Goal: Task Accomplishment & Management: Use online tool/utility

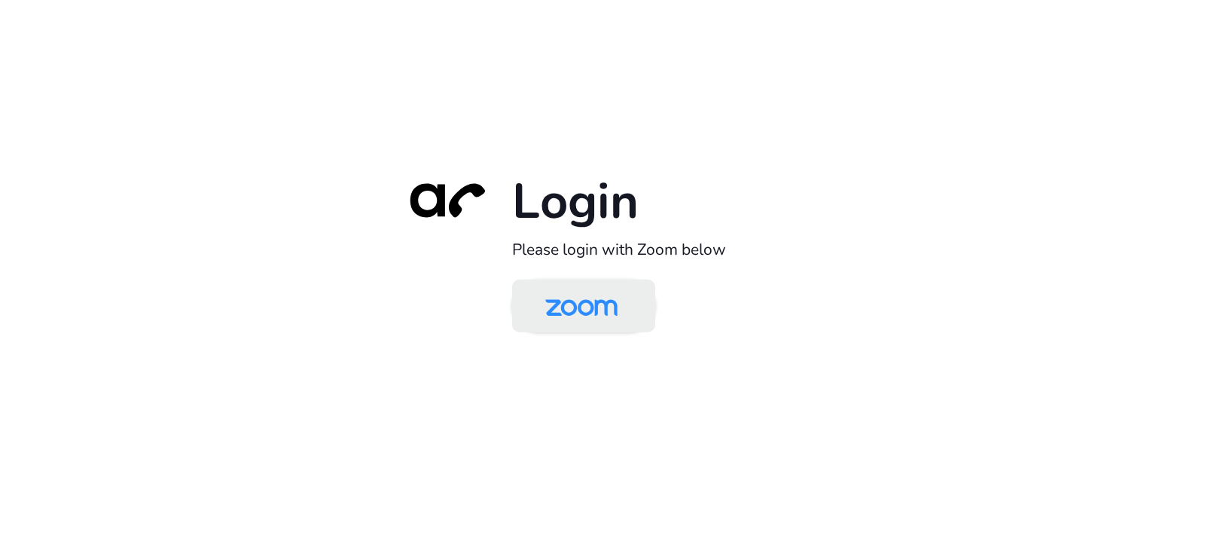
click at [579, 307] on img at bounding box center [581, 306] width 104 height 49
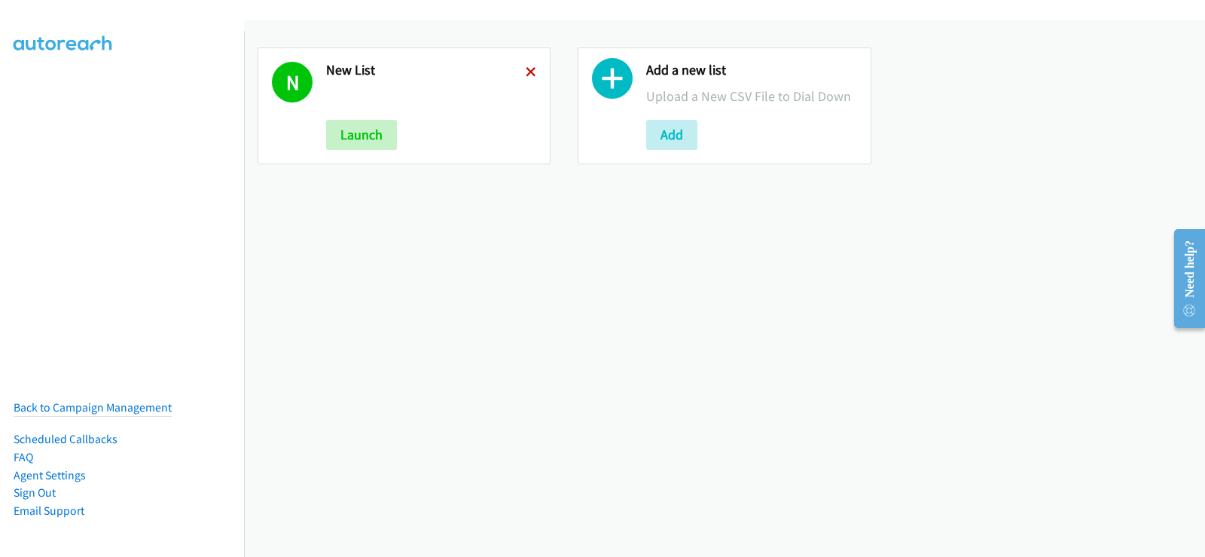
click at [526, 70] on icon at bounding box center [531, 73] width 11 height 11
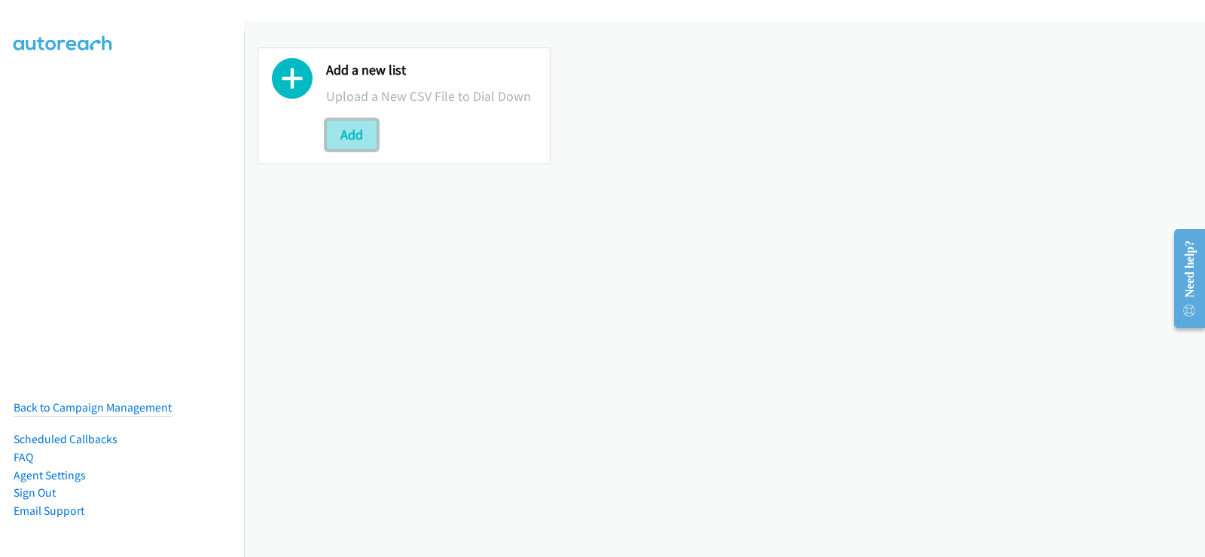
click at [352, 127] on button "Add" at bounding box center [351, 135] width 51 height 30
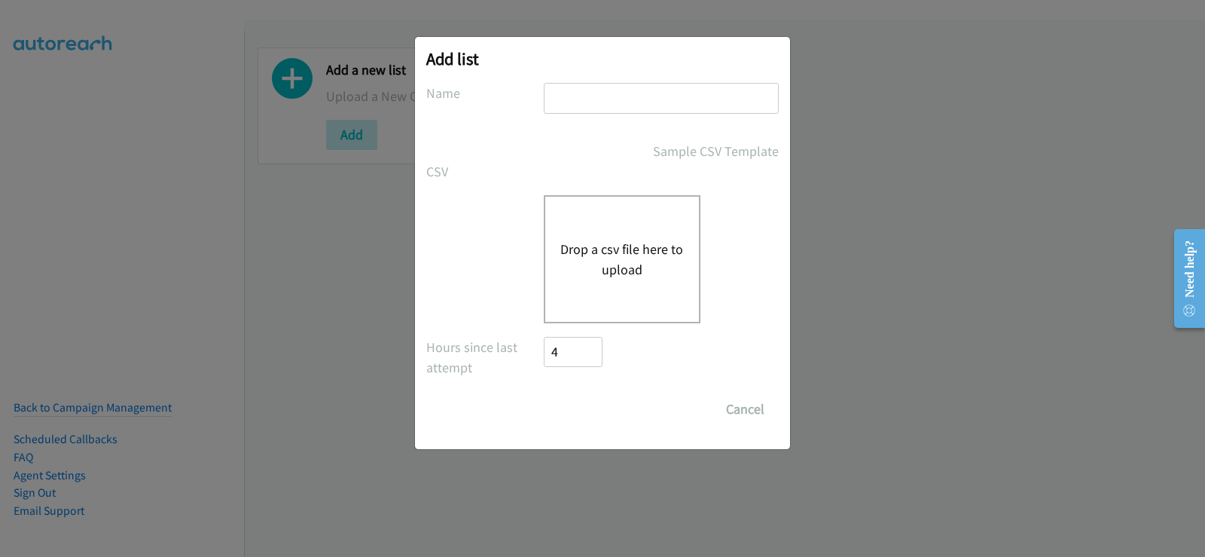
click at [627, 97] on input "text" at bounding box center [661, 98] width 235 height 31
type input "list 1"
click at [614, 264] on button "Drop a csv file here to upload" at bounding box center [622, 259] width 124 height 41
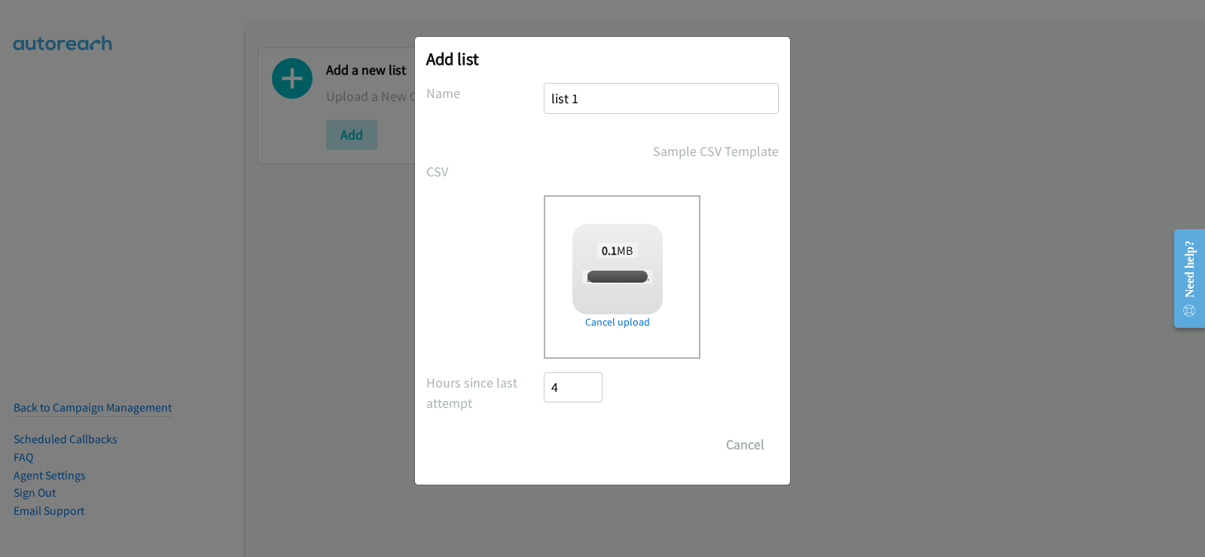
checkbox input "true"
click at [581, 447] on input "Save List" at bounding box center [583, 444] width 79 height 30
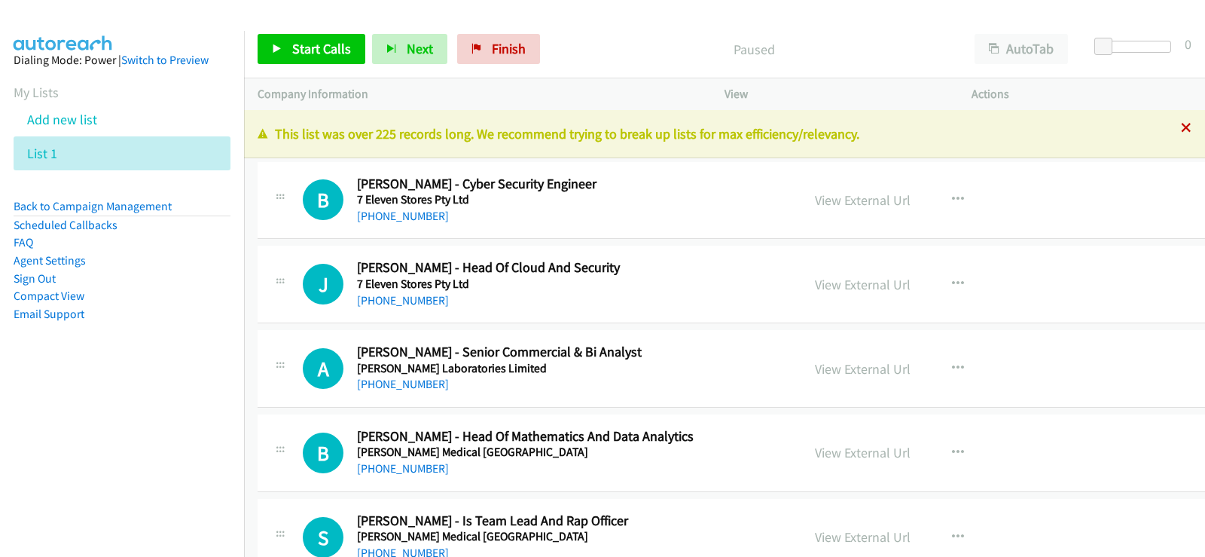
click at [1181, 129] on icon at bounding box center [1186, 129] width 11 height 11
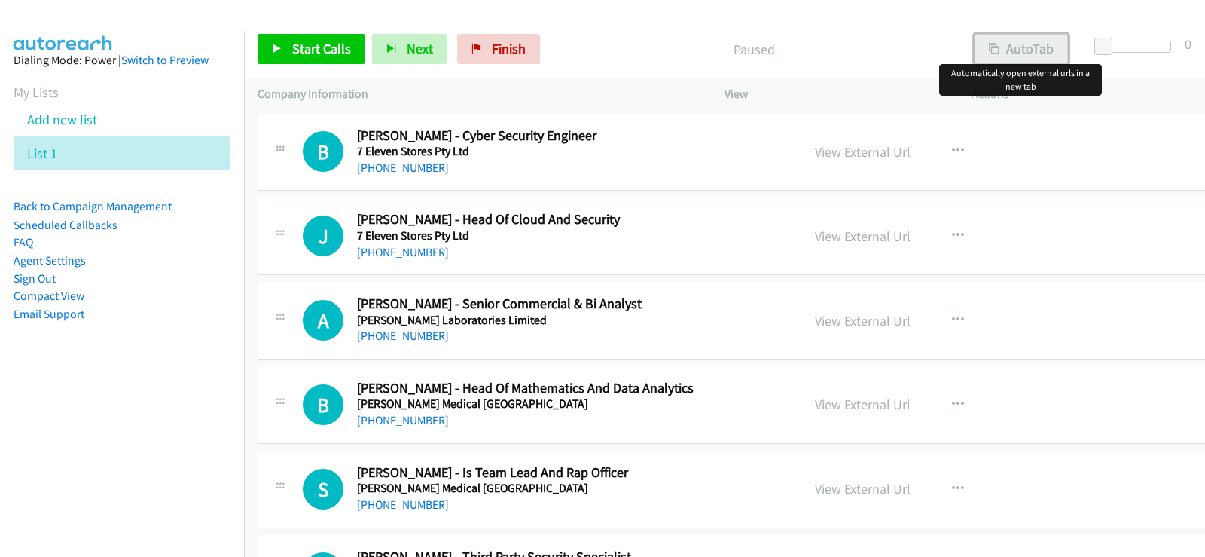
click at [1013, 41] on button "AutoTab" at bounding box center [1021, 49] width 93 height 30
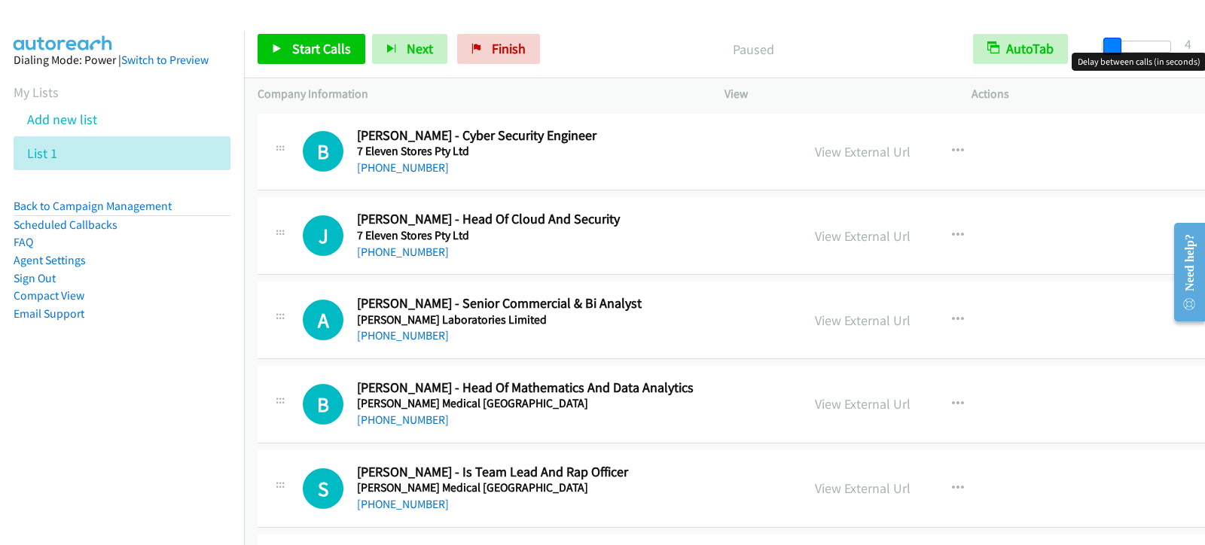
drag, startPoint x: 1102, startPoint y: 45, endPoint x: 1110, endPoint y: 45, distance: 8.3
click at [1110, 45] on span at bounding box center [1112, 47] width 18 height 18
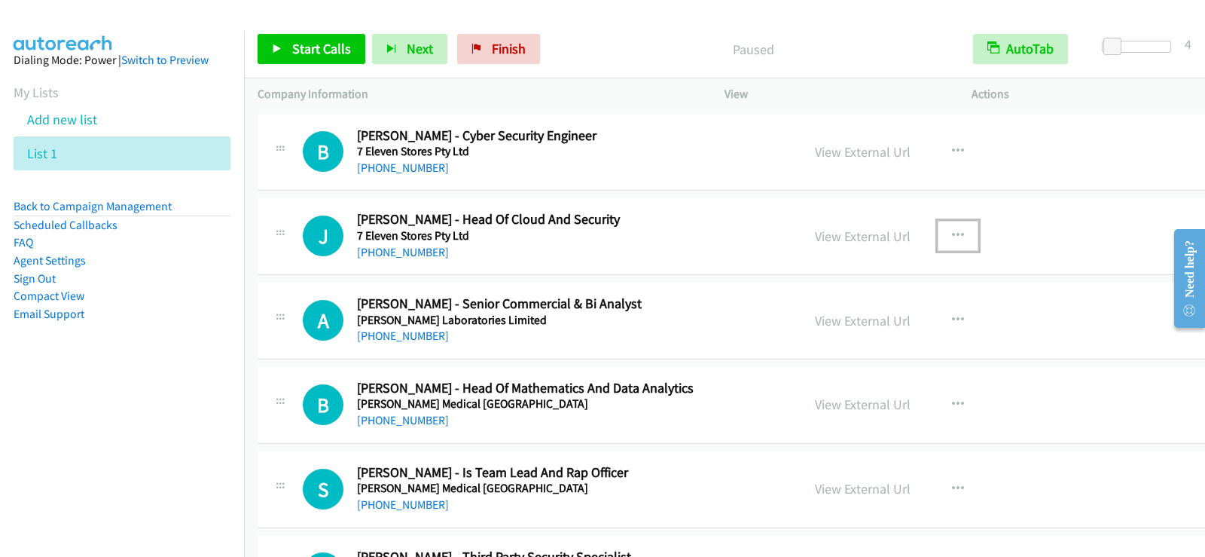
click at [952, 234] on icon "button" at bounding box center [958, 236] width 12 height 12
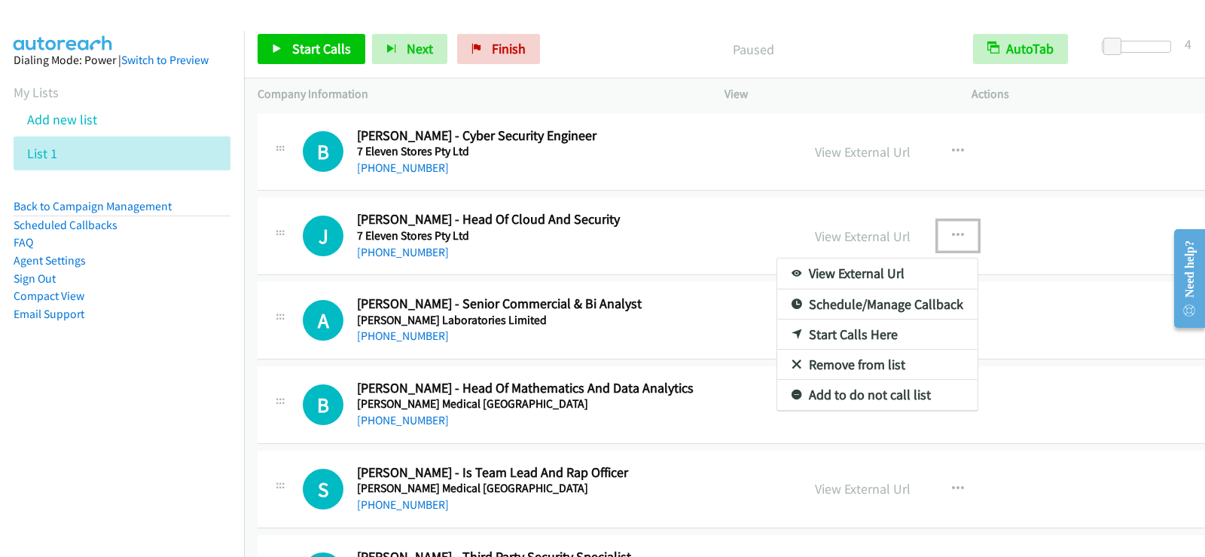
click at [803, 338] on link "Start Calls Here" at bounding box center [877, 334] width 200 height 30
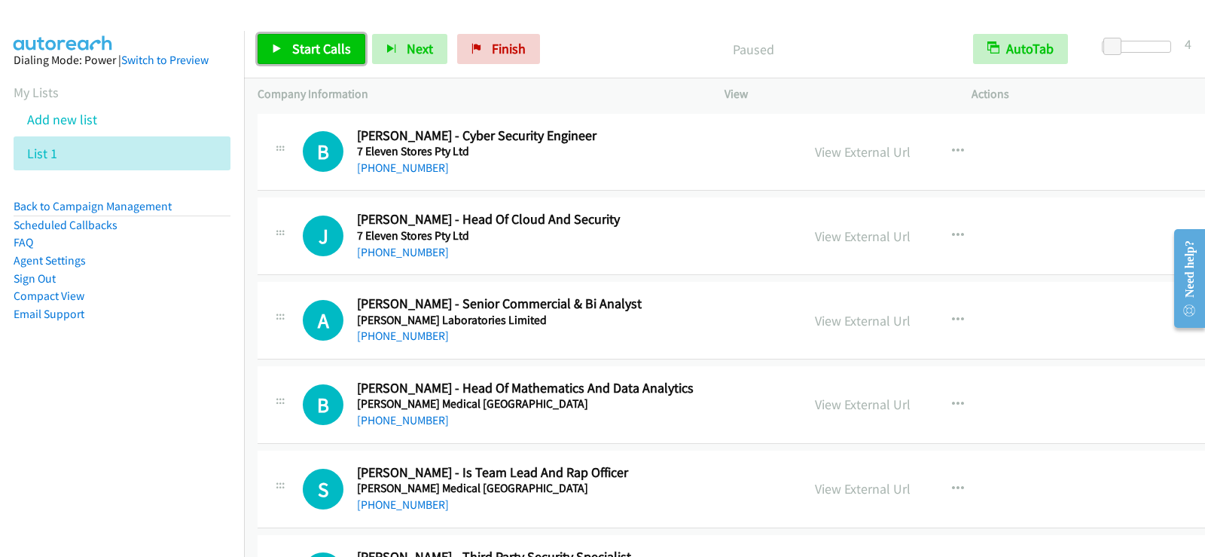
click at [325, 47] on span "Start Calls" at bounding box center [321, 48] width 59 height 17
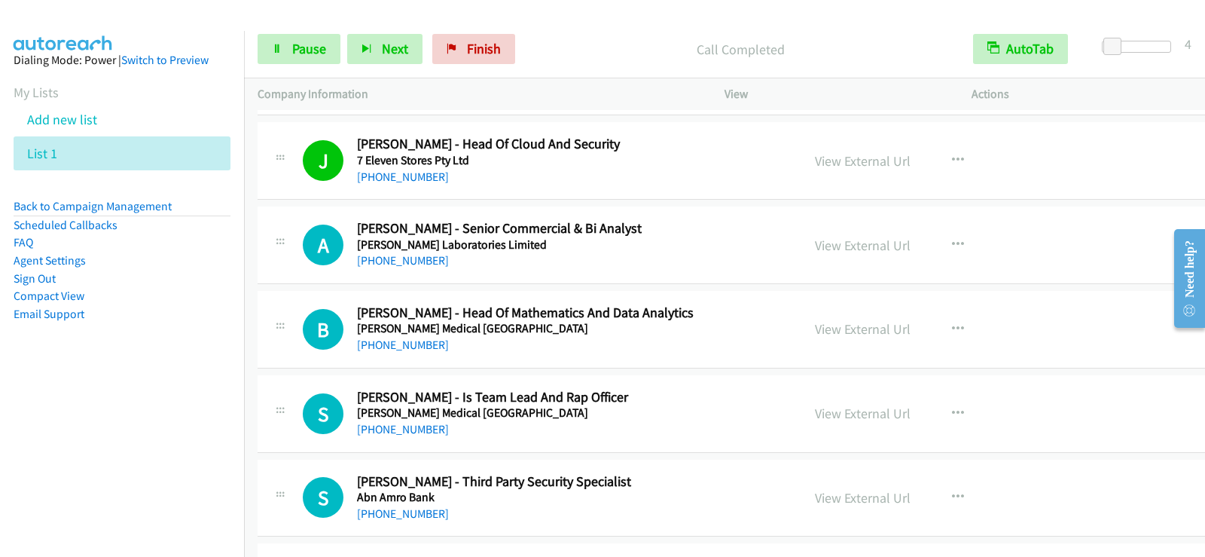
scroll to position [151, 0]
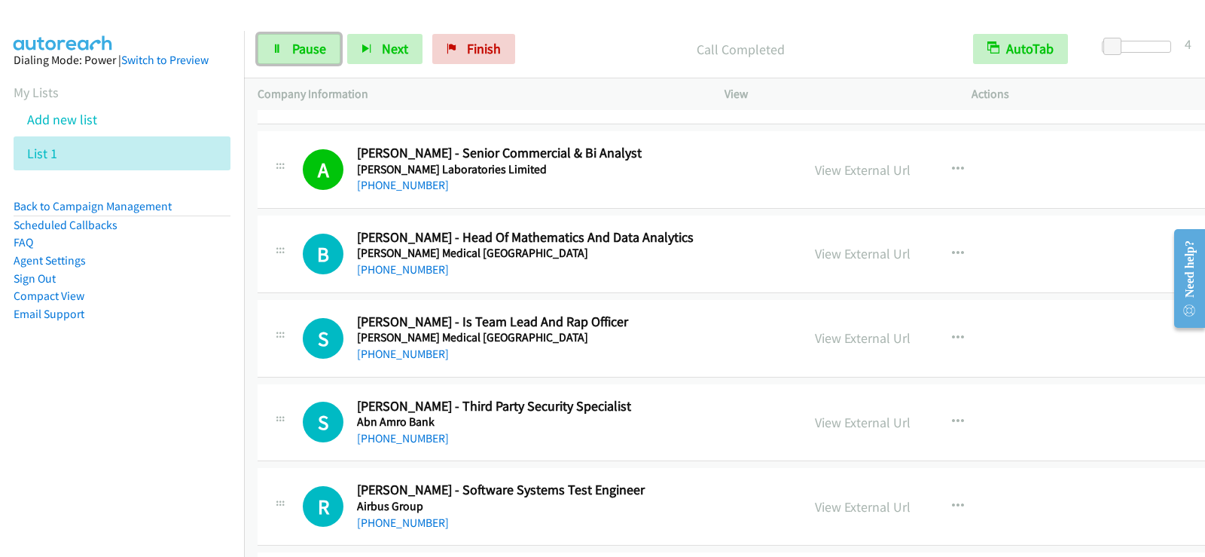
drag, startPoint x: 317, startPoint y: 45, endPoint x: 518, endPoint y: 224, distance: 268.9
click at [317, 45] on span "Pause" at bounding box center [309, 48] width 34 height 17
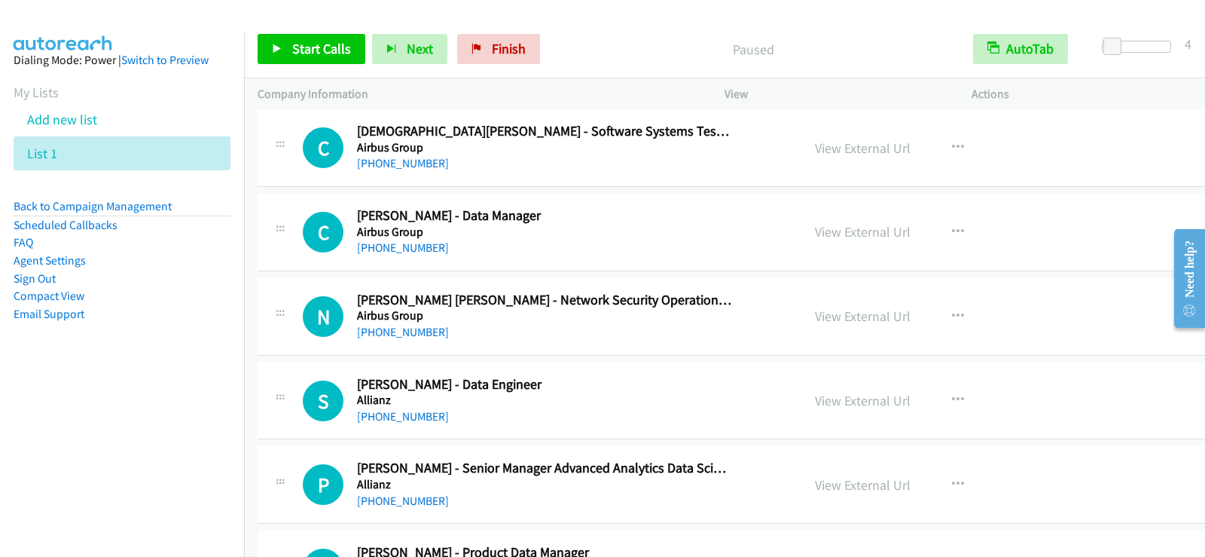
scroll to position [602, 0]
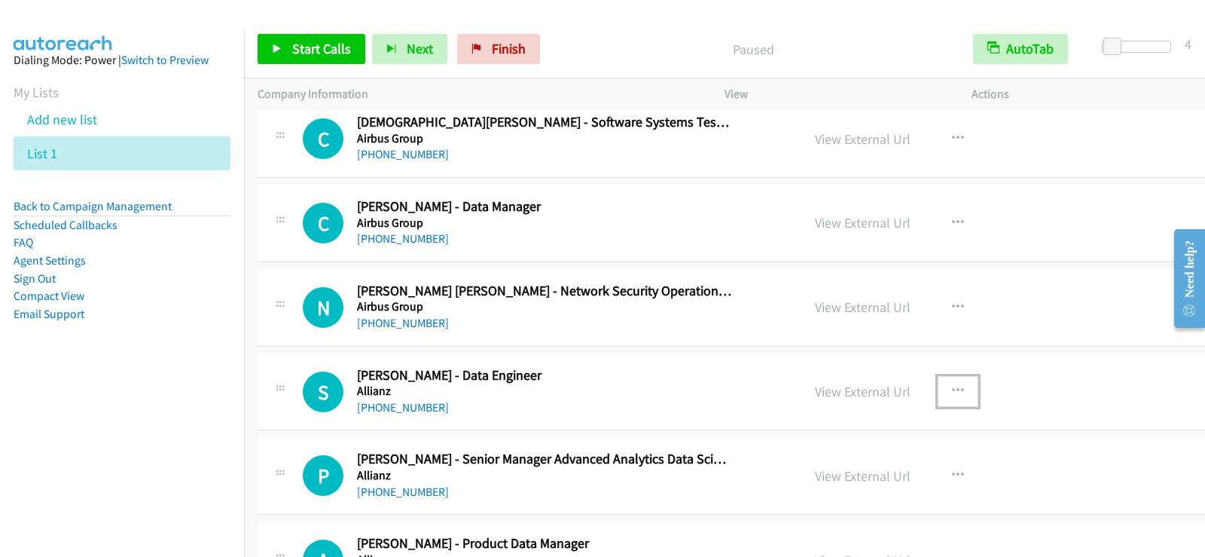
click at [952, 394] on icon "button" at bounding box center [958, 391] width 12 height 12
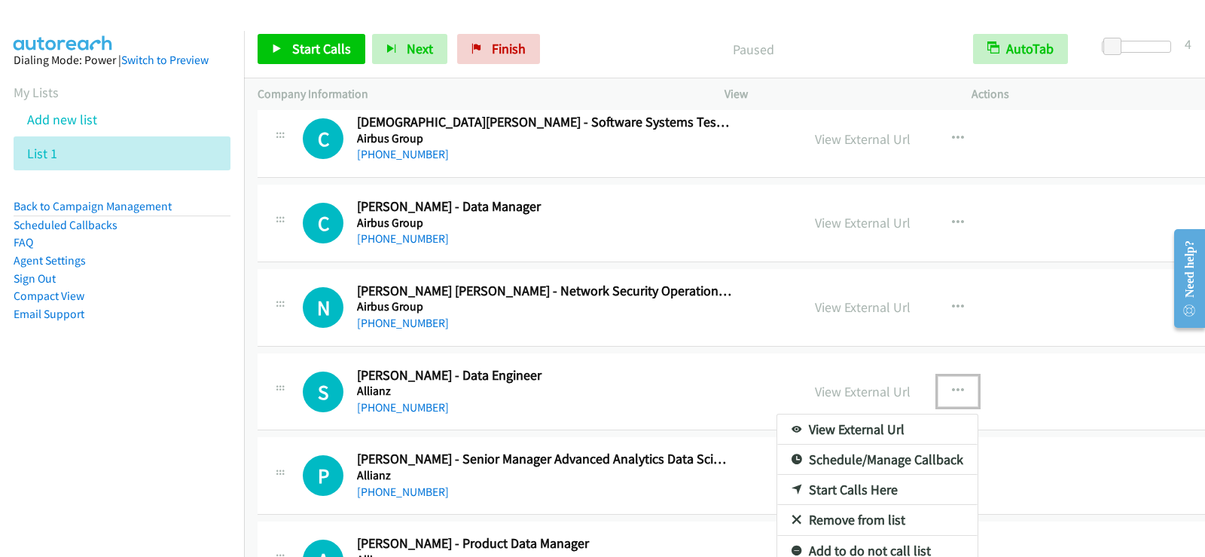
click at [777, 487] on link "Start Calls Here" at bounding box center [877, 489] width 200 height 30
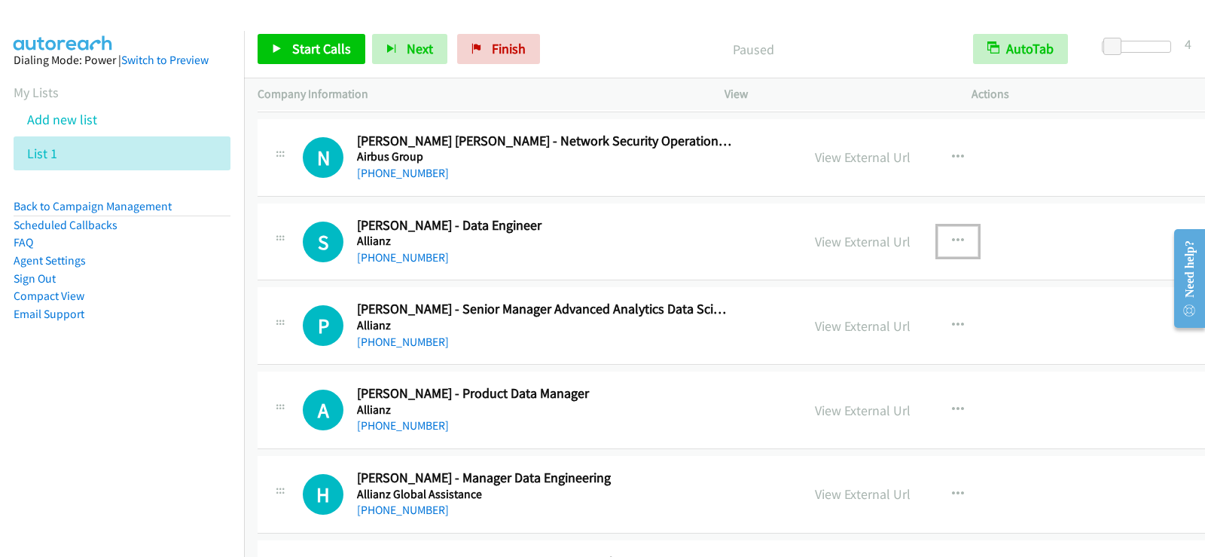
scroll to position [828, 0]
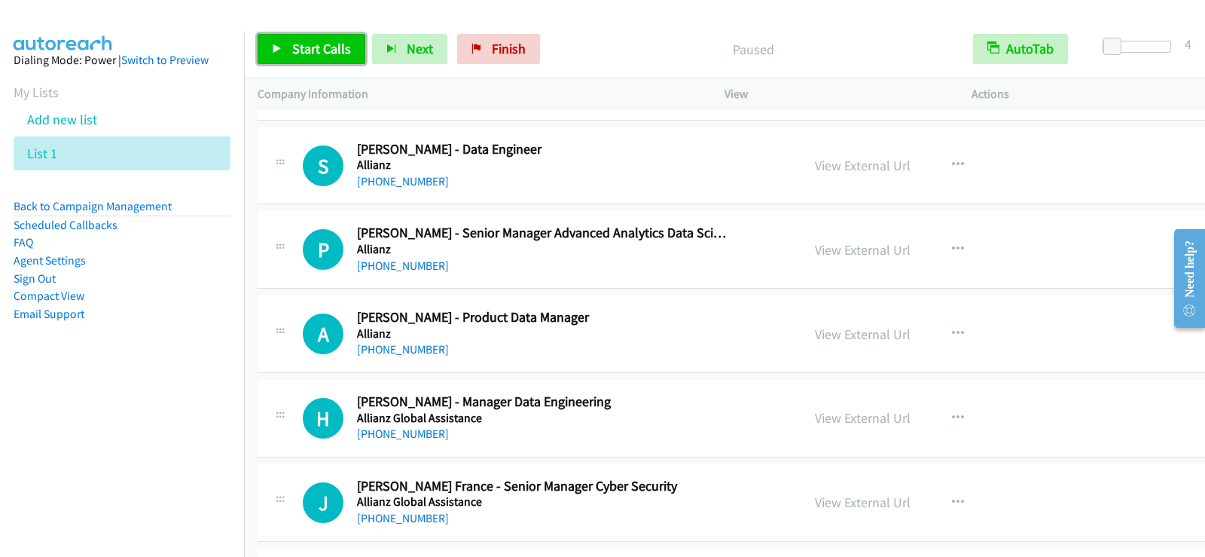
click at [342, 59] on link "Start Calls" at bounding box center [312, 49] width 108 height 30
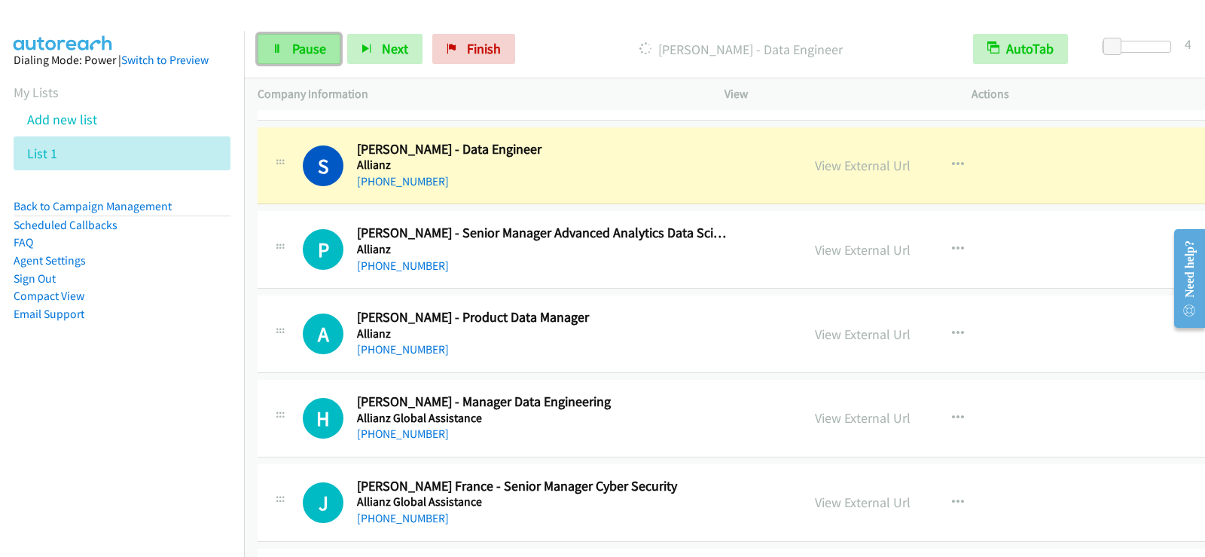
drag, startPoint x: 328, startPoint y: 44, endPoint x: 335, endPoint y: 56, distance: 14.5
click at [328, 44] on link "Pause" at bounding box center [299, 49] width 83 height 30
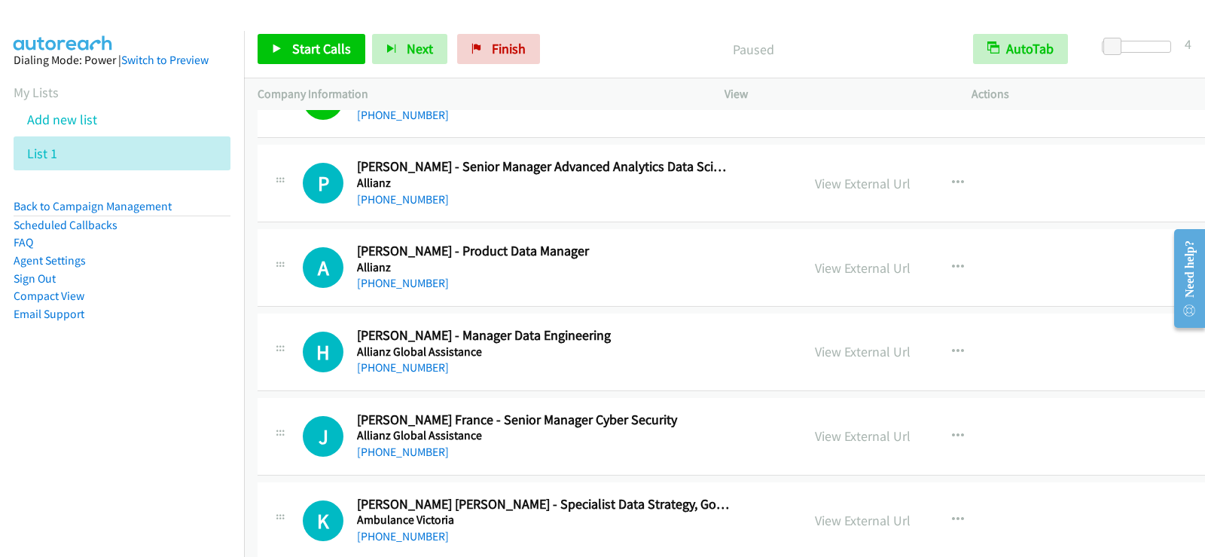
scroll to position [904, 0]
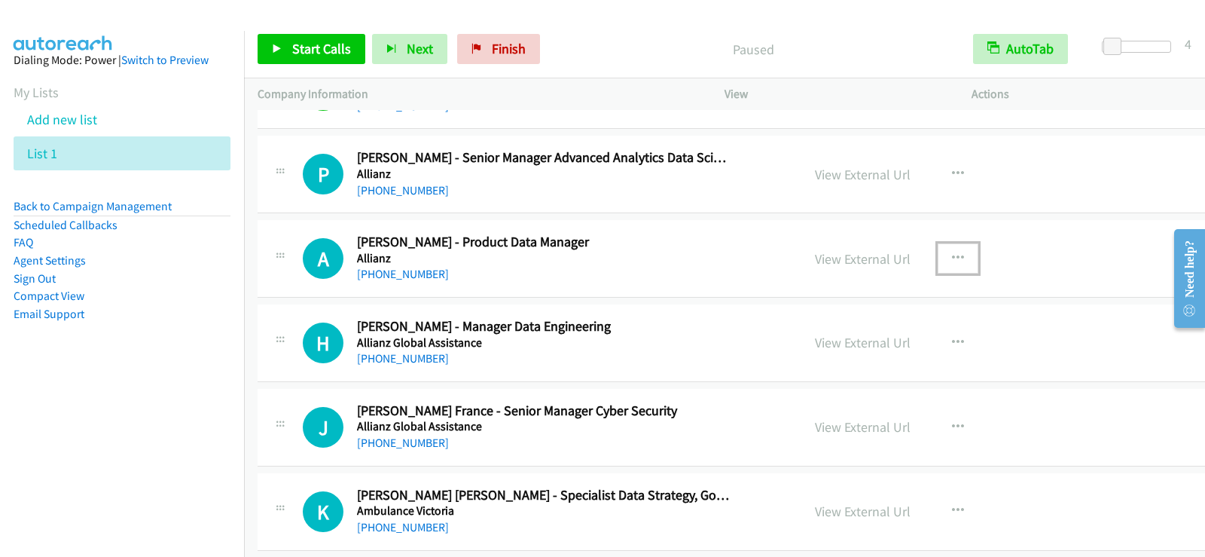
click at [952, 253] on icon "button" at bounding box center [958, 258] width 12 height 12
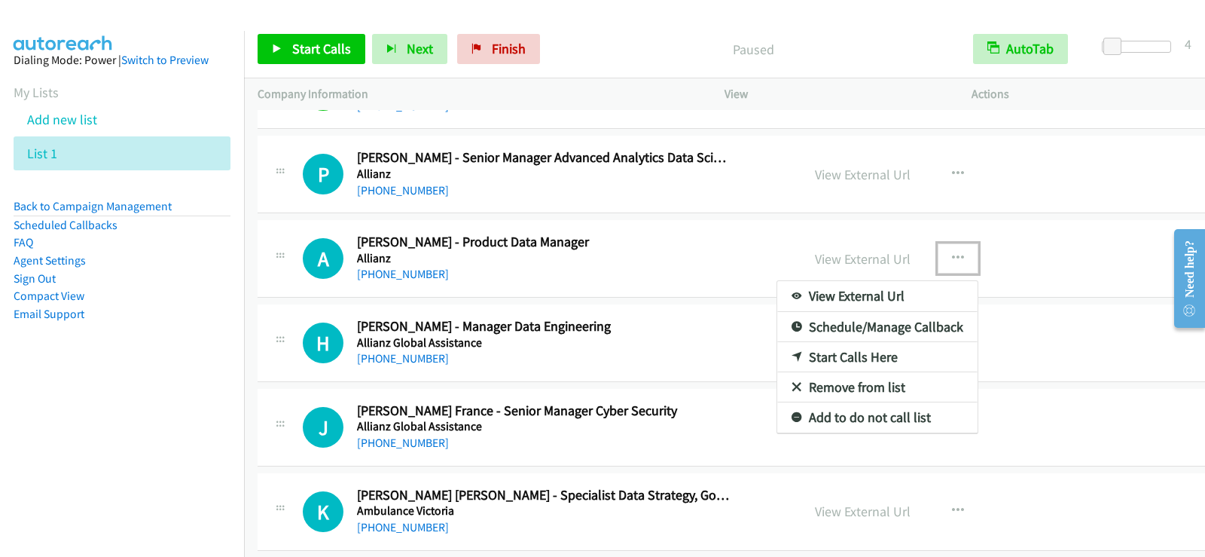
click at [822, 354] on link "Start Calls Here" at bounding box center [877, 357] width 200 height 30
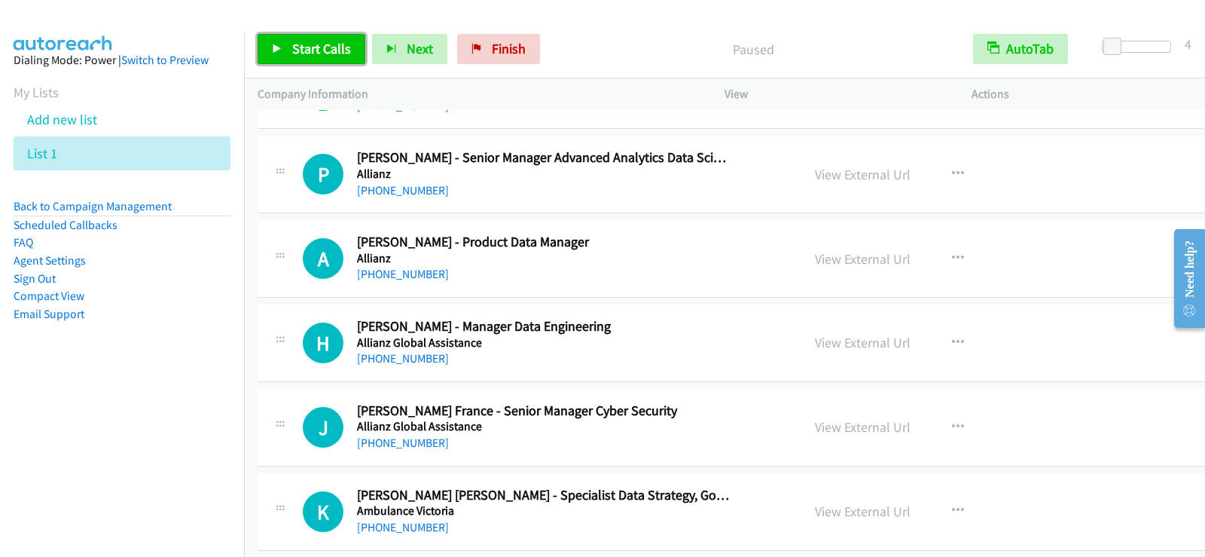
click at [305, 38] on link "Start Calls" at bounding box center [312, 49] width 108 height 30
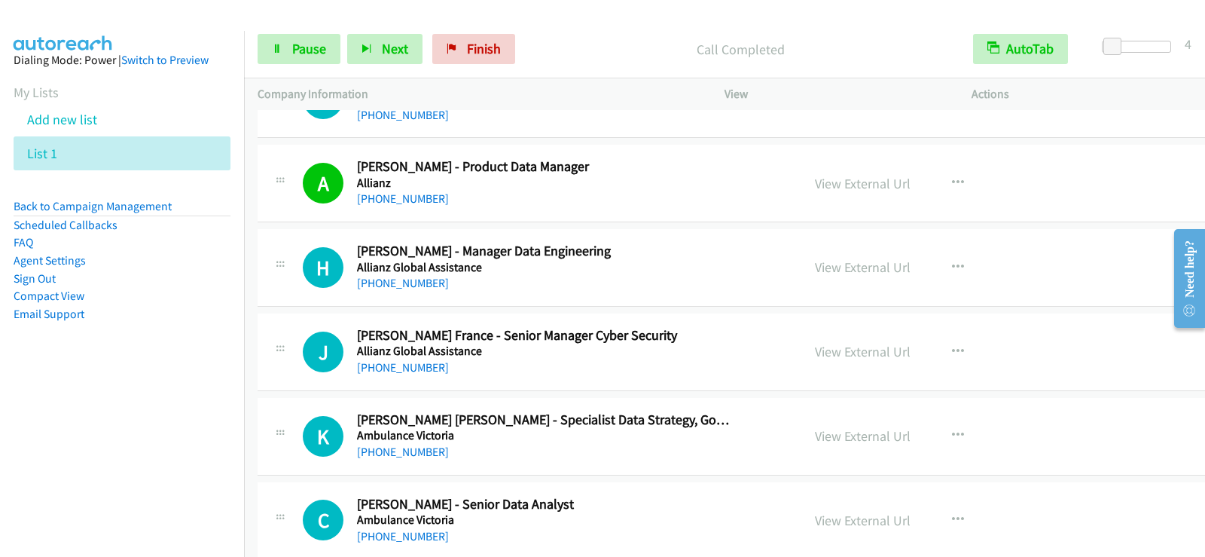
scroll to position [1054, 0]
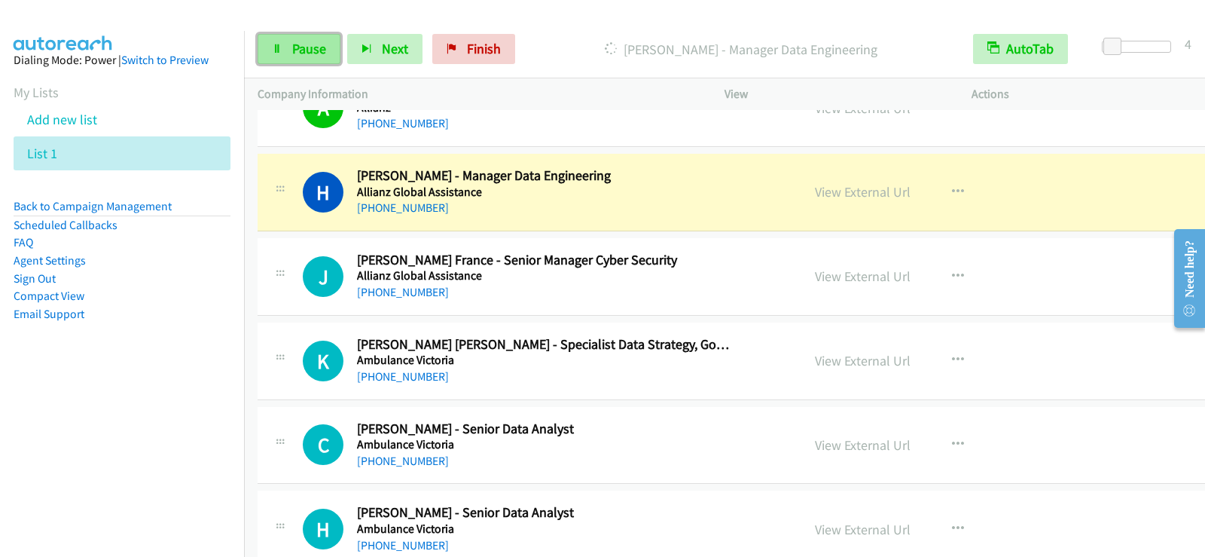
drag, startPoint x: 288, startPoint y: 43, endPoint x: 294, endPoint y: 51, distance: 9.8
click at [288, 43] on link "Pause" at bounding box center [299, 49] width 83 height 30
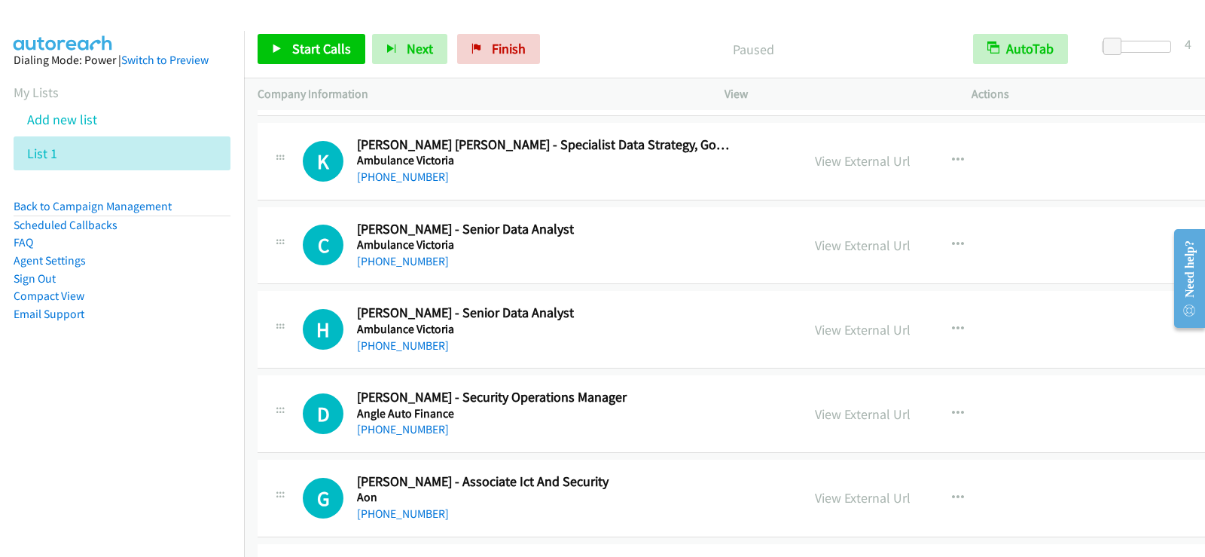
scroll to position [1280, 0]
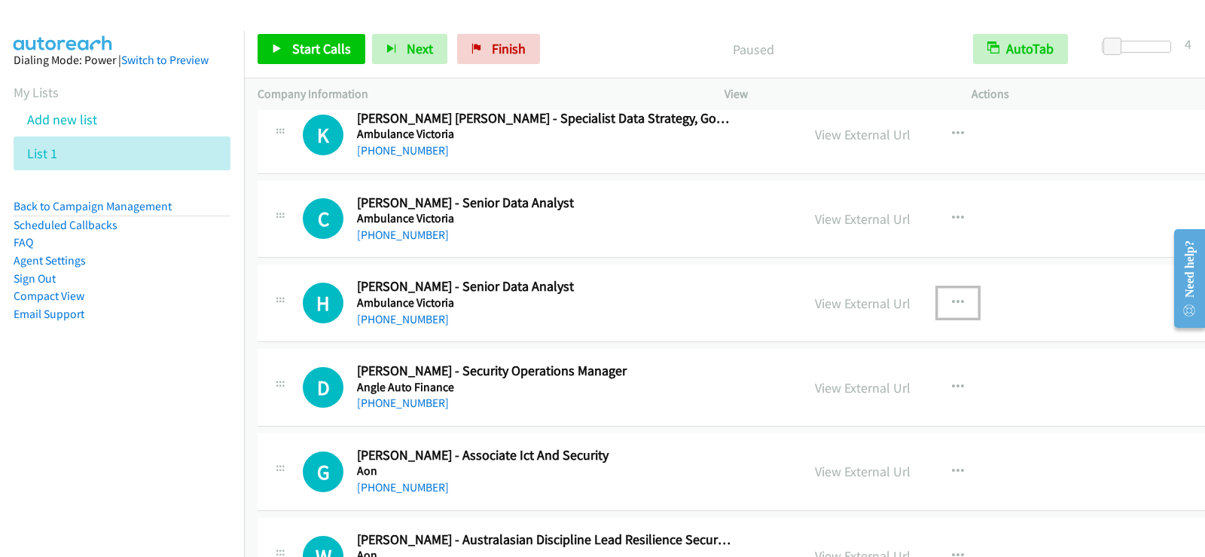
click at [952, 301] on icon "button" at bounding box center [958, 303] width 12 height 12
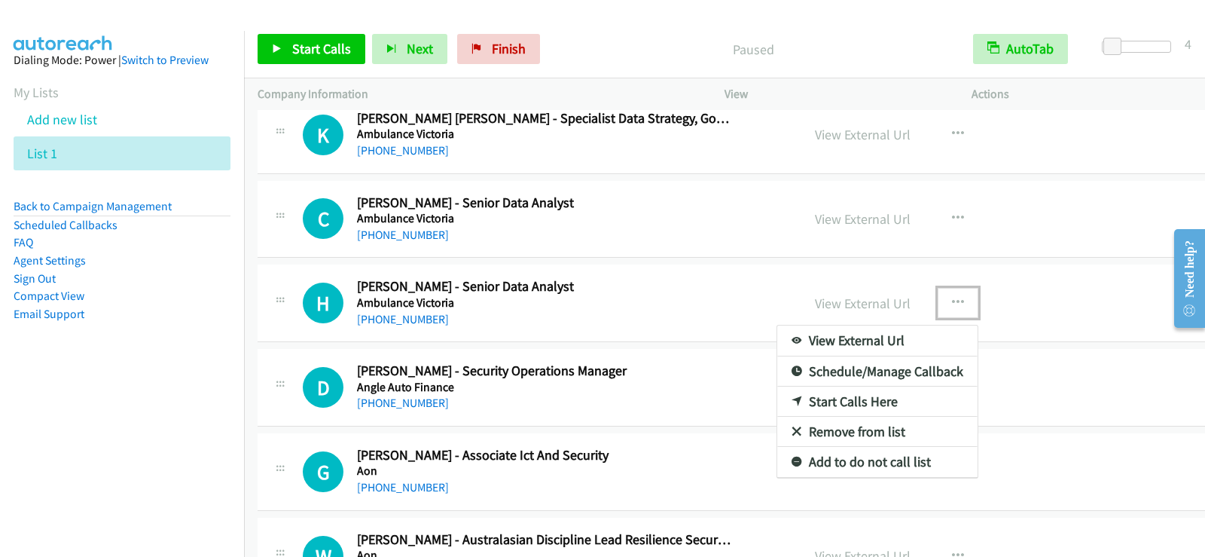
click at [777, 398] on link "Start Calls Here" at bounding box center [877, 401] width 200 height 30
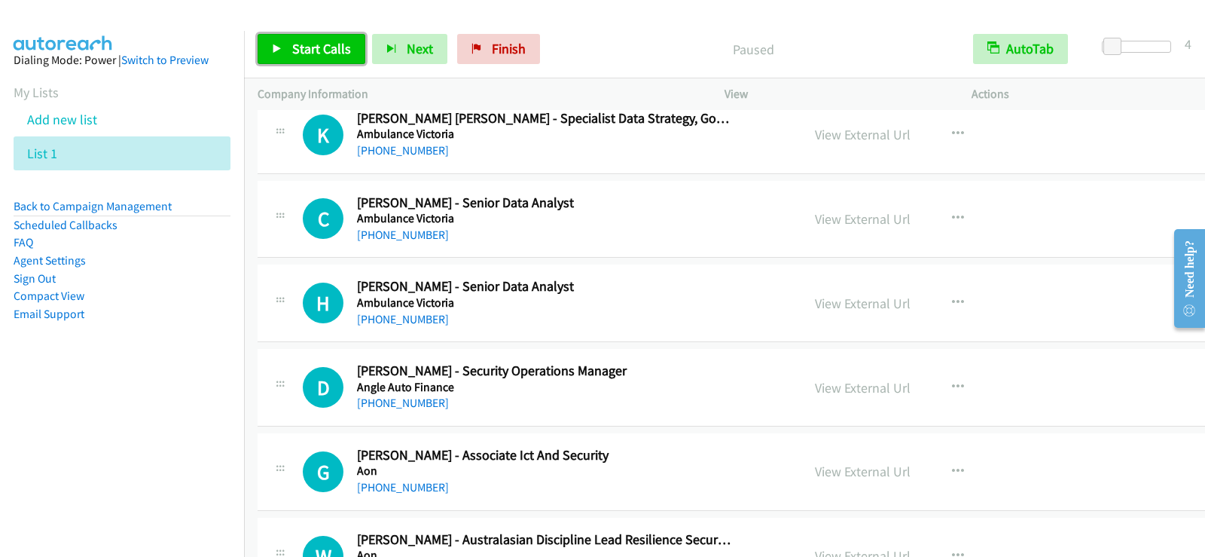
click at [331, 53] on span "Start Calls" at bounding box center [321, 48] width 59 height 17
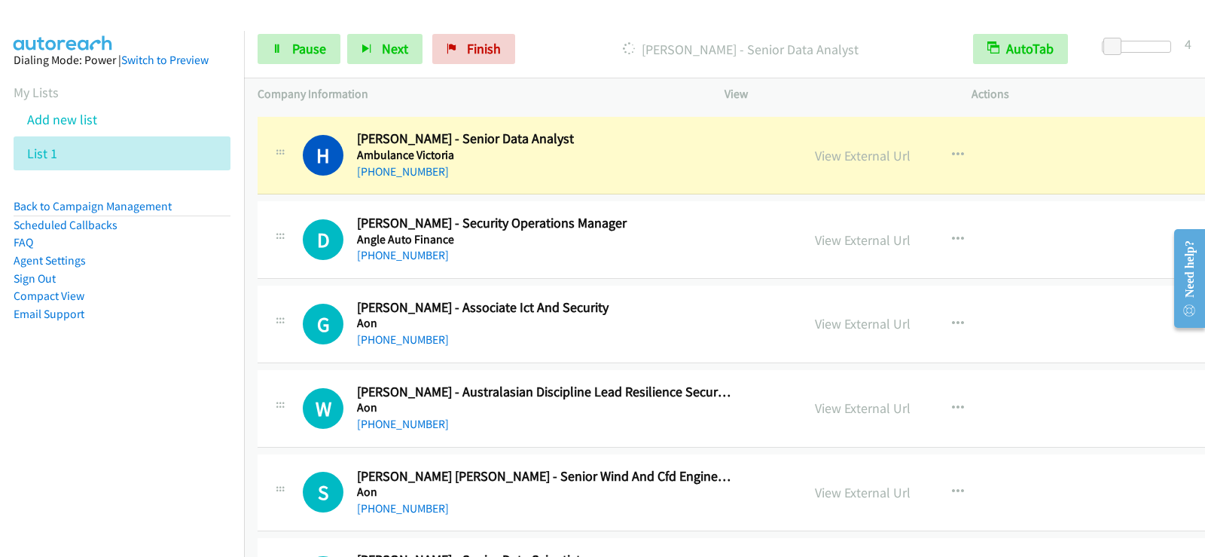
scroll to position [1431, 0]
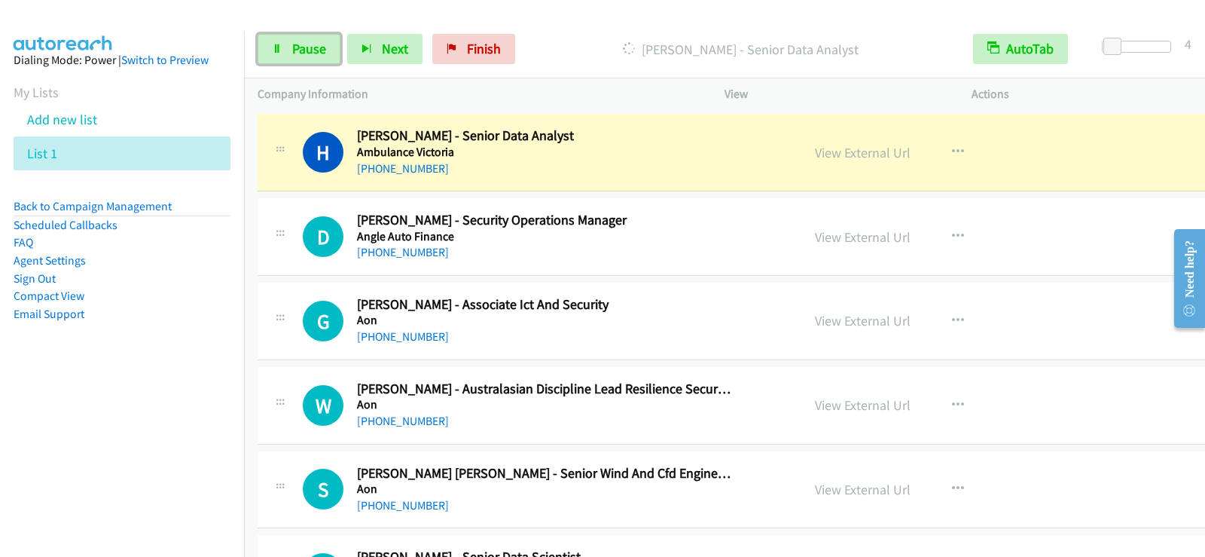
click at [312, 50] on span "Pause" at bounding box center [309, 48] width 34 height 17
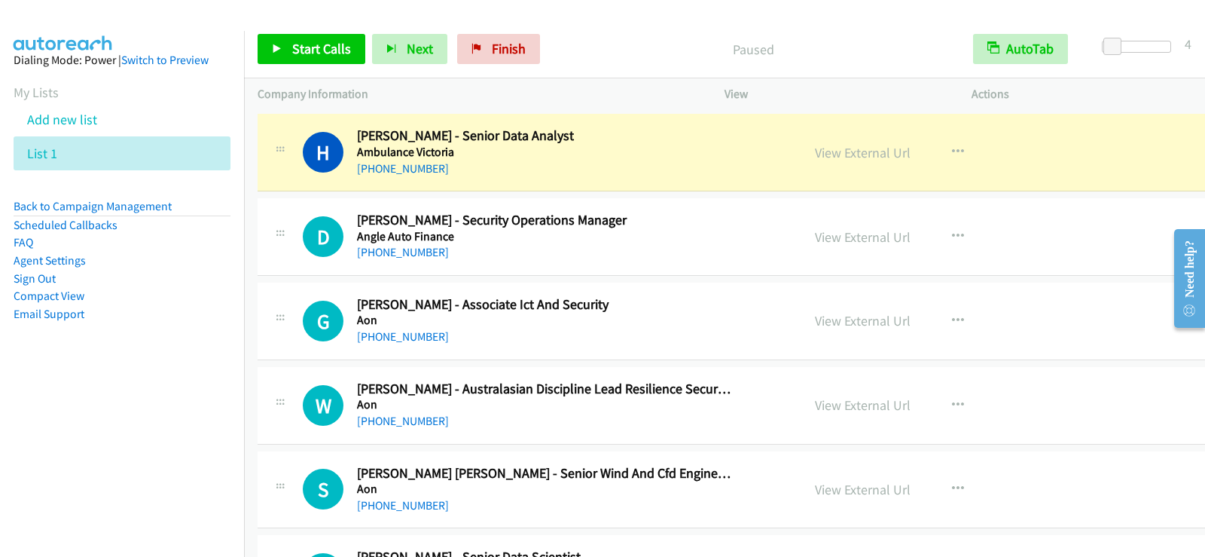
click at [462, 168] on div "[PHONE_NUMBER]" at bounding box center [545, 169] width 376 height 18
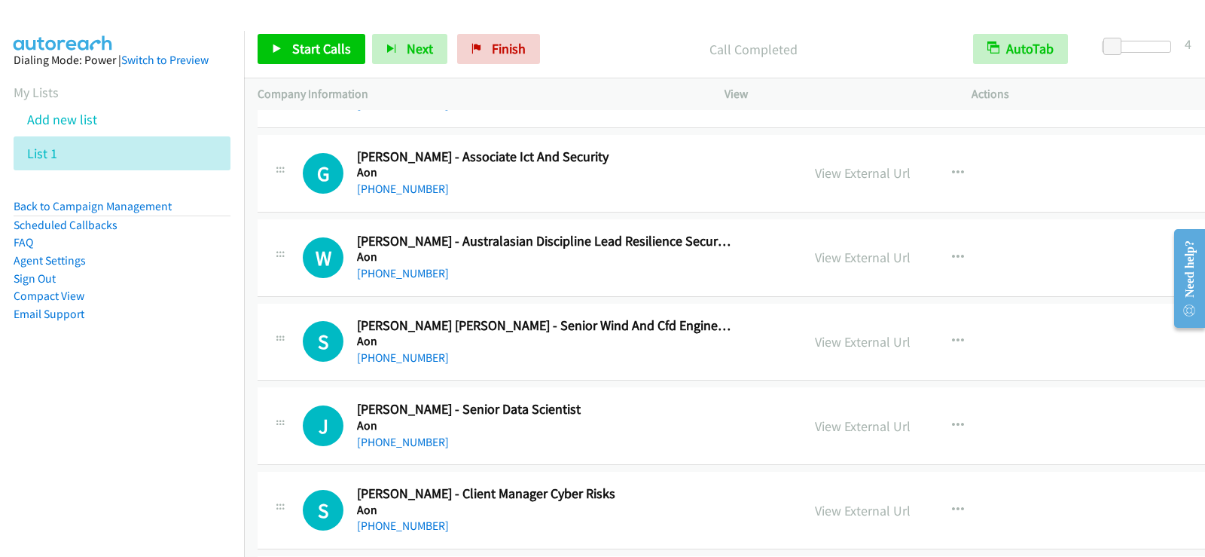
scroll to position [1657, 0]
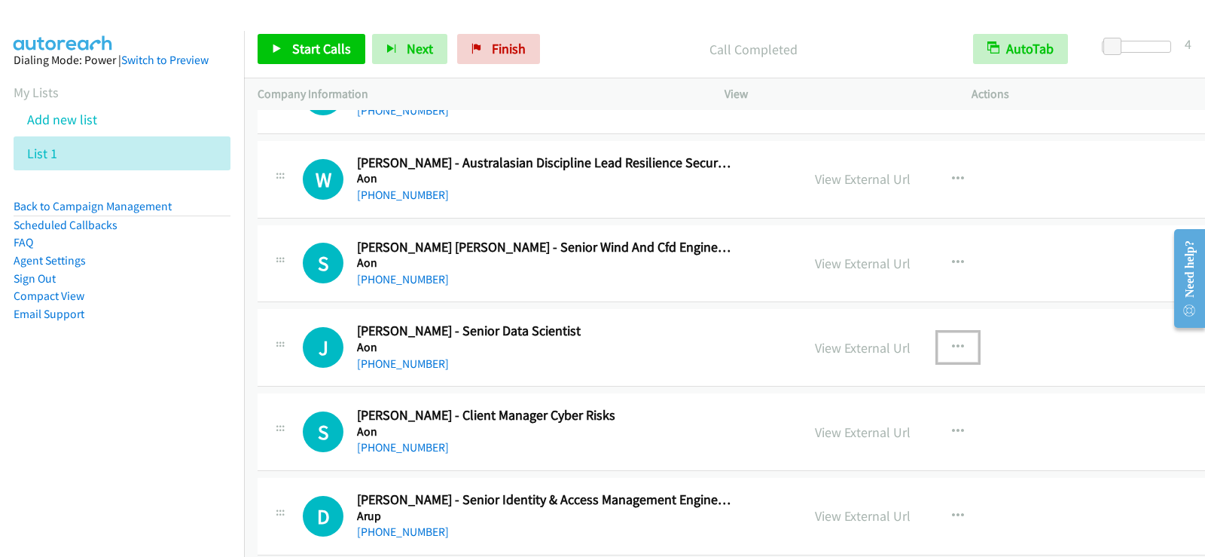
click at [938, 338] on button "button" at bounding box center [958, 347] width 41 height 30
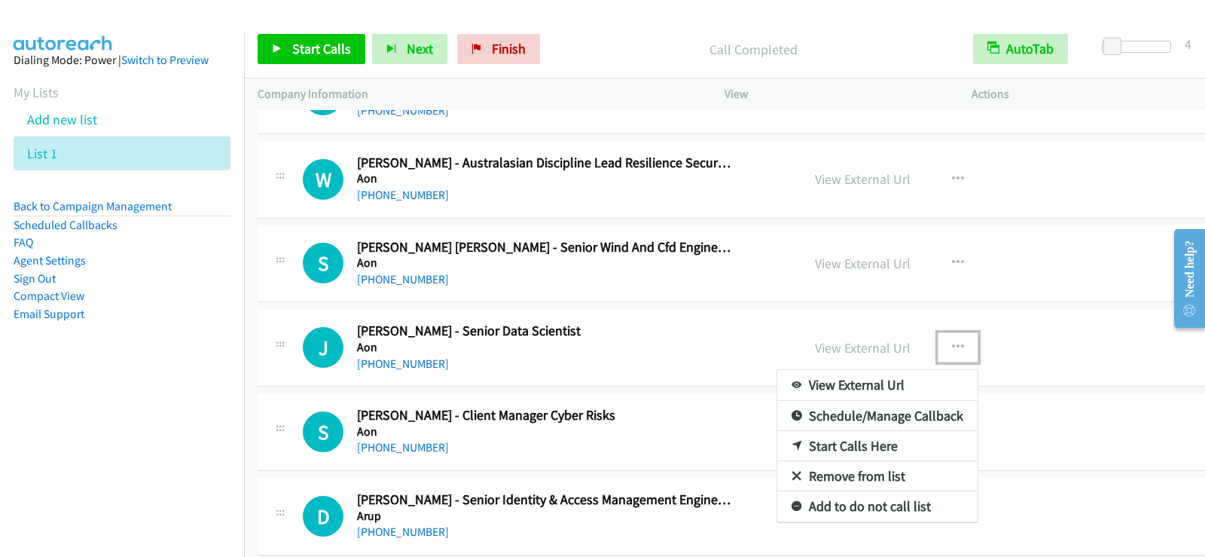
click at [786, 444] on link "Start Calls Here" at bounding box center [877, 446] width 200 height 30
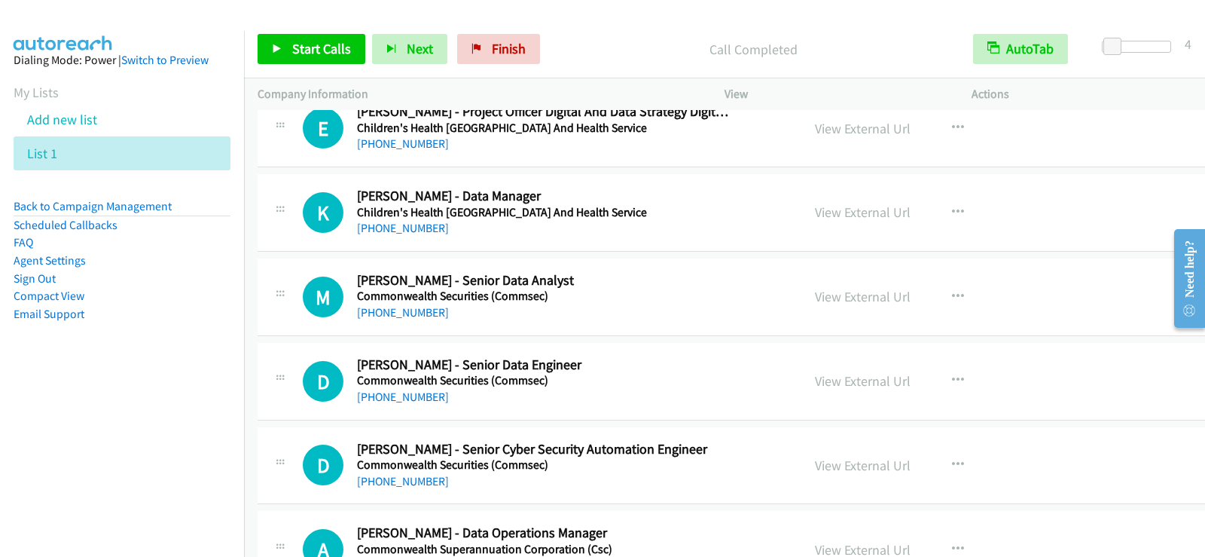
scroll to position [5151, 0]
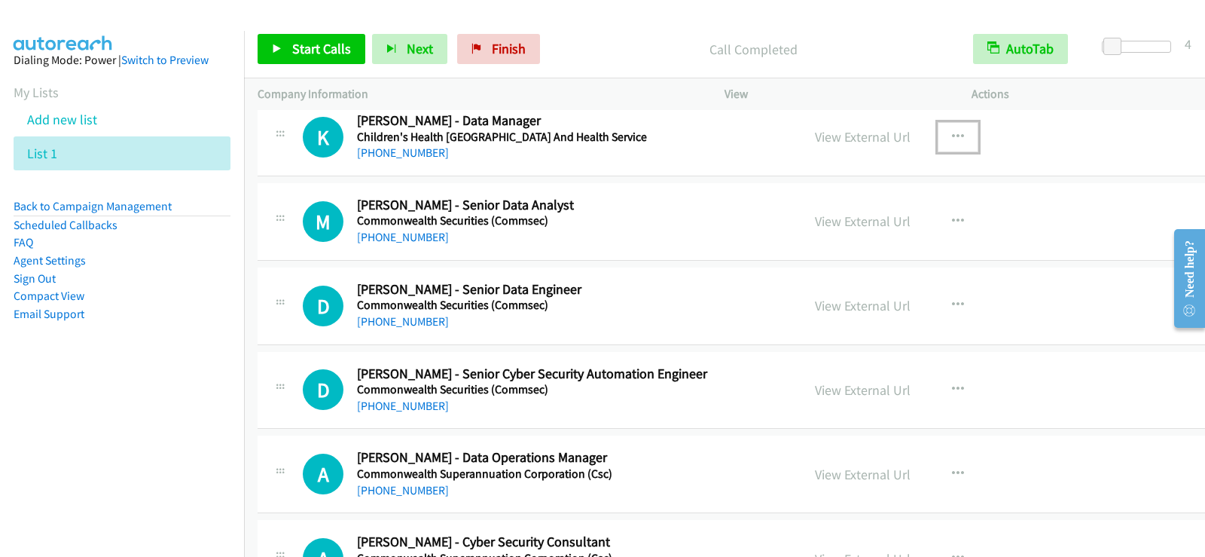
click at [952, 137] on icon "button" at bounding box center [958, 137] width 12 height 12
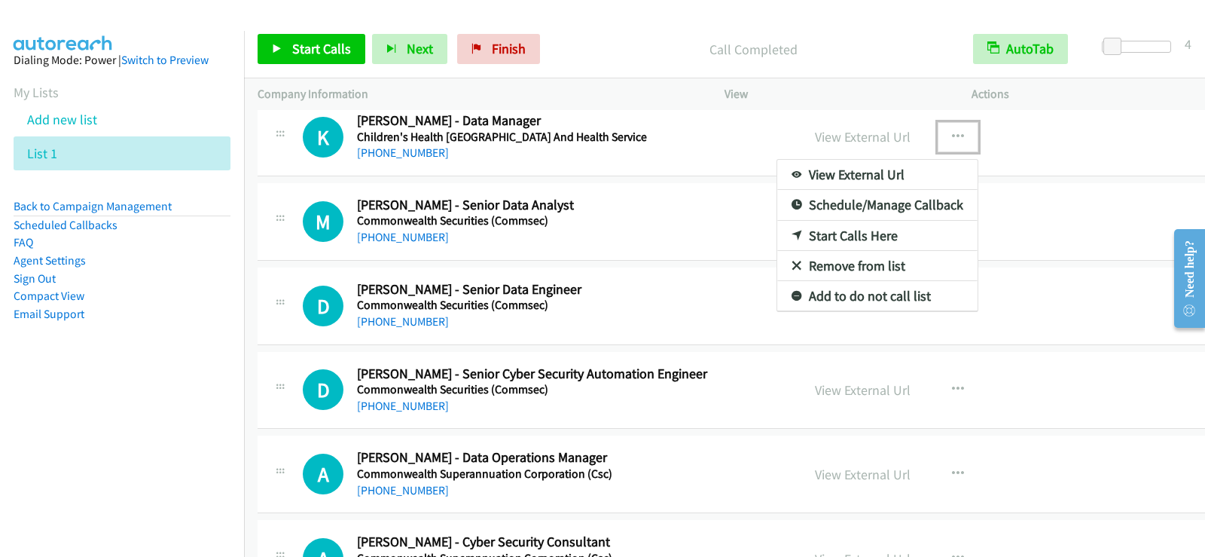
click at [785, 227] on link "Start Calls Here" at bounding box center [877, 236] width 200 height 30
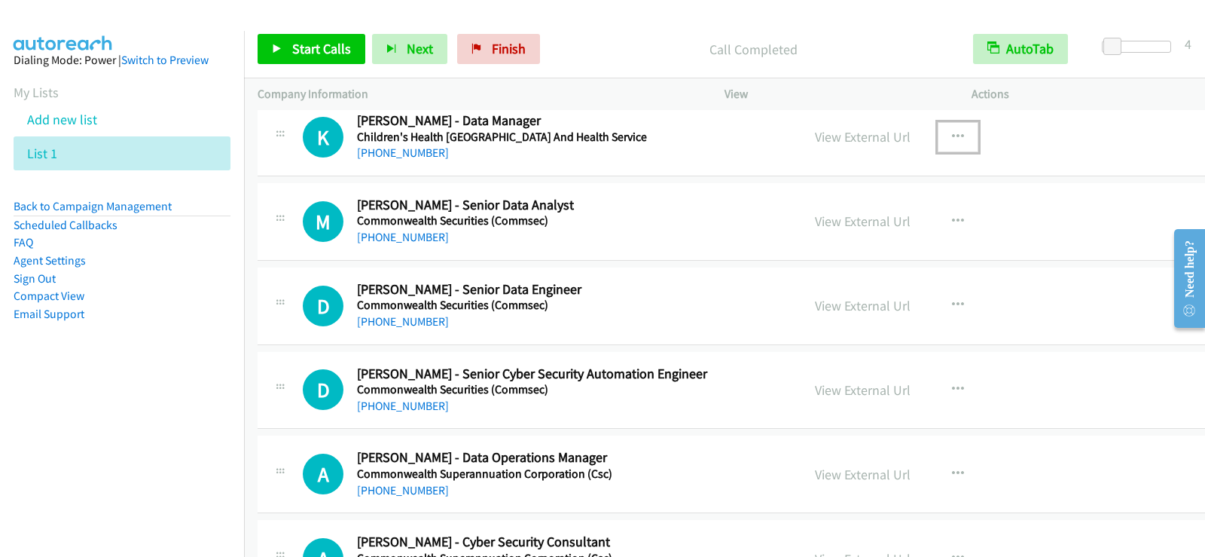
scroll to position [5227, 0]
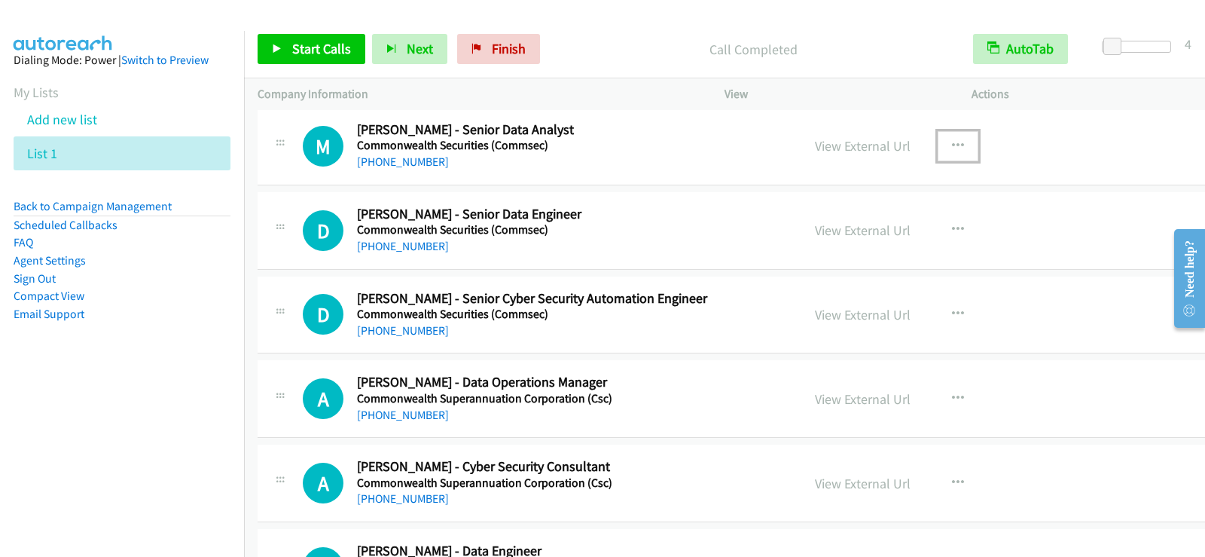
click at [938, 139] on button "button" at bounding box center [958, 146] width 41 height 30
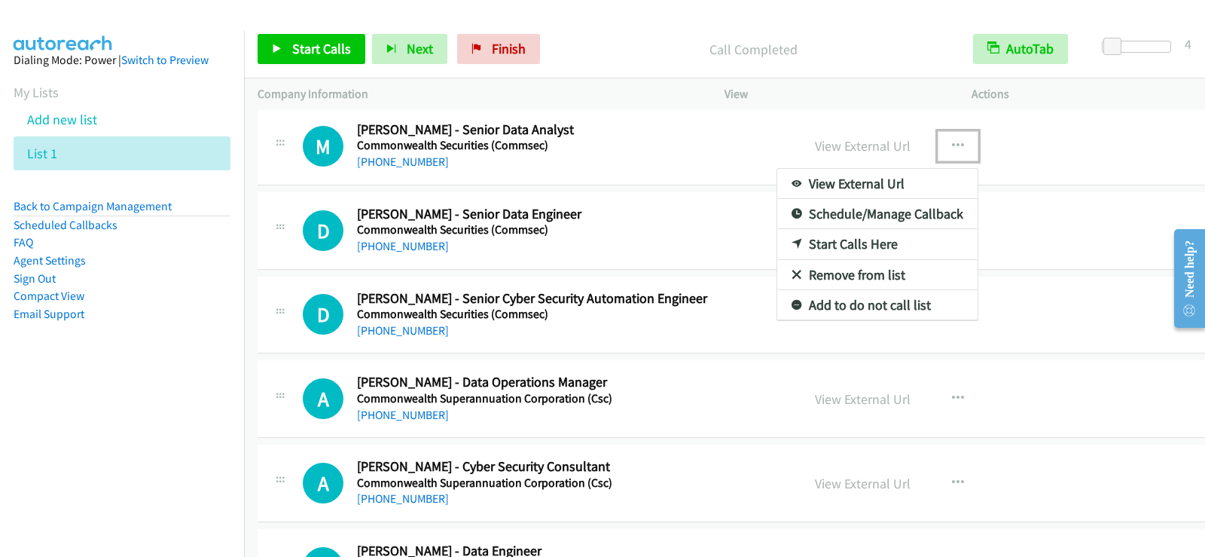
click at [798, 245] on link "Start Calls Here" at bounding box center [877, 244] width 200 height 30
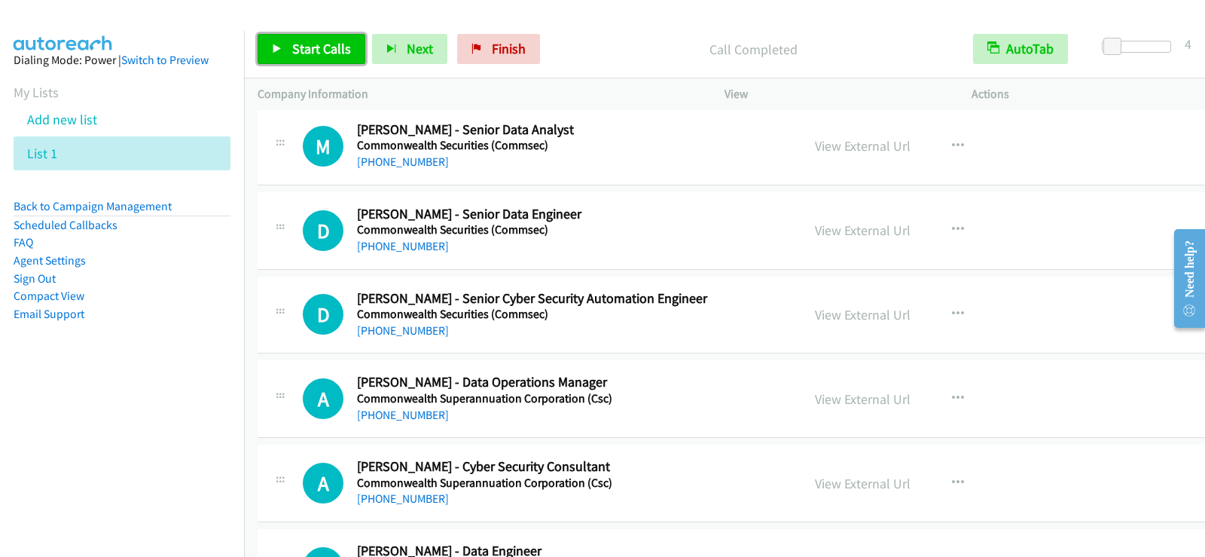
click at [322, 55] on span "Start Calls" at bounding box center [321, 48] width 59 height 17
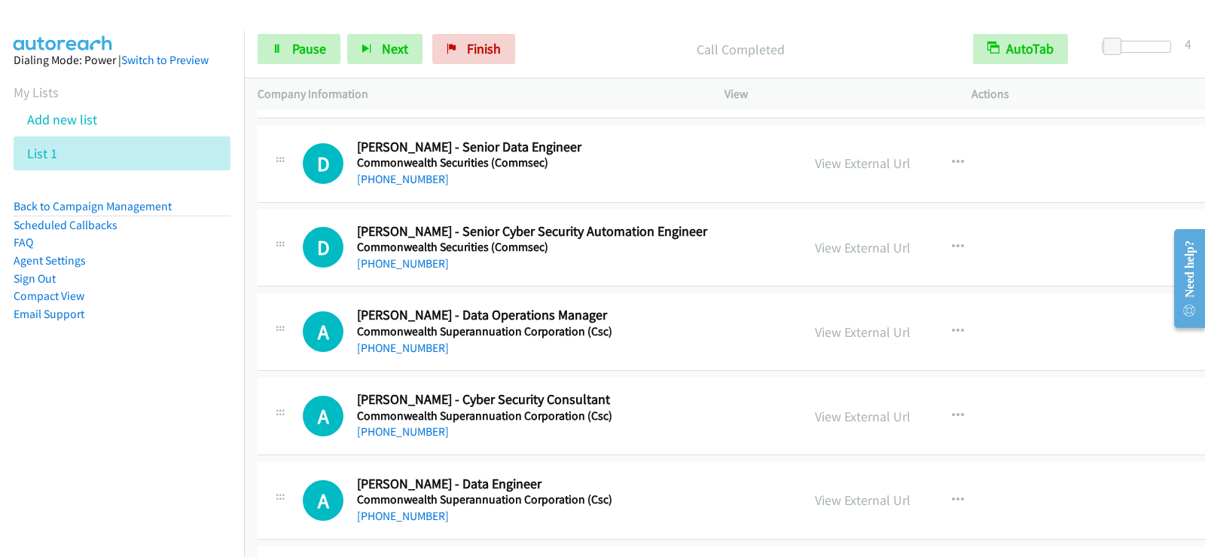
scroll to position [5302, 0]
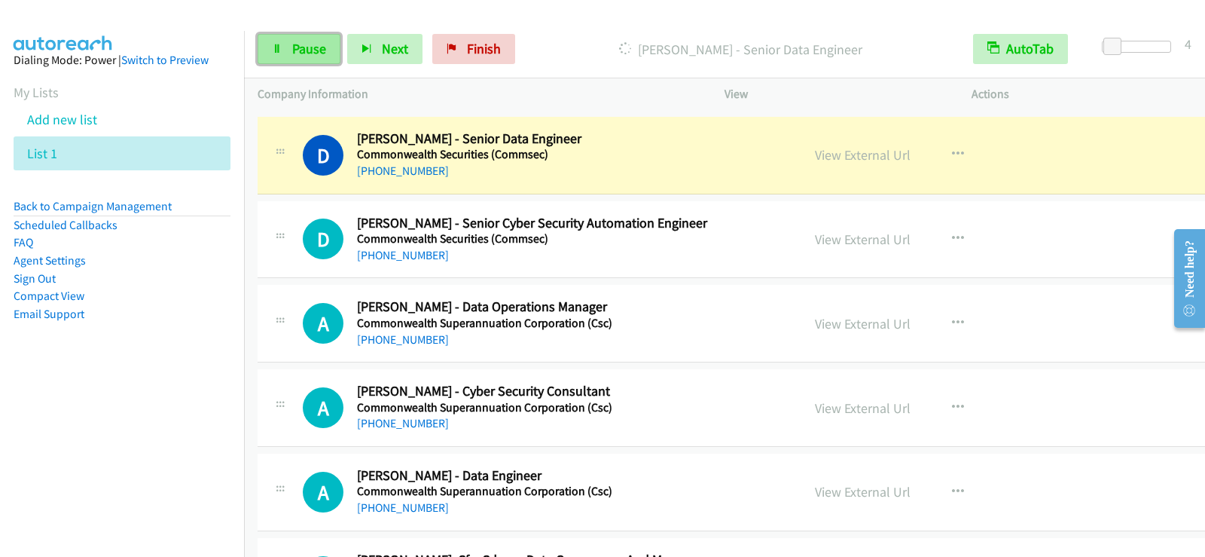
drag, startPoint x: 312, startPoint y: 46, endPoint x: 300, endPoint y: 58, distance: 16.5
click at [312, 46] on span "Pause" at bounding box center [309, 48] width 34 height 17
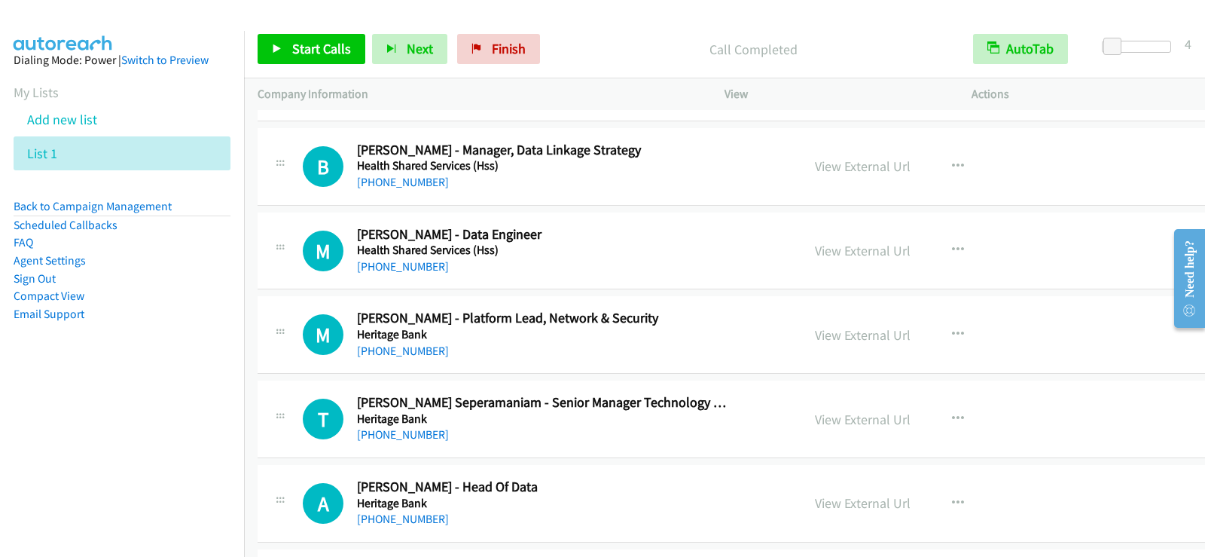
scroll to position [8841, 0]
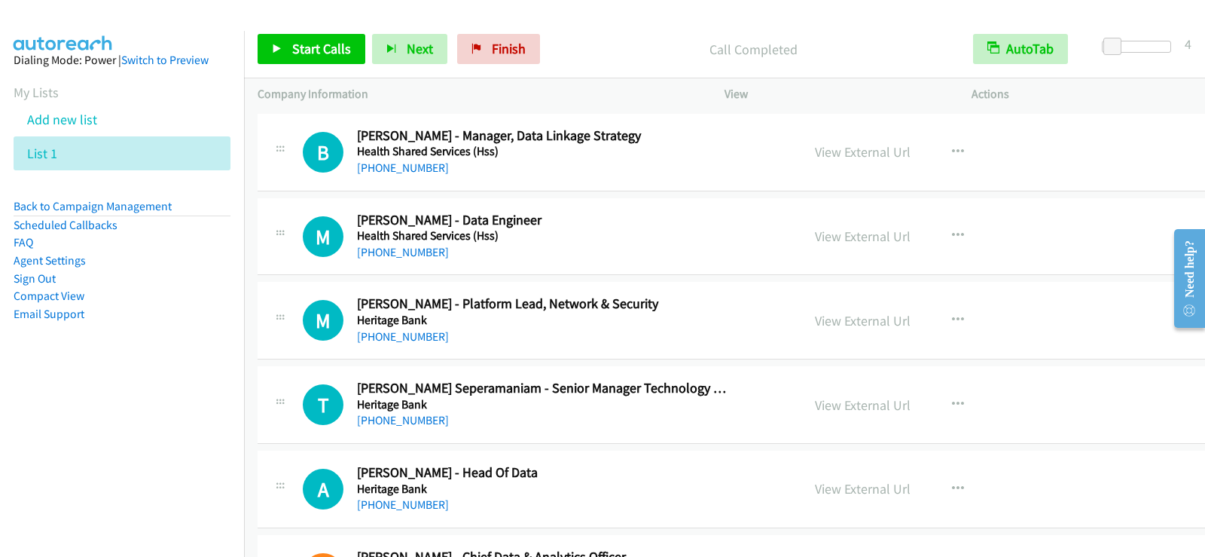
drag, startPoint x: 610, startPoint y: 249, endPoint x: 646, endPoint y: 247, distance: 36.2
click at [610, 249] on div "[PHONE_NUMBER]" at bounding box center [545, 252] width 376 height 18
click at [952, 230] on icon "button" at bounding box center [958, 236] width 12 height 12
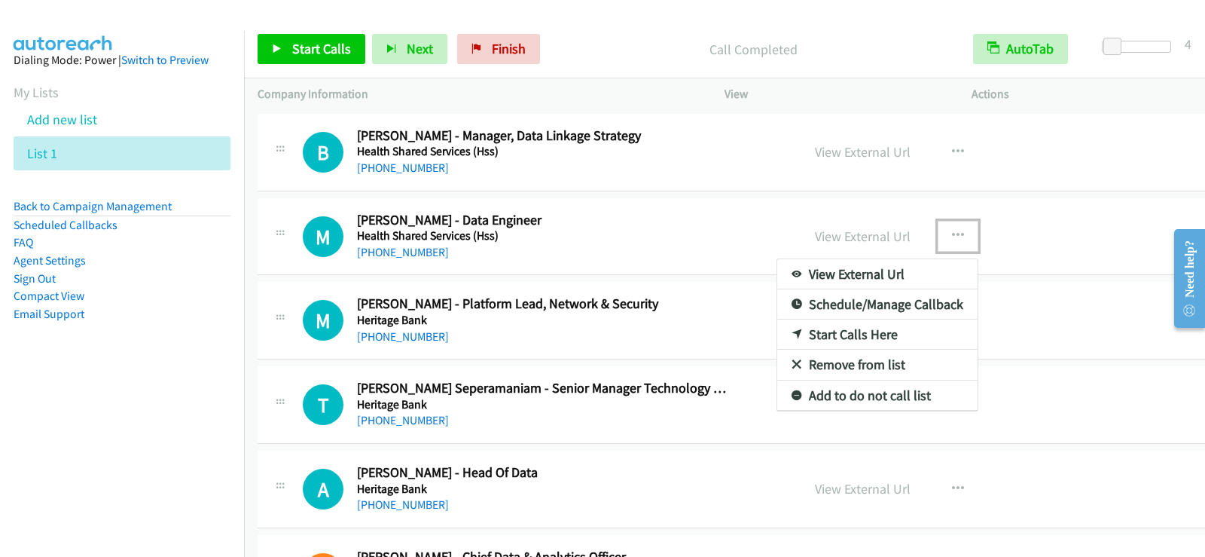
click at [793, 336] on link "Start Calls Here" at bounding box center [877, 334] width 200 height 30
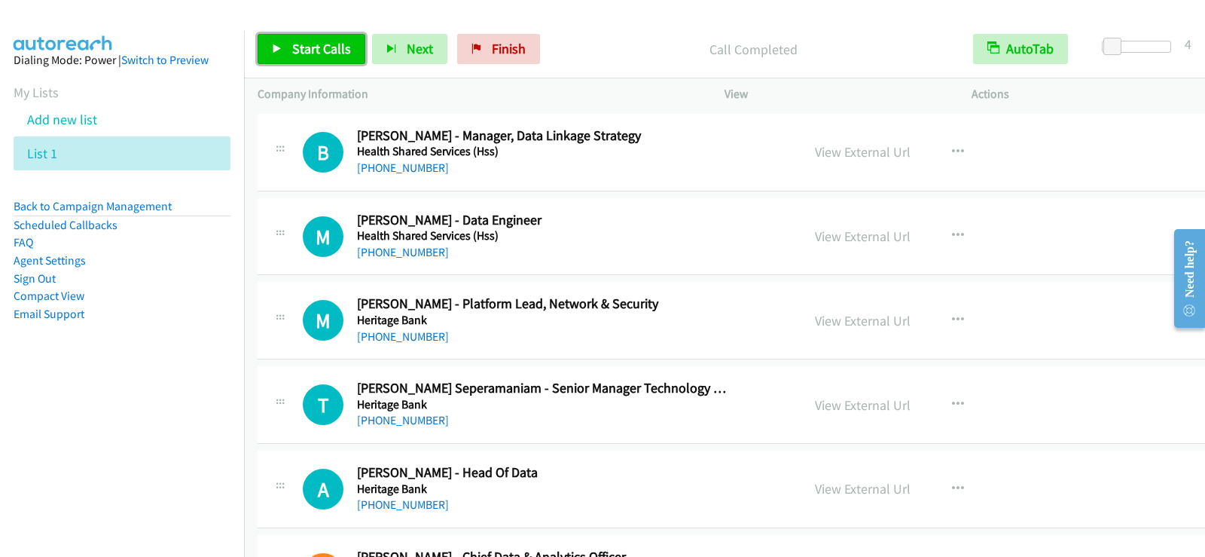
click at [337, 55] on span "Start Calls" at bounding box center [321, 48] width 59 height 17
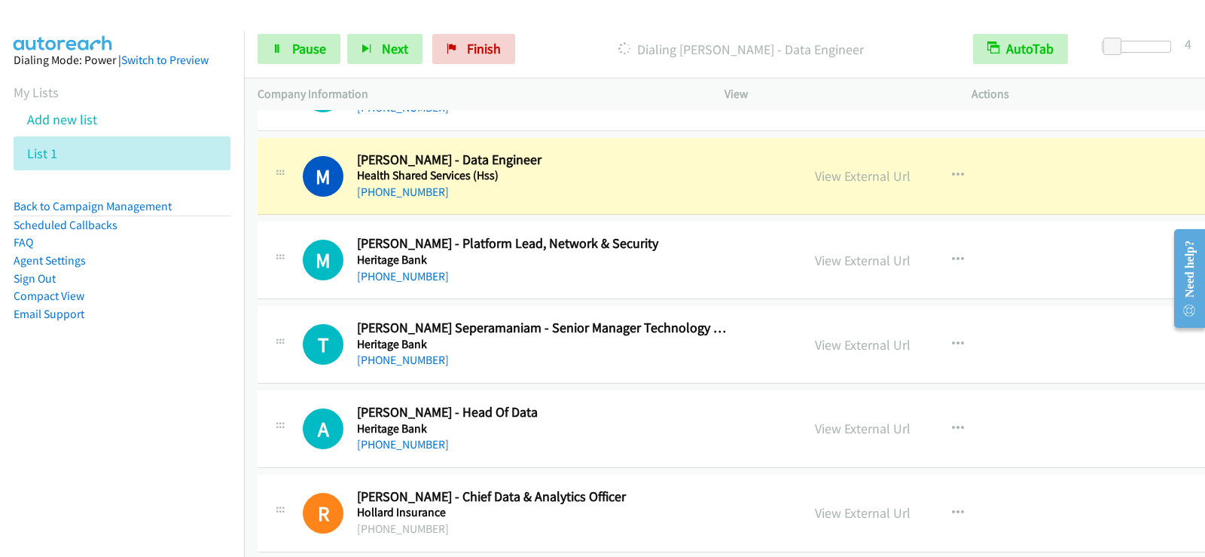
scroll to position [8917, 0]
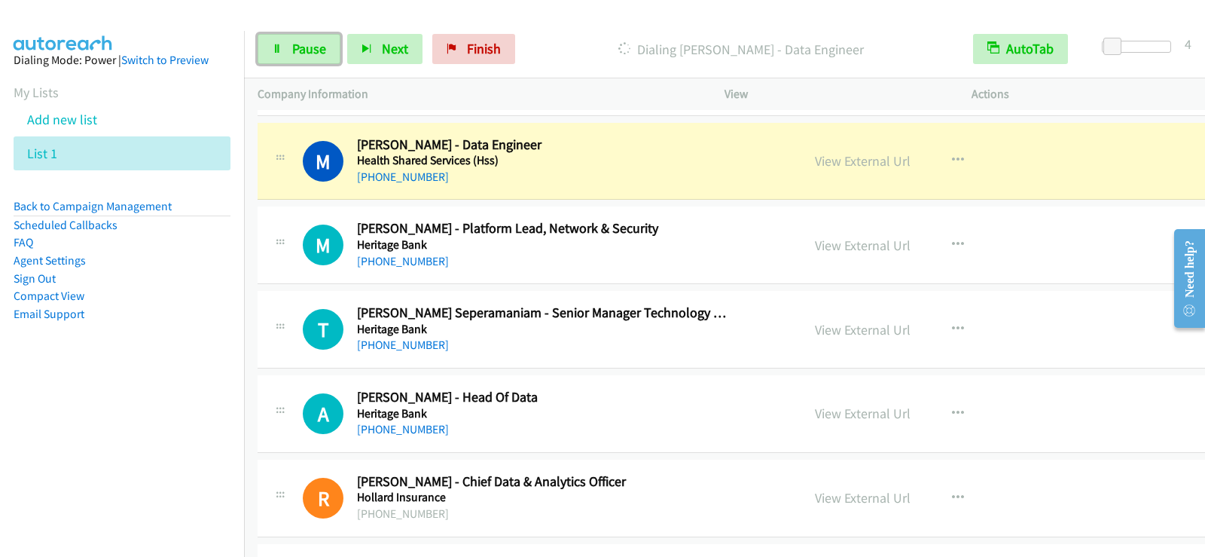
drag, startPoint x: 302, startPoint y: 52, endPoint x: 300, endPoint y: 69, distance: 17.5
click at [302, 52] on span "Pause" at bounding box center [309, 48] width 34 height 17
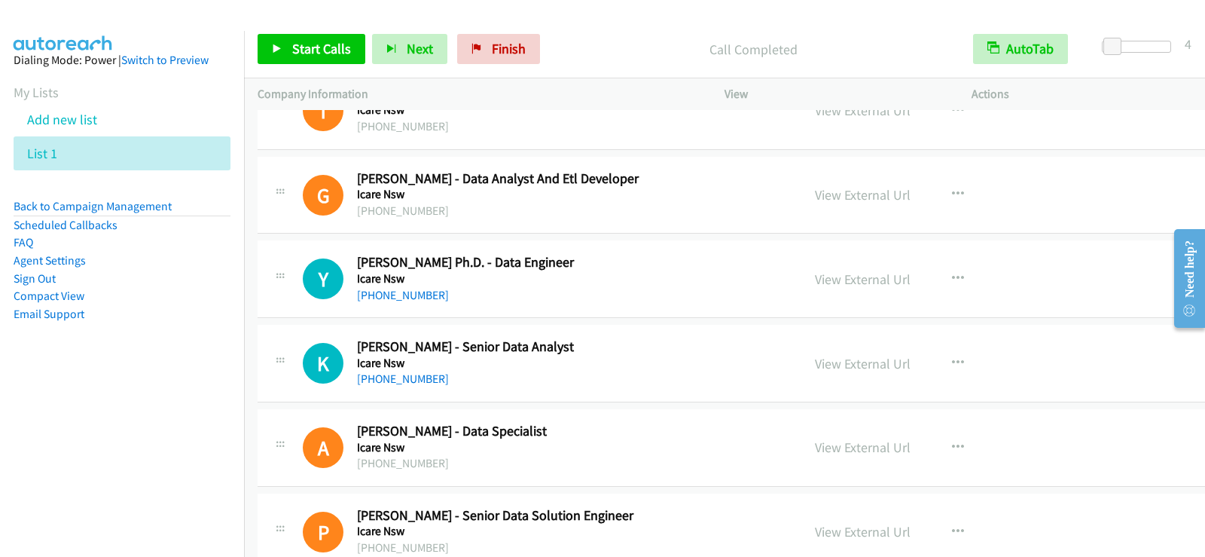
scroll to position [10348, 0]
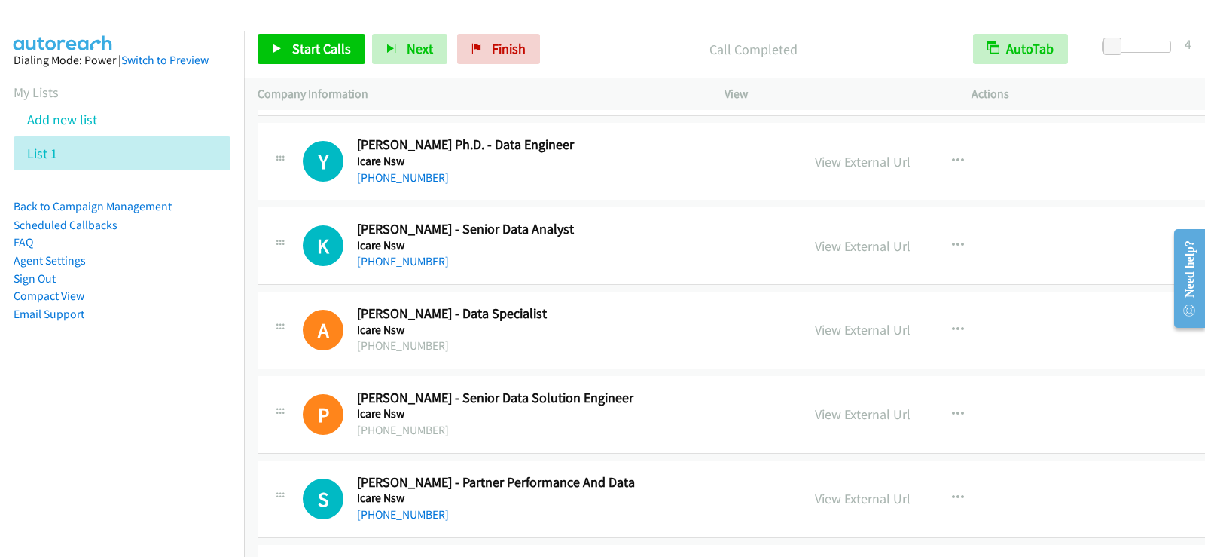
drag, startPoint x: 597, startPoint y: 183, endPoint x: 653, endPoint y: 189, distance: 56.1
click at [597, 183] on div "[PHONE_NUMBER]" at bounding box center [545, 178] width 376 height 18
click at [952, 157] on icon "button" at bounding box center [958, 161] width 12 height 12
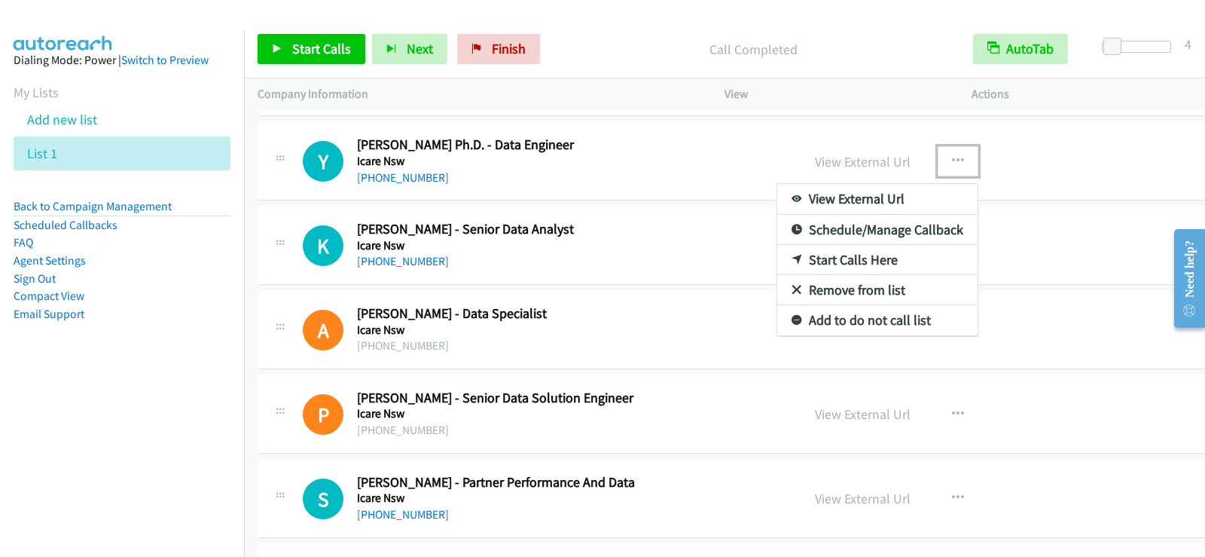
click at [817, 262] on link "Start Calls Here" at bounding box center [877, 260] width 200 height 30
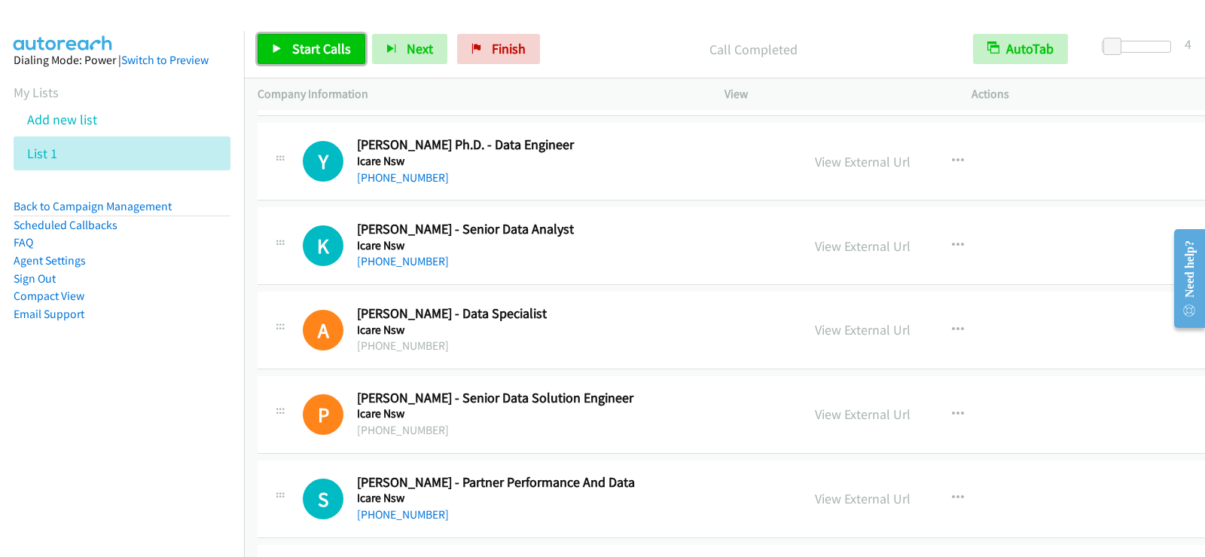
click at [356, 52] on link "Start Calls" at bounding box center [312, 49] width 108 height 30
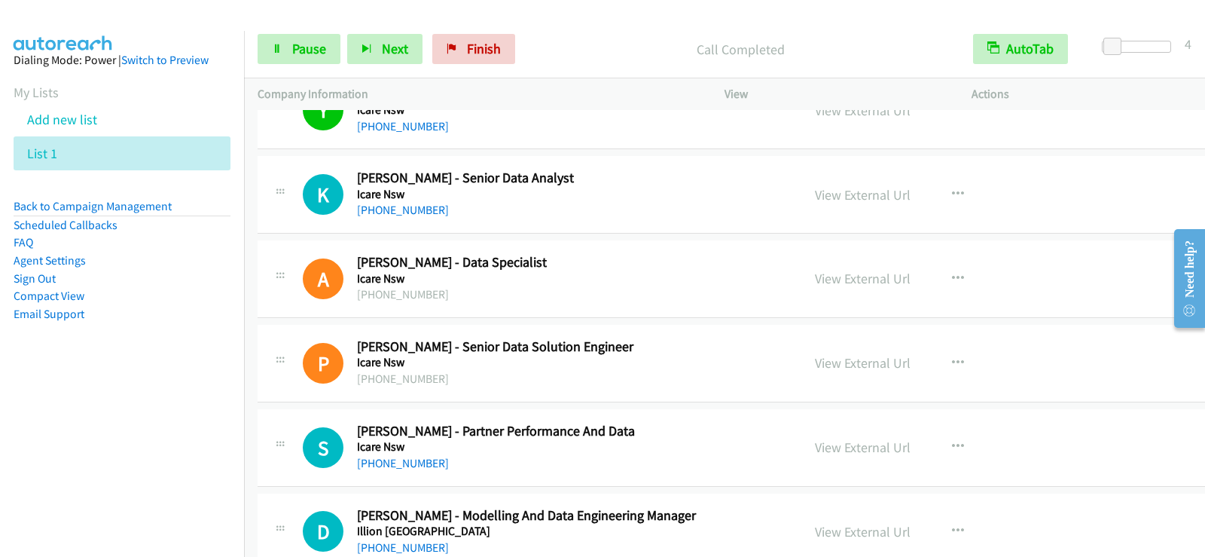
scroll to position [10423, 0]
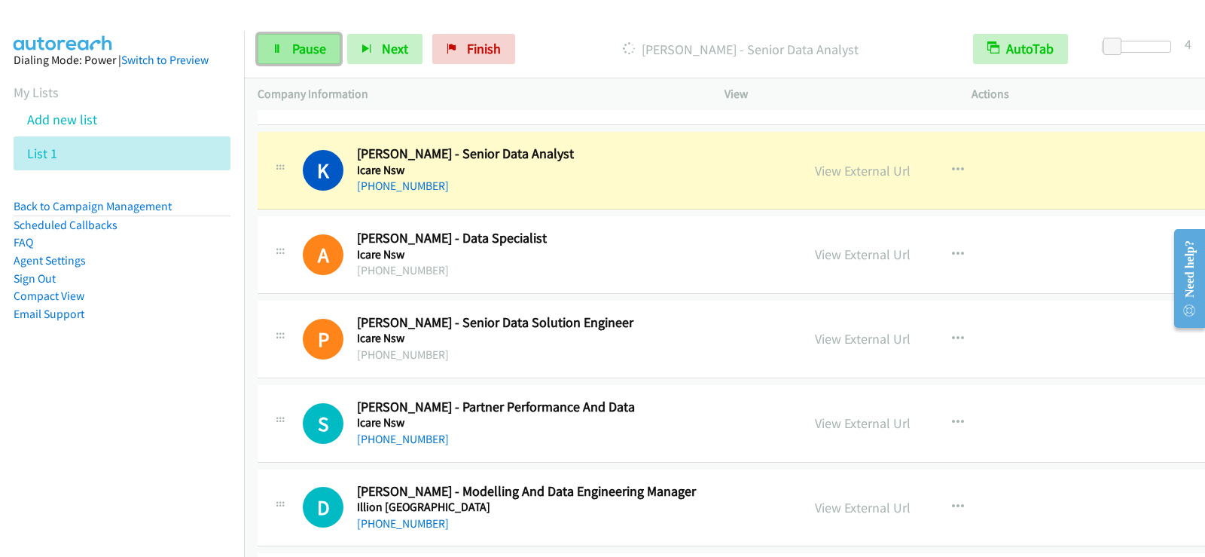
drag, startPoint x: 325, startPoint y: 51, endPoint x: 325, endPoint y: 99, distance: 47.5
click at [325, 51] on link "Pause" at bounding box center [299, 49] width 83 height 30
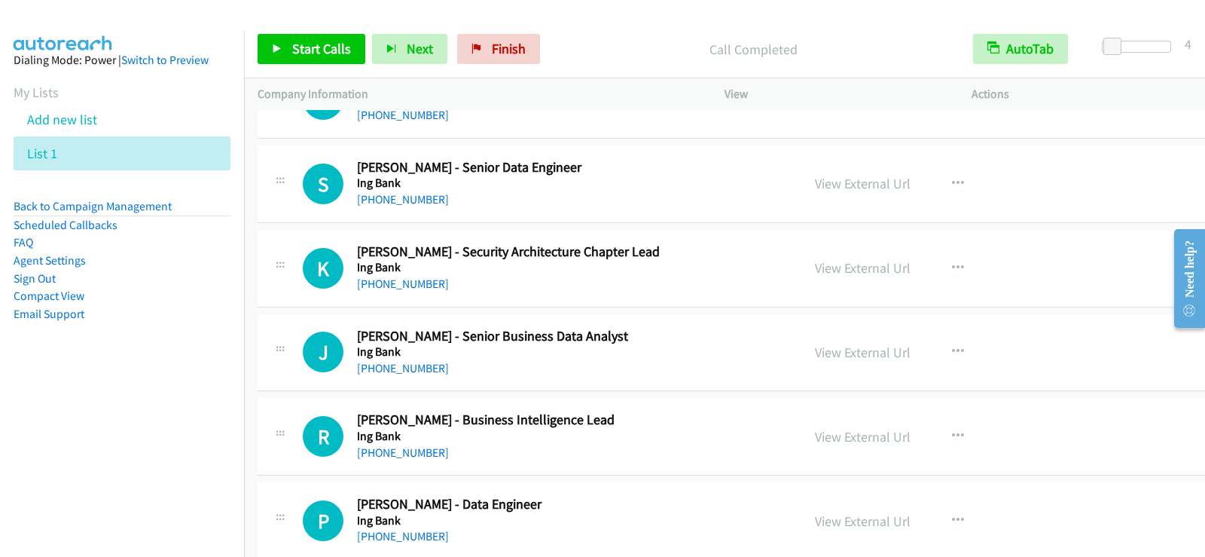
scroll to position [11025, 0]
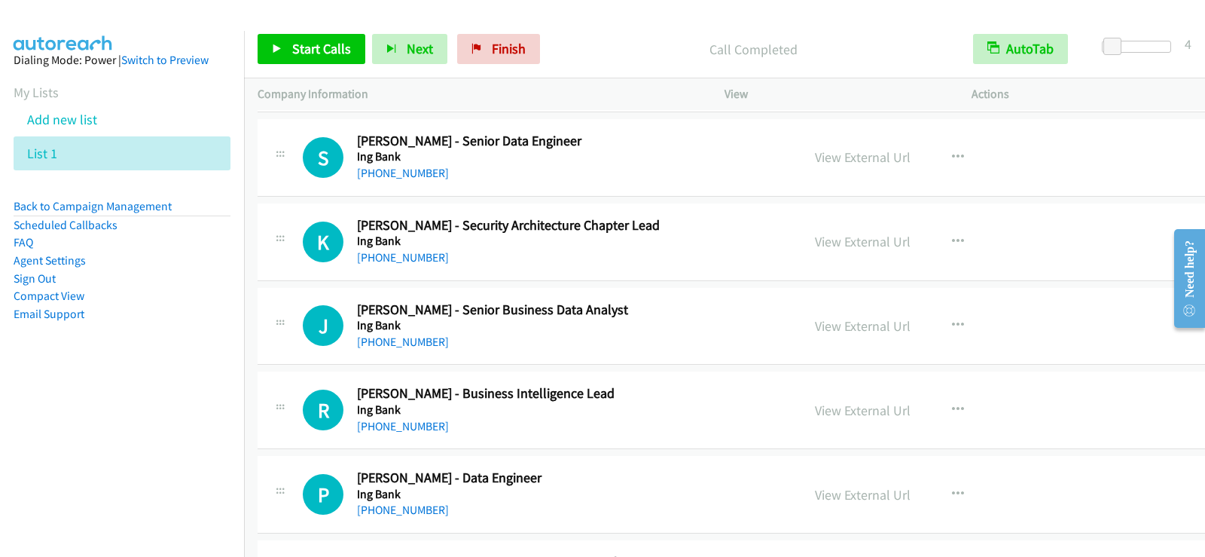
drag, startPoint x: 575, startPoint y: 190, endPoint x: 650, endPoint y: 185, distance: 74.7
click at [575, 190] on div "S Callback Scheduled [PERSON_NAME] - Senior Data Engineer Ing Bank America/Los_…" at bounding box center [774, 158] width 1033 height 78
click at [938, 157] on button "button" at bounding box center [958, 157] width 41 height 30
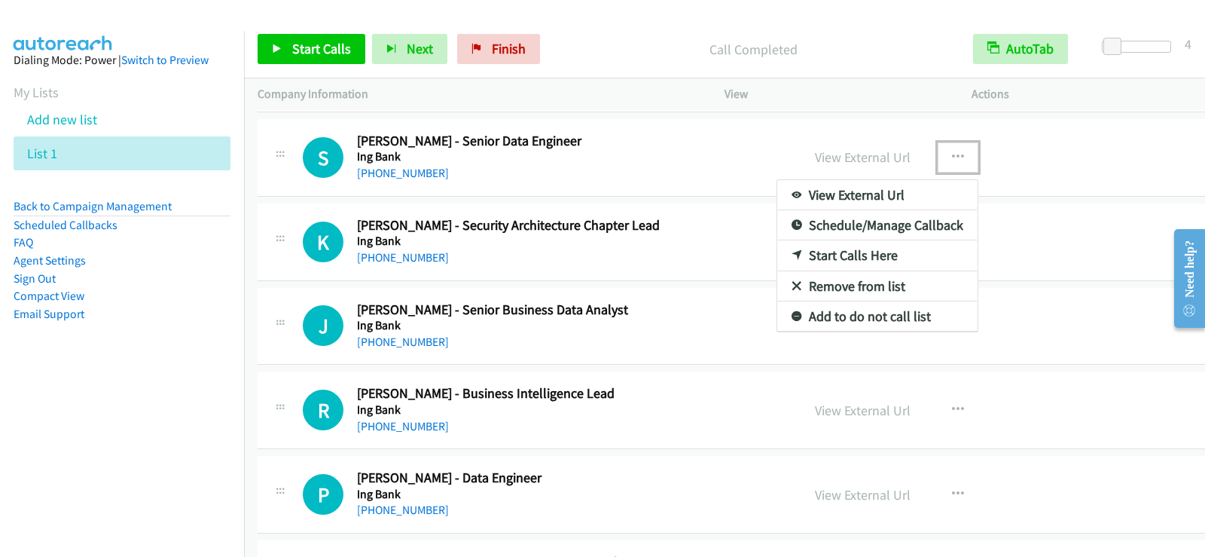
click at [792, 248] on link "Start Calls Here" at bounding box center [877, 255] width 200 height 30
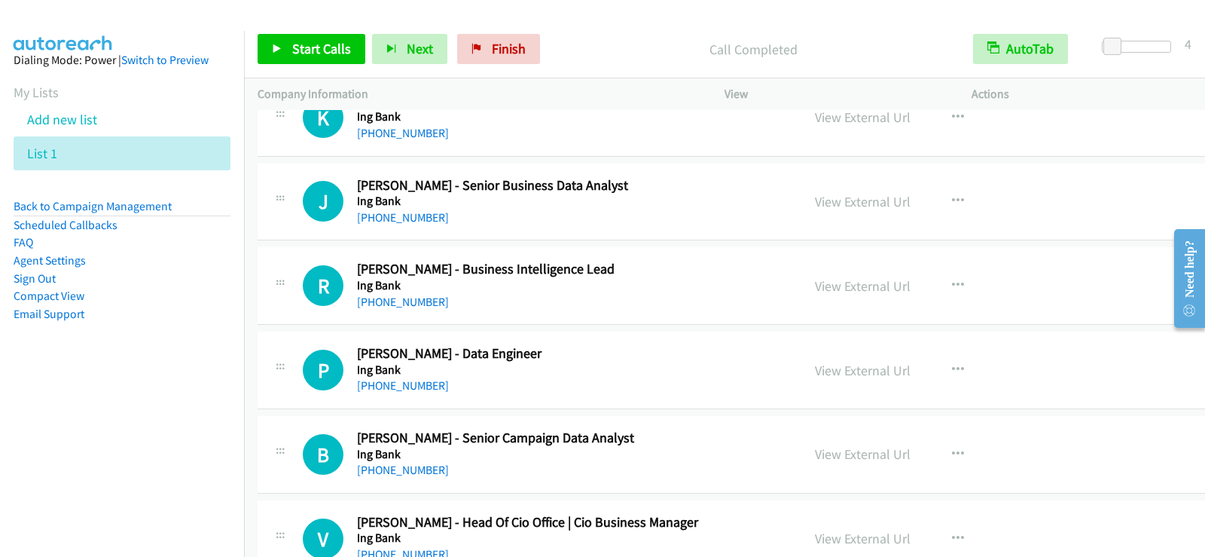
scroll to position [11176, 0]
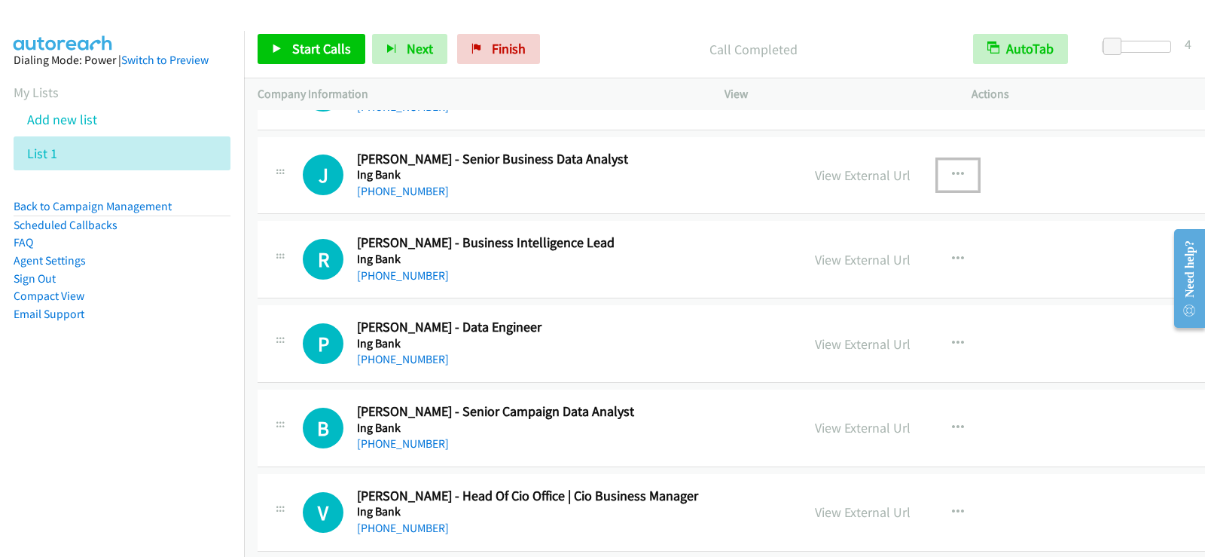
click at [952, 172] on icon "button" at bounding box center [958, 175] width 12 height 12
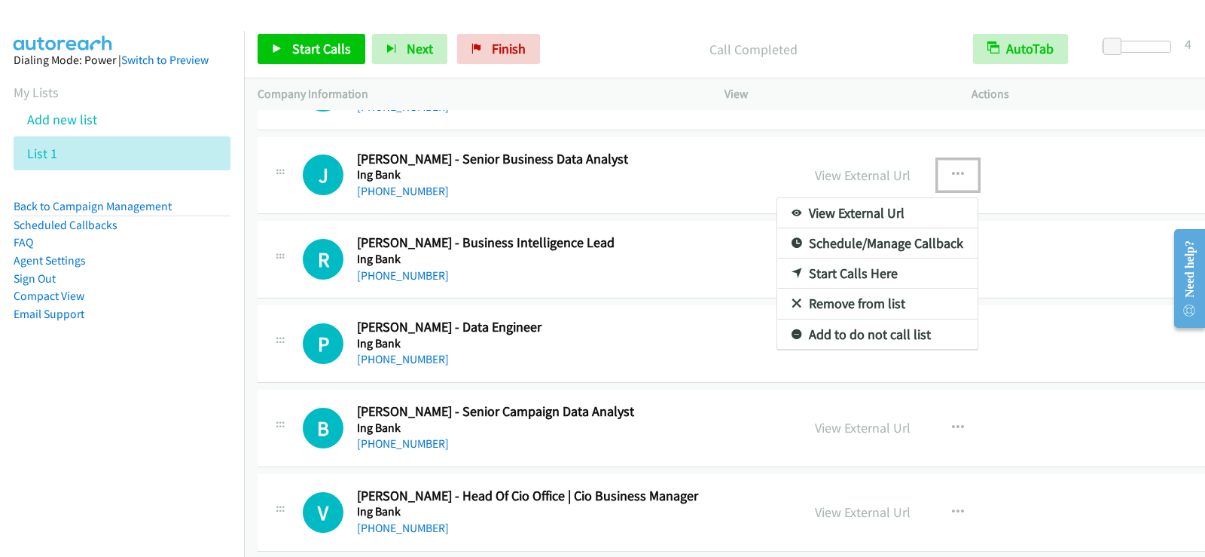
click at [794, 271] on link "Start Calls Here" at bounding box center [877, 273] width 200 height 30
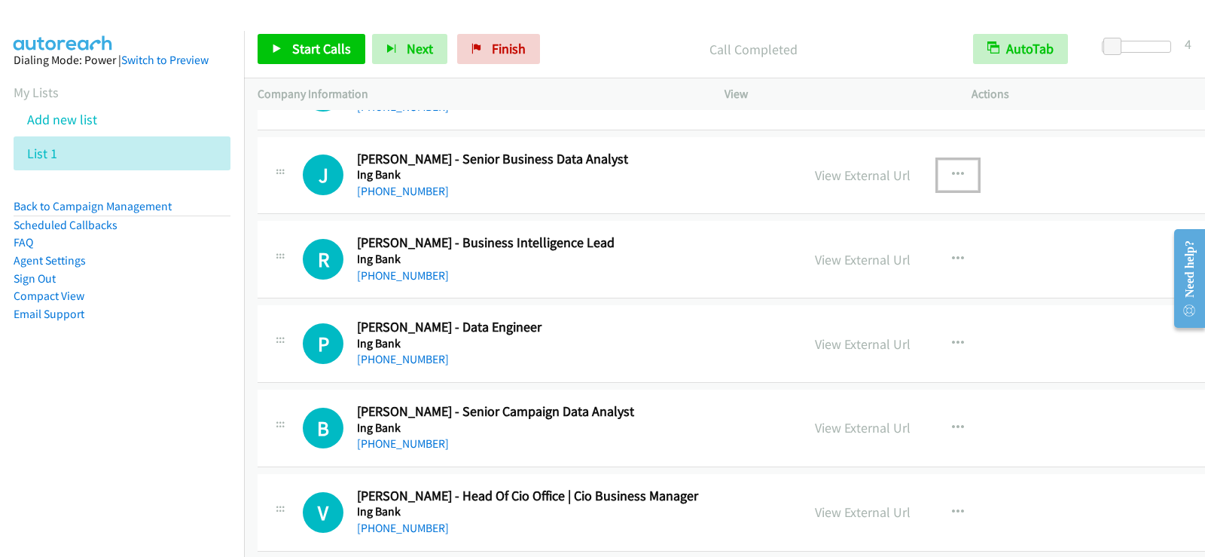
scroll to position [11206, 0]
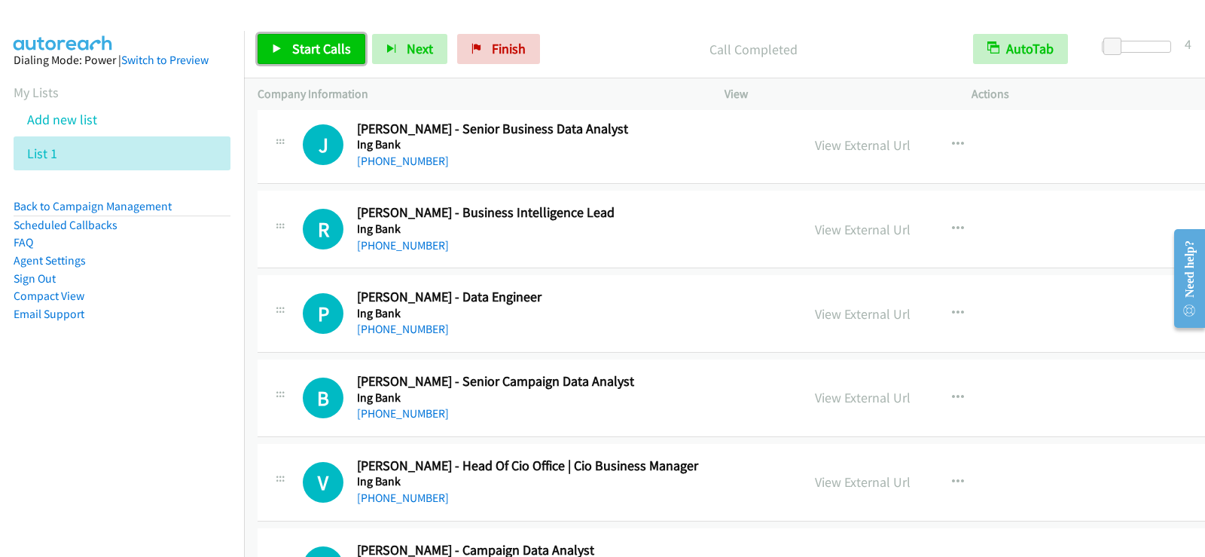
click at [344, 44] on span "Start Calls" at bounding box center [321, 48] width 59 height 17
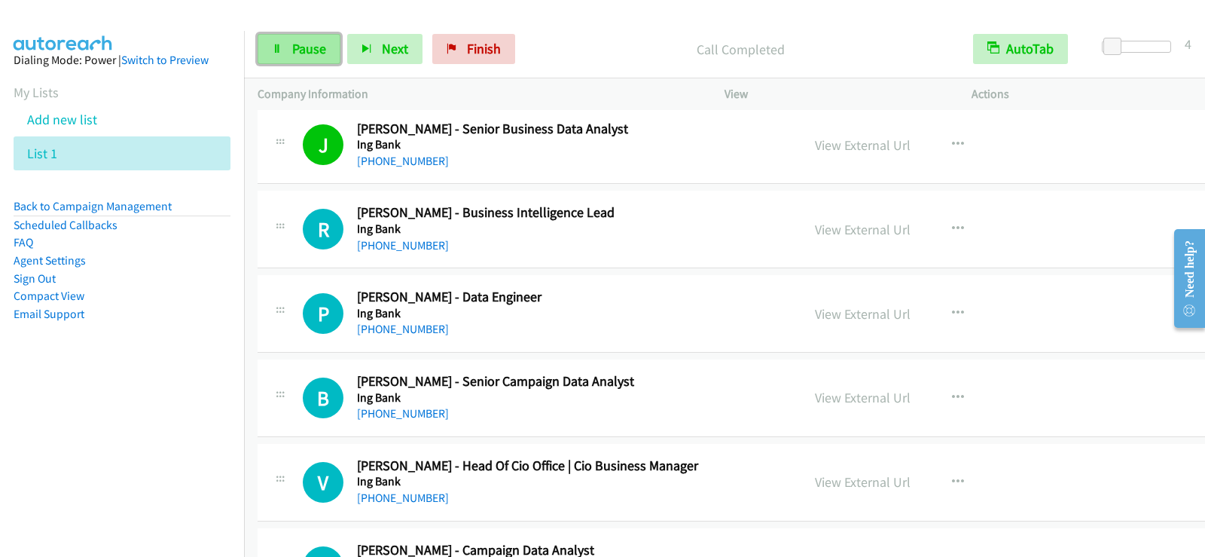
click at [312, 56] on span "Pause" at bounding box center [309, 48] width 34 height 17
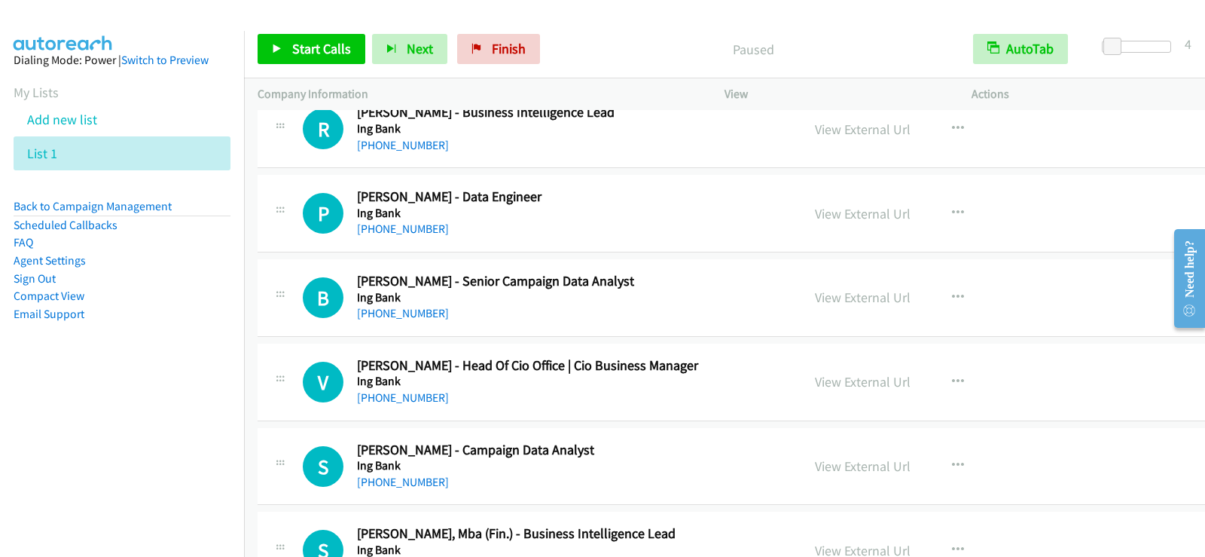
scroll to position [11281, 0]
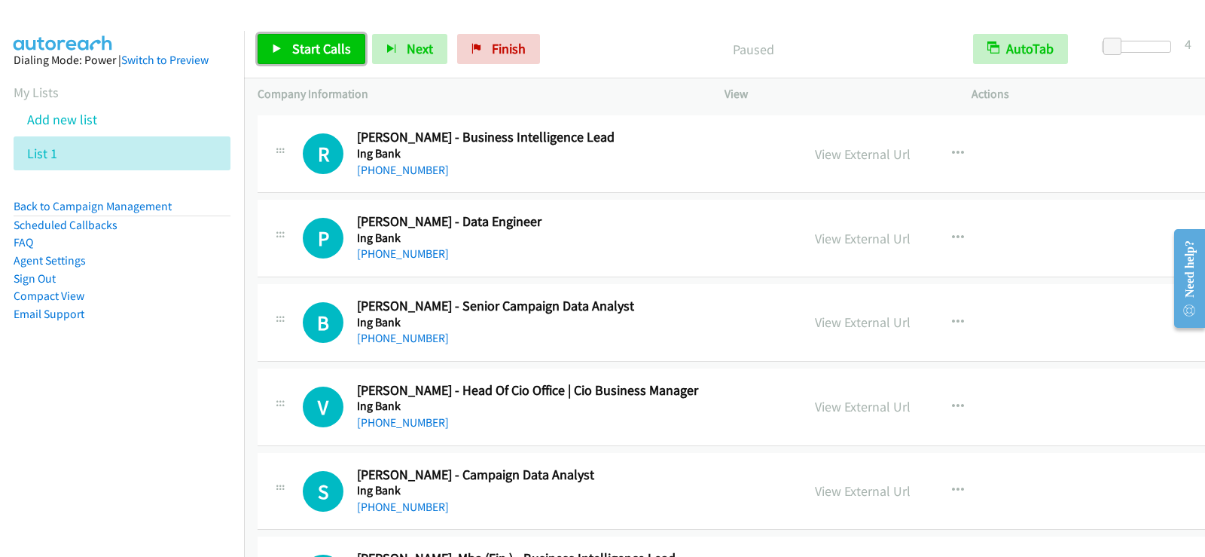
click at [329, 48] on span "Start Calls" at bounding box center [321, 48] width 59 height 17
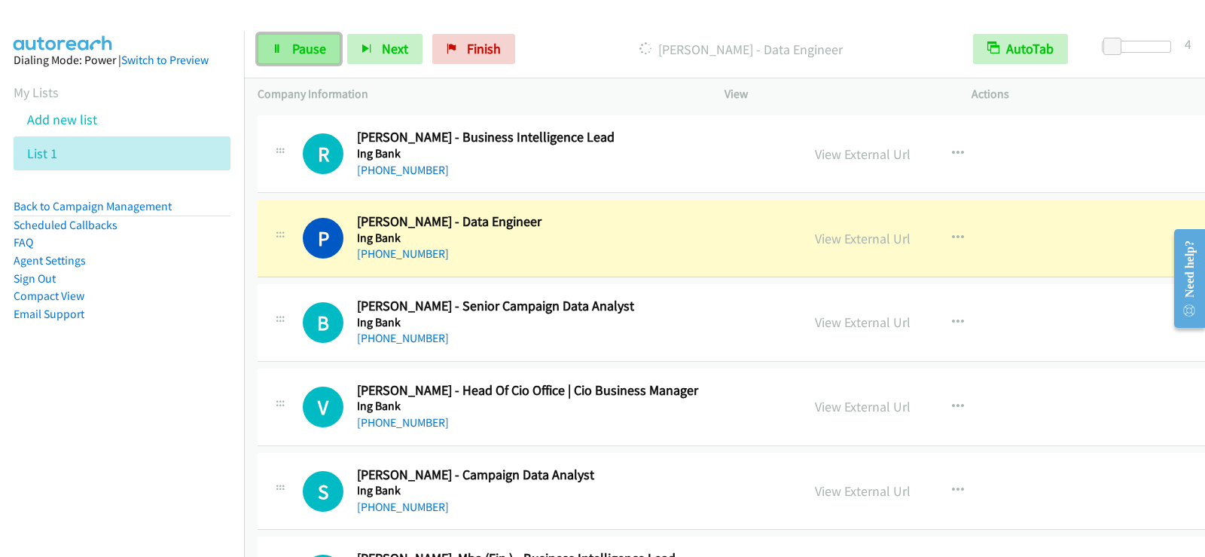
click at [301, 47] on span "Pause" at bounding box center [309, 48] width 34 height 17
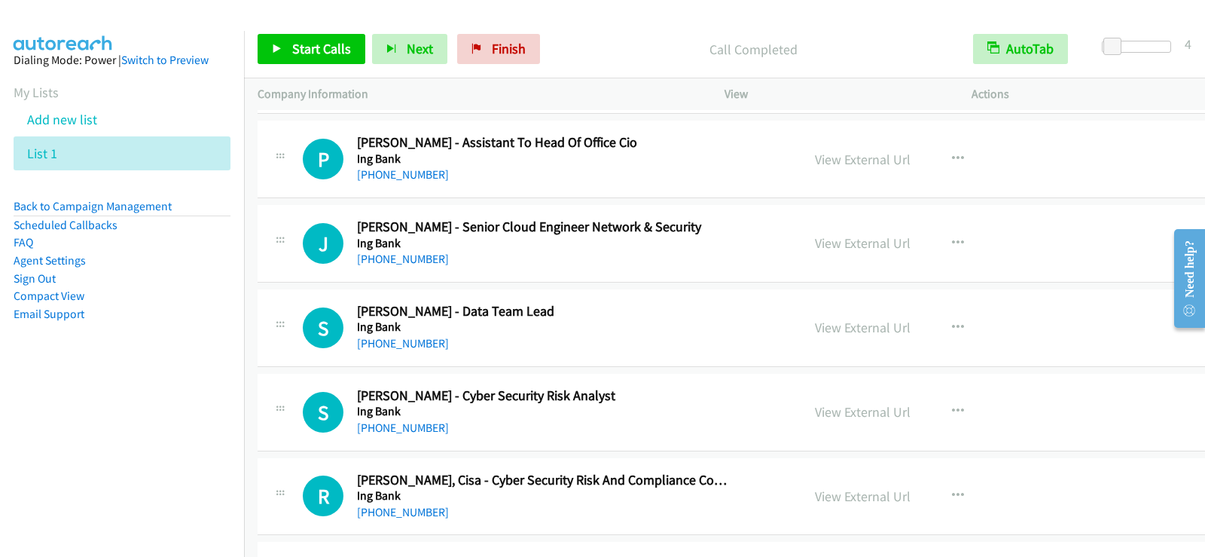
scroll to position [11809, 0]
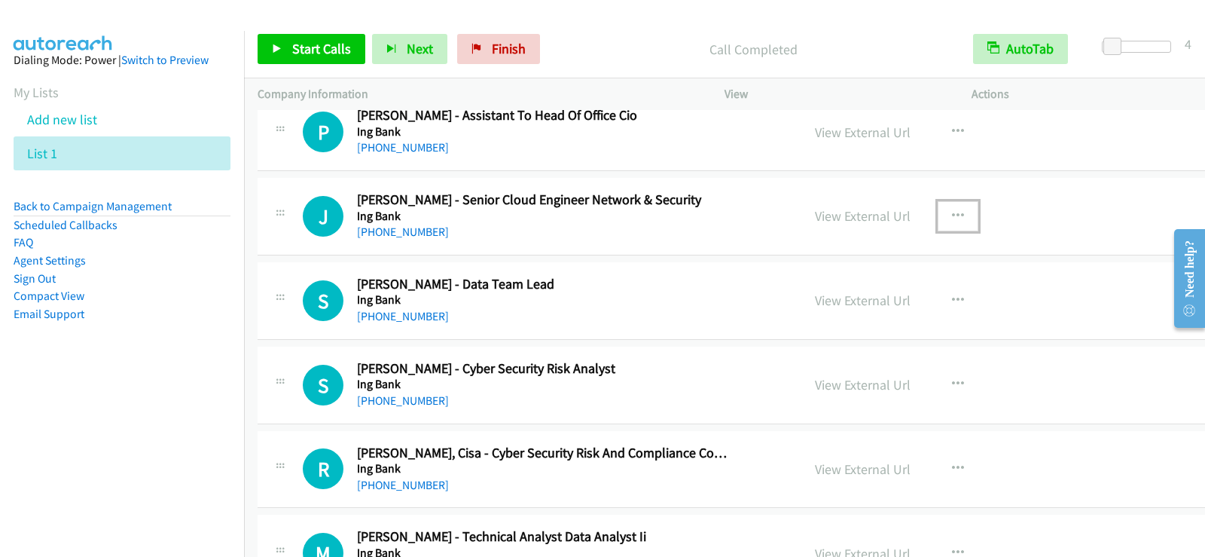
click at [952, 212] on icon "button" at bounding box center [958, 216] width 12 height 12
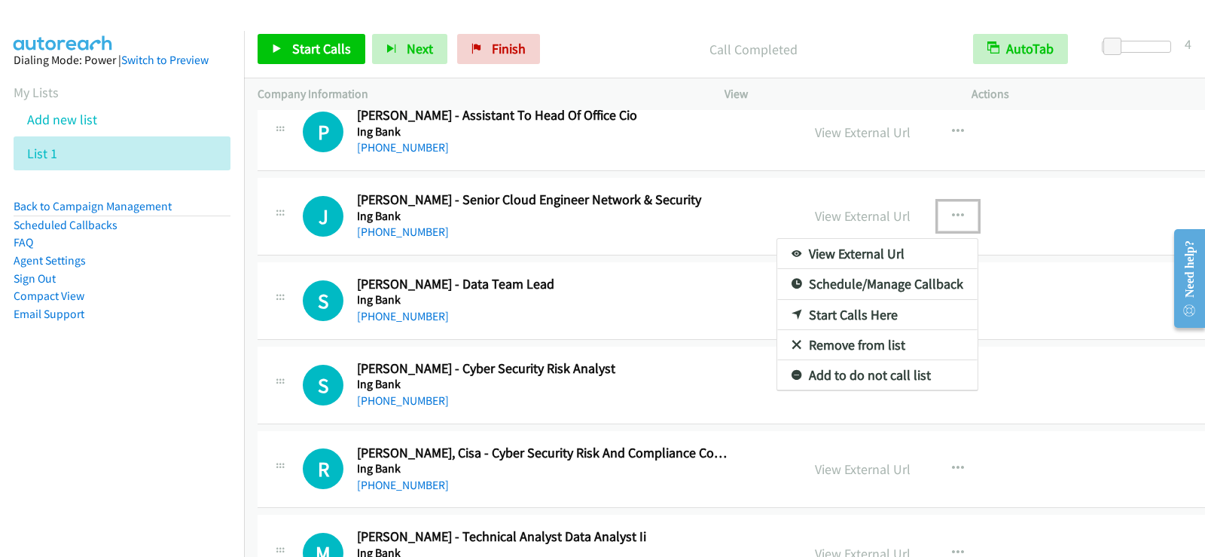
click at [802, 312] on link "Start Calls Here" at bounding box center [877, 315] width 200 height 30
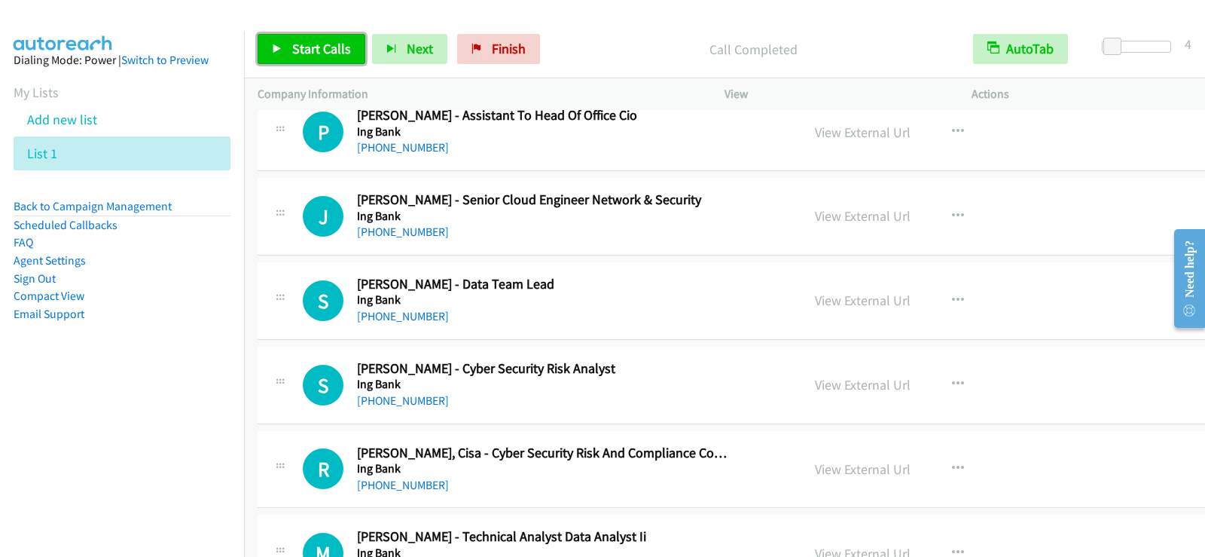
click at [312, 53] on span "Start Calls" at bounding box center [321, 48] width 59 height 17
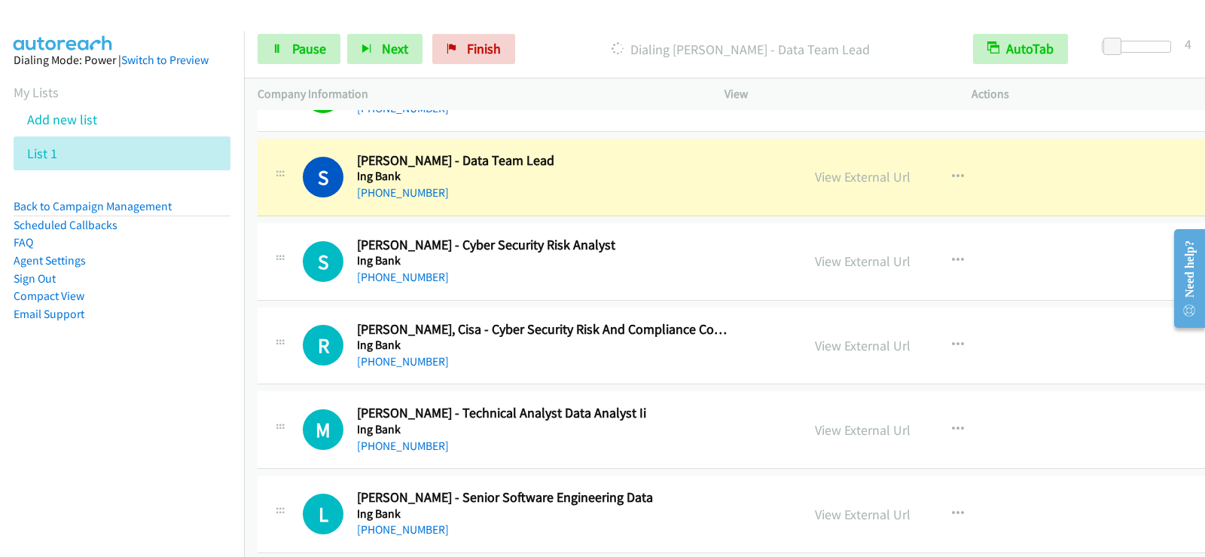
scroll to position [11959, 0]
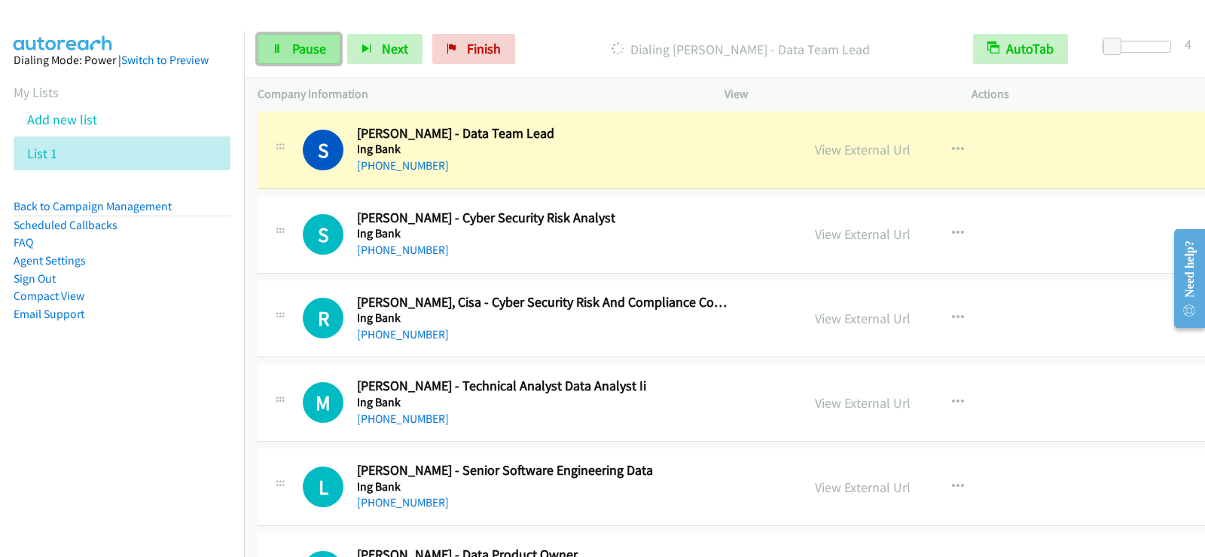
click at [321, 37] on link "Pause" at bounding box center [299, 49] width 83 height 30
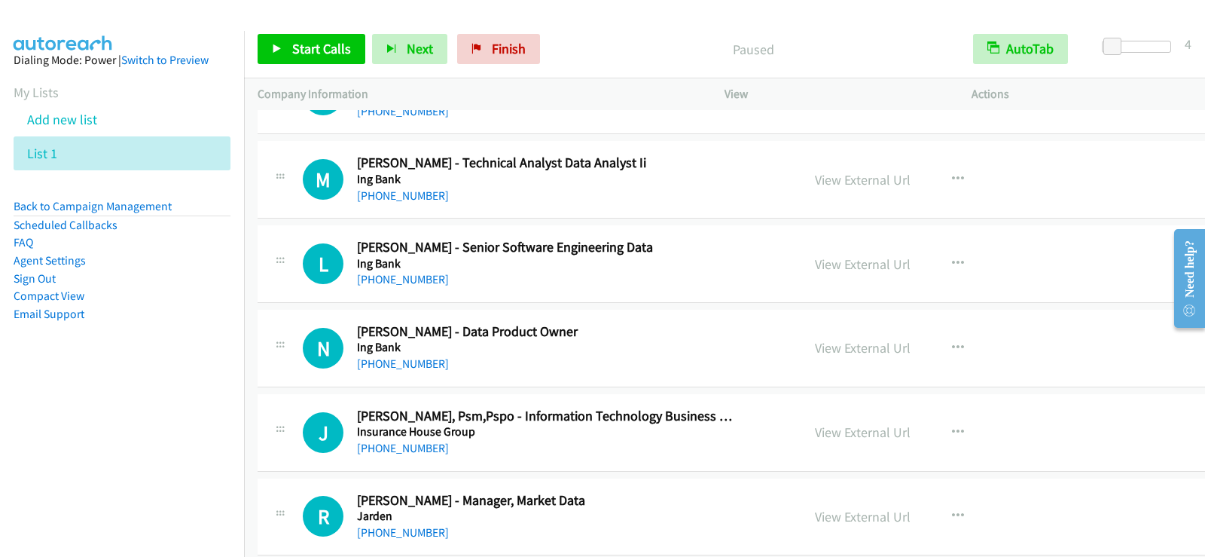
scroll to position [12185, 0]
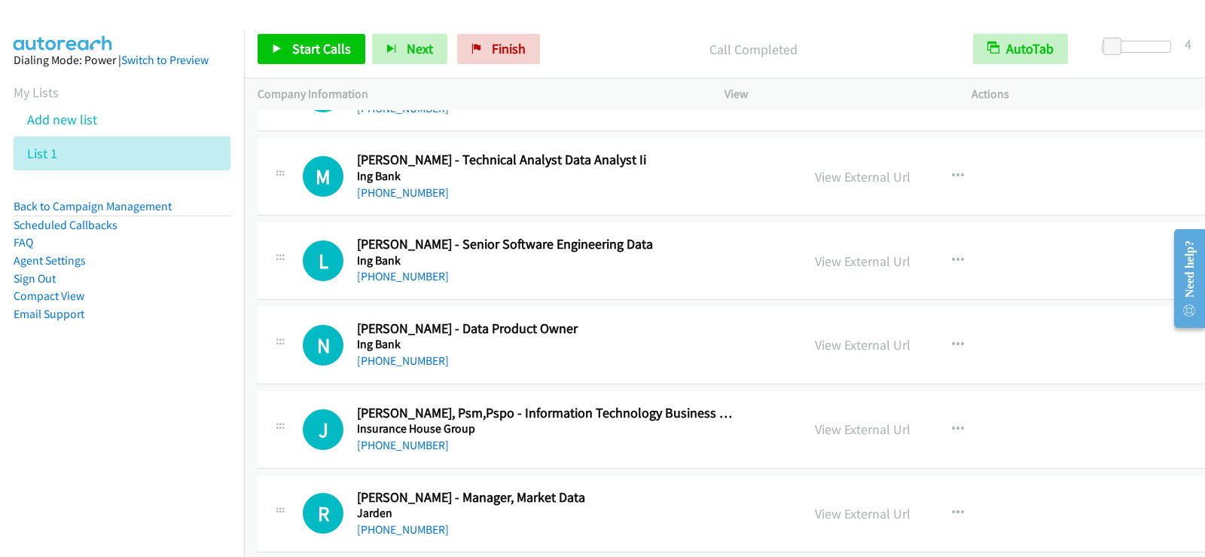
click at [531, 267] on h5 "Ing Bank" at bounding box center [545, 260] width 376 height 15
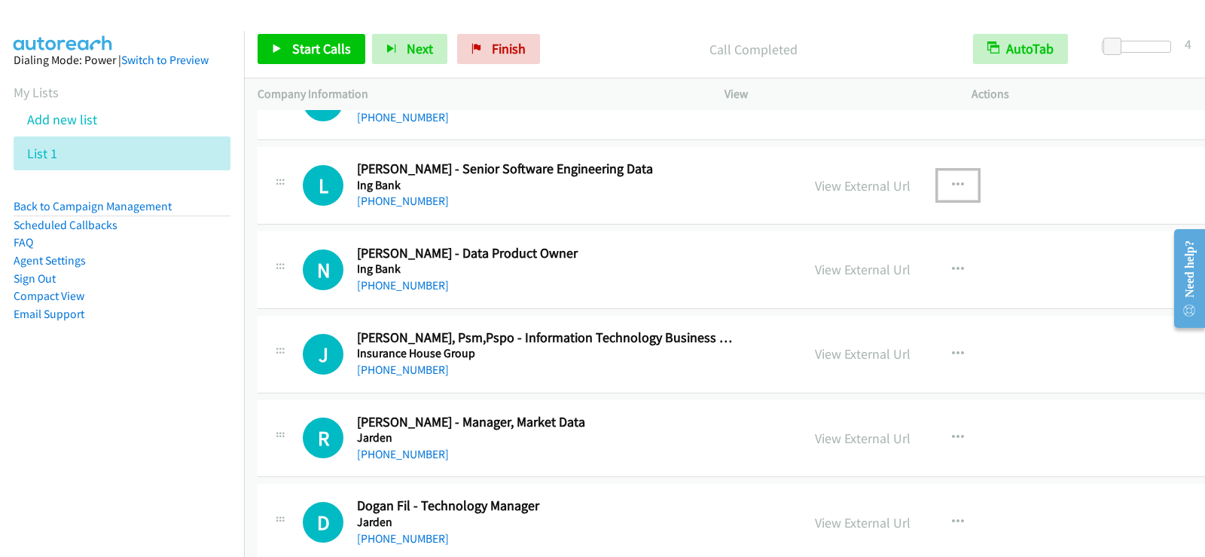
click at [952, 185] on icon "button" at bounding box center [958, 185] width 12 height 12
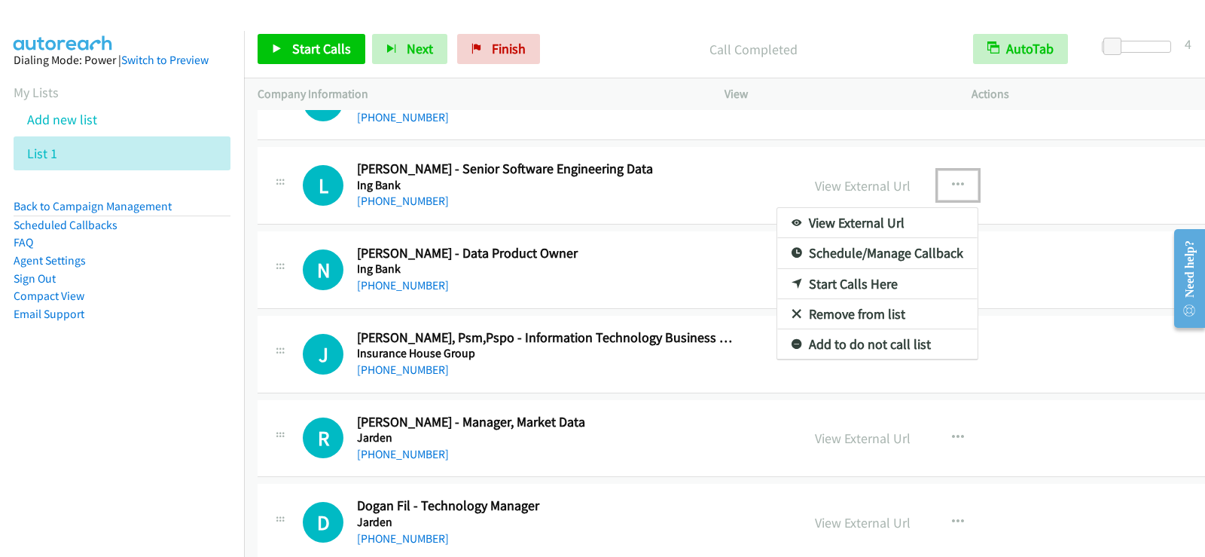
click at [792, 277] on link "Start Calls Here" at bounding box center [877, 284] width 200 height 30
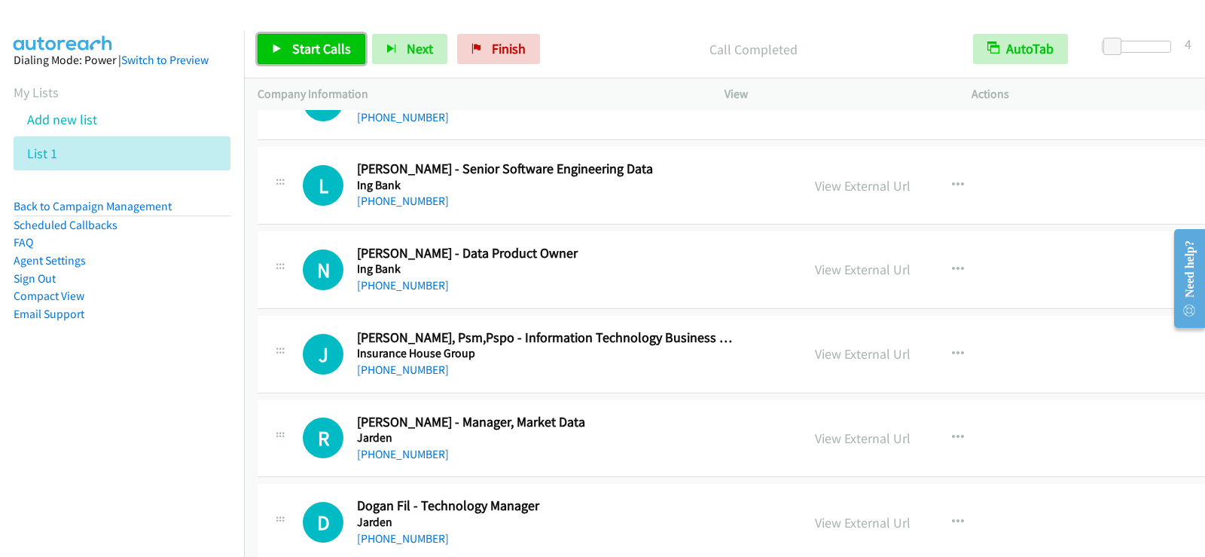
click at [310, 39] on link "Start Calls" at bounding box center [312, 49] width 108 height 30
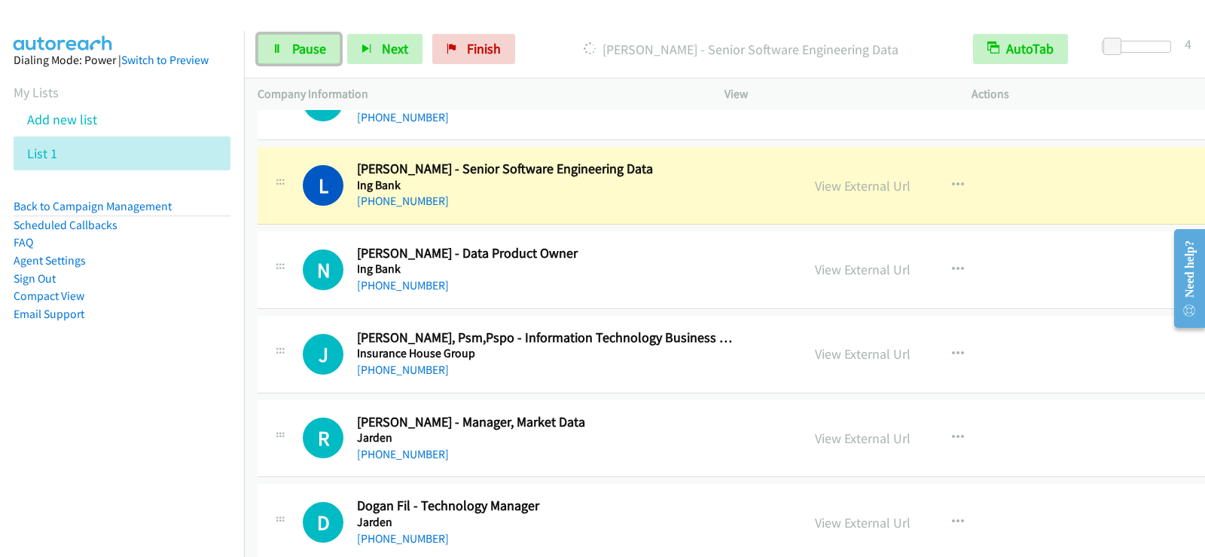
drag, startPoint x: 327, startPoint y: 52, endPoint x: 330, endPoint y: 98, distance: 46.0
click at [327, 52] on link "Pause" at bounding box center [299, 49] width 83 height 30
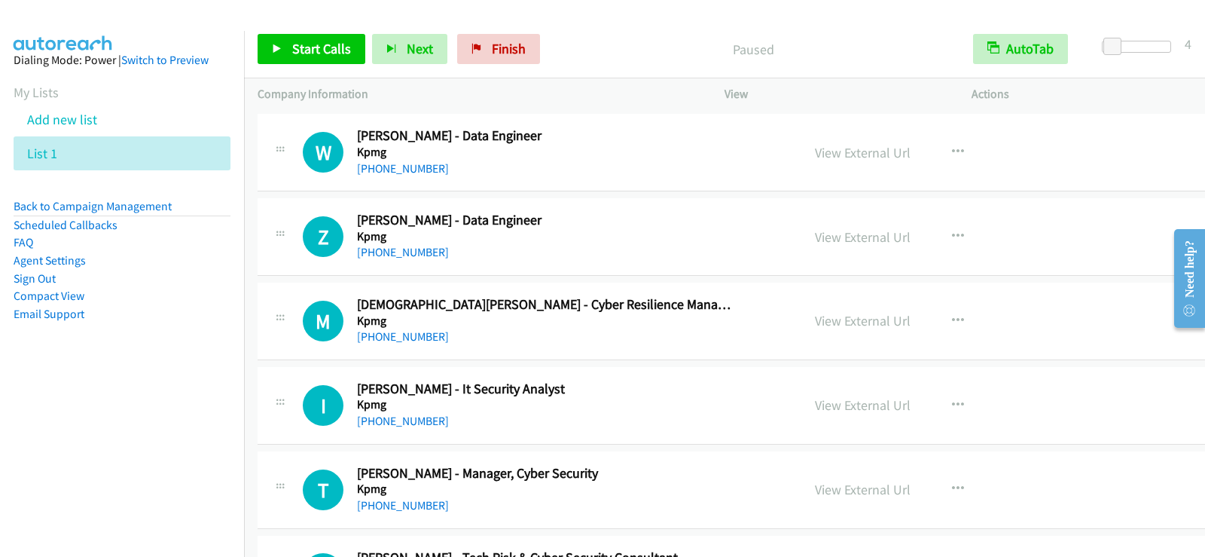
scroll to position [14399, 0]
click at [952, 149] on icon "button" at bounding box center [958, 151] width 12 height 12
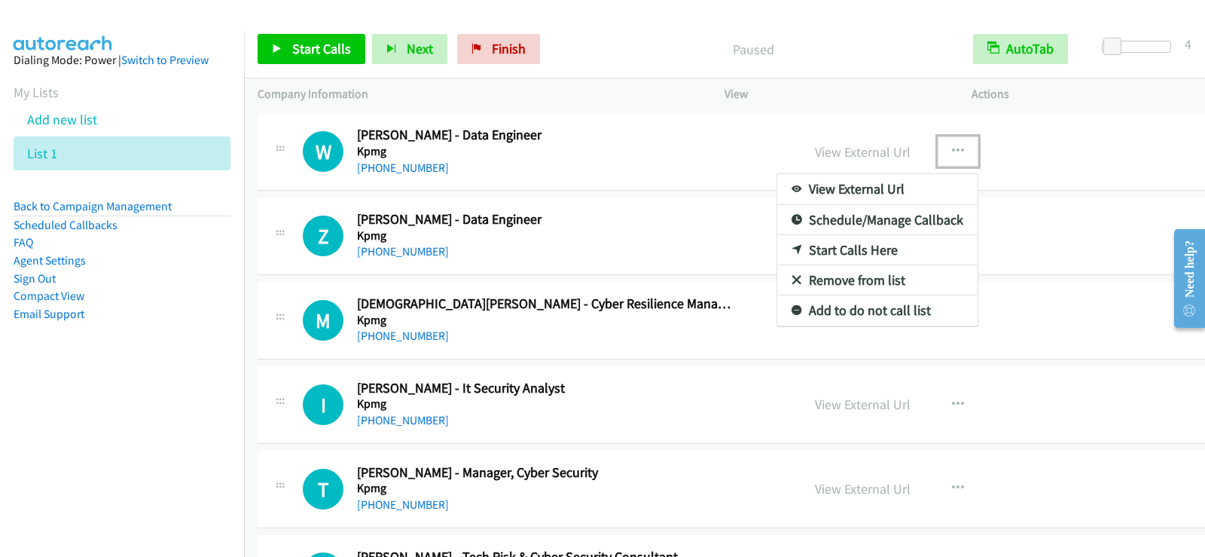
click at [809, 247] on link "Start Calls Here" at bounding box center [877, 250] width 200 height 30
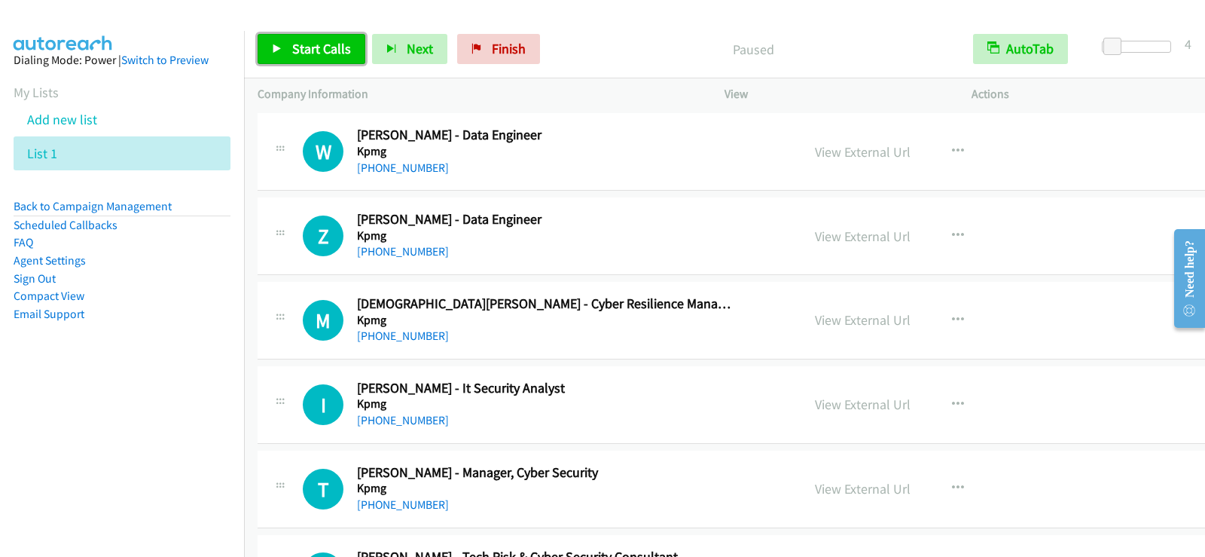
click at [341, 50] on span "Start Calls" at bounding box center [321, 48] width 59 height 17
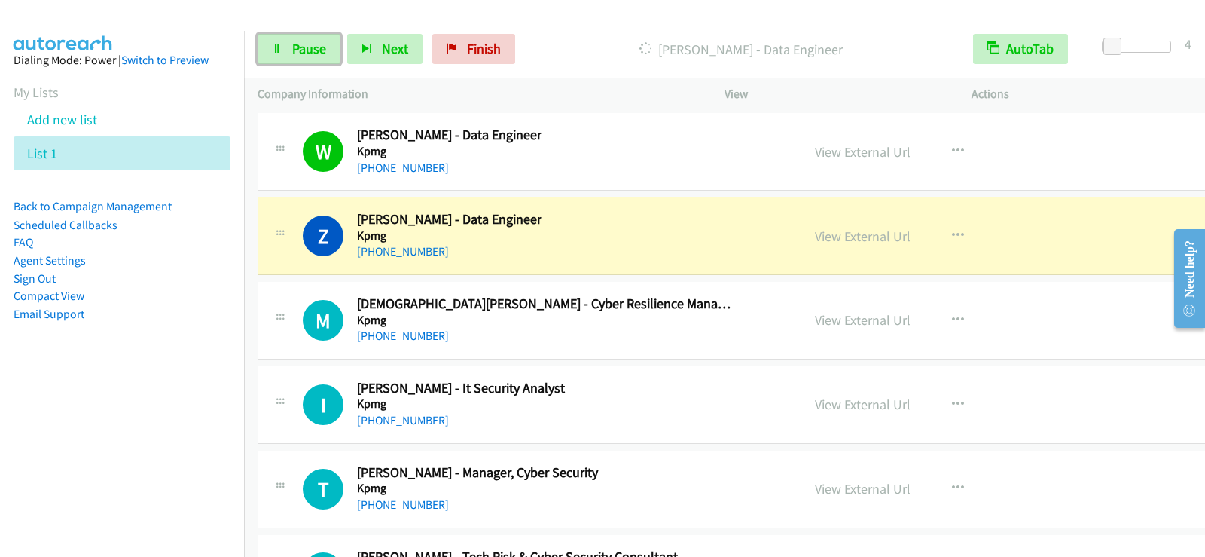
drag, startPoint x: 282, startPoint y: 47, endPoint x: 282, endPoint y: 69, distance: 21.1
click at [282, 47] on icon at bounding box center [277, 49] width 11 height 11
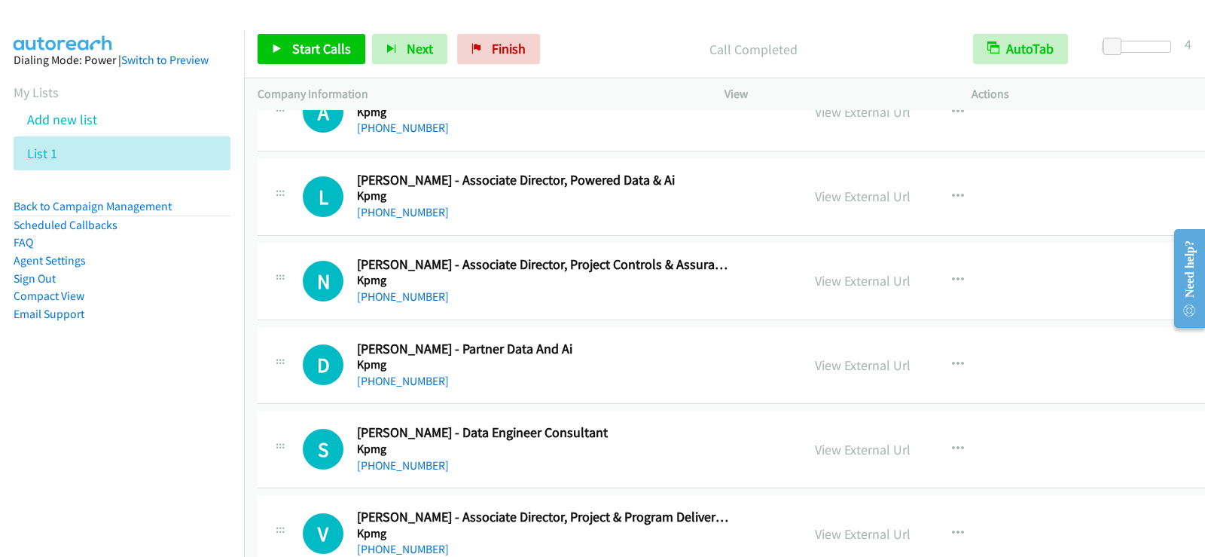
scroll to position [15981, 0]
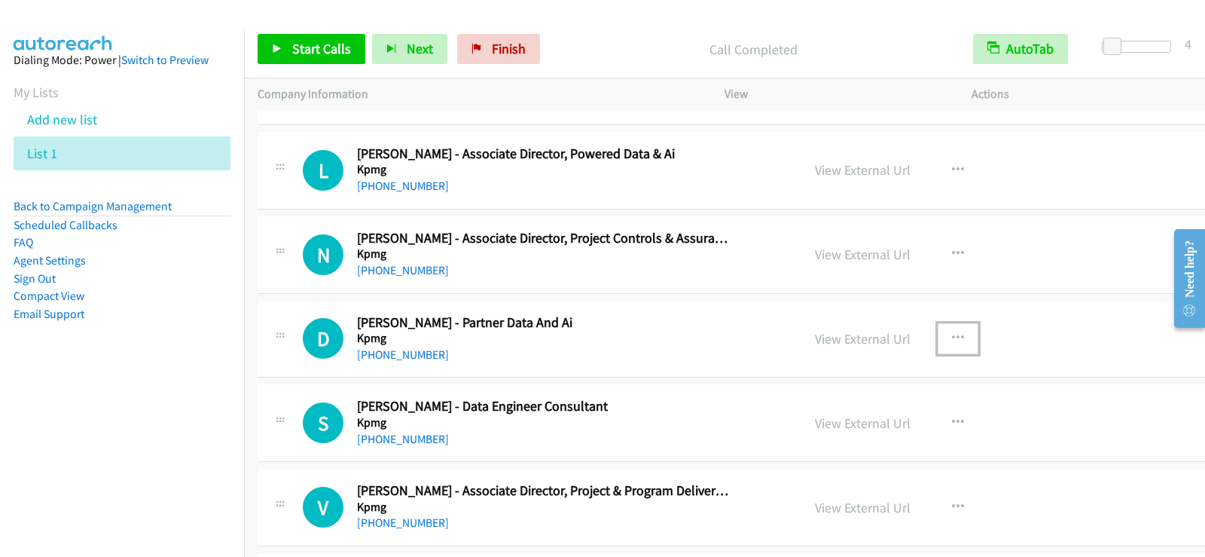
click at [952, 333] on icon "button" at bounding box center [958, 338] width 12 height 12
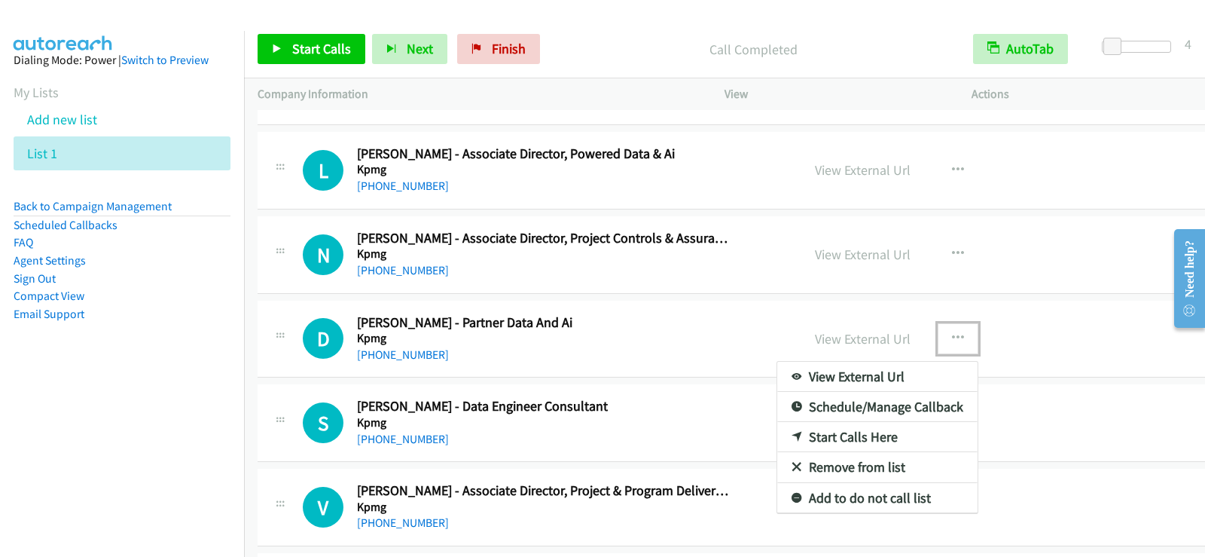
click at [783, 438] on link "Start Calls Here" at bounding box center [877, 437] width 200 height 30
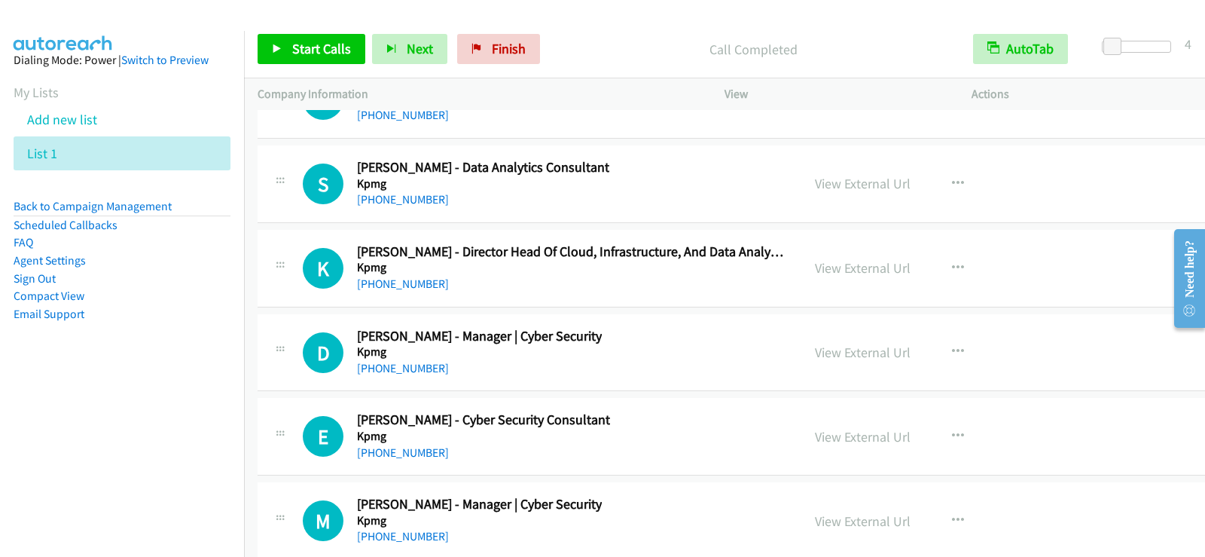
scroll to position [20876, 0]
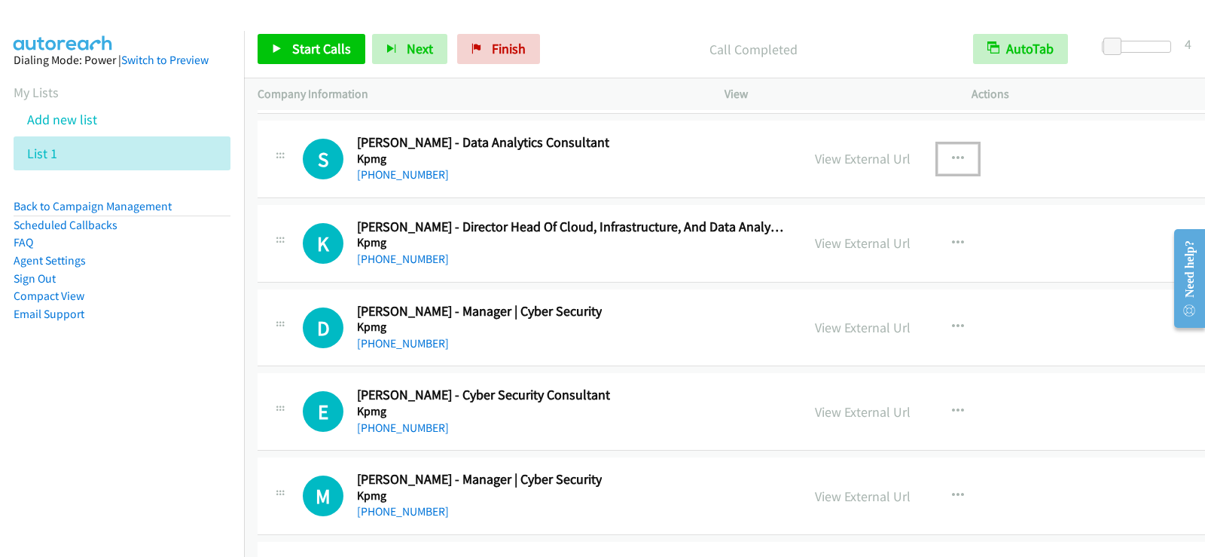
click at [952, 158] on icon "button" at bounding box center [958, 159] width 12 height 12
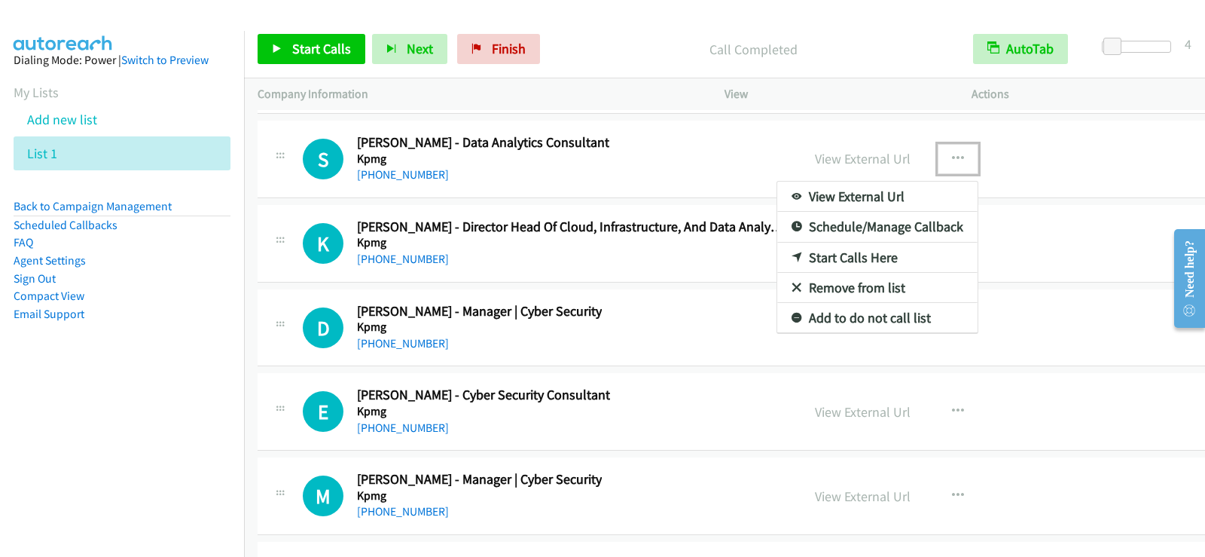
click at [777, 258] on link "Start Calls Here" at bounding box center [877, 257] width 200 height 30
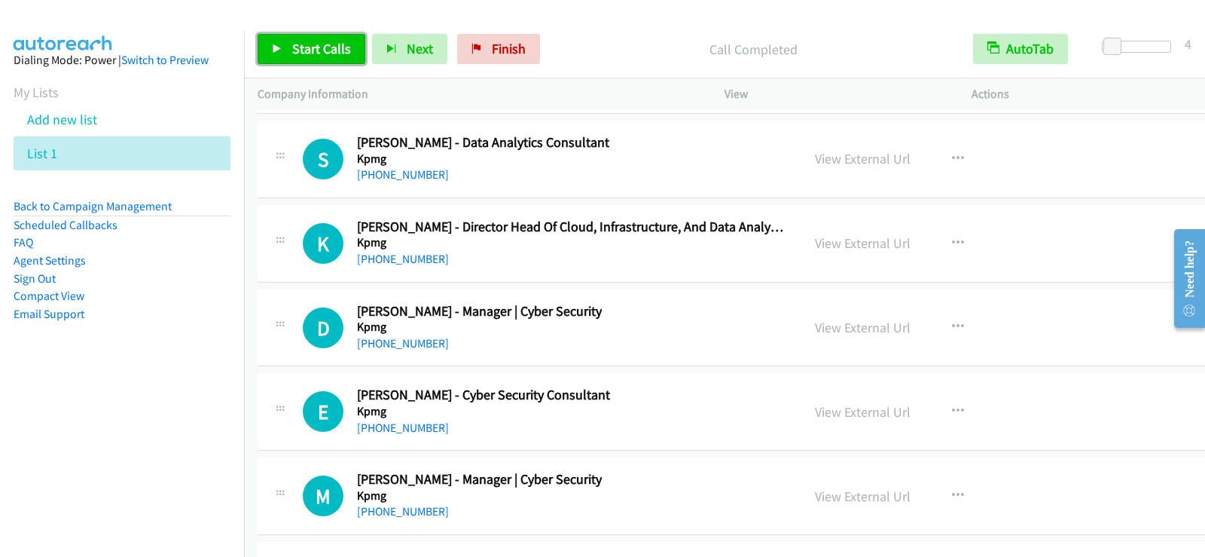
click at [294, 48] on span "Start Calls" at bounding box center [321, 48] width 59 height 17
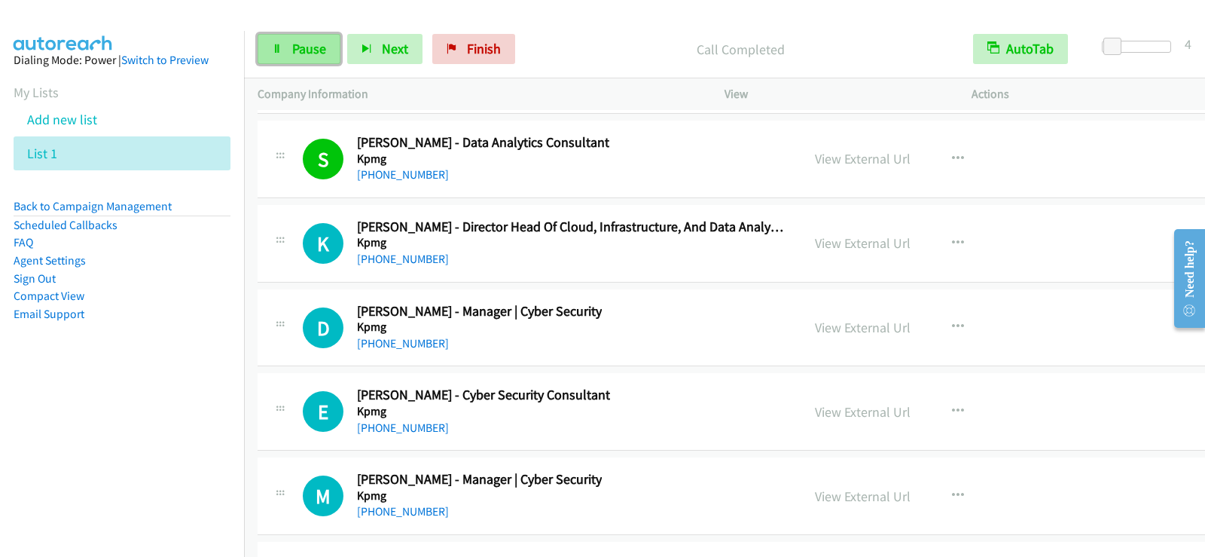
click at [304, 42] on span "Pause" at bounding box center [309, 48] width 34 height 17
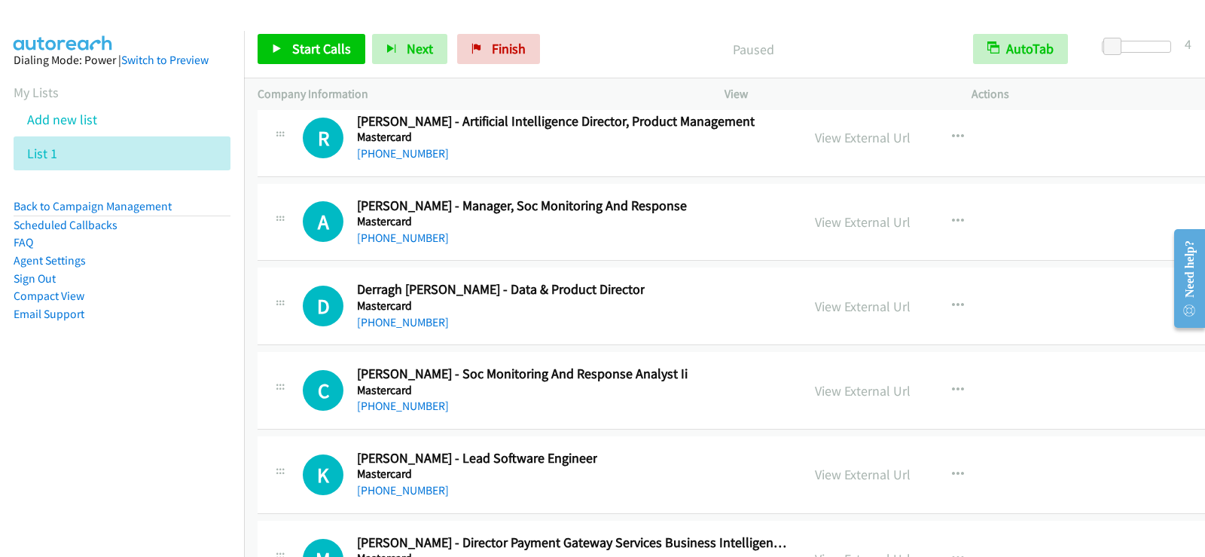
scroll to position [22909, 0]
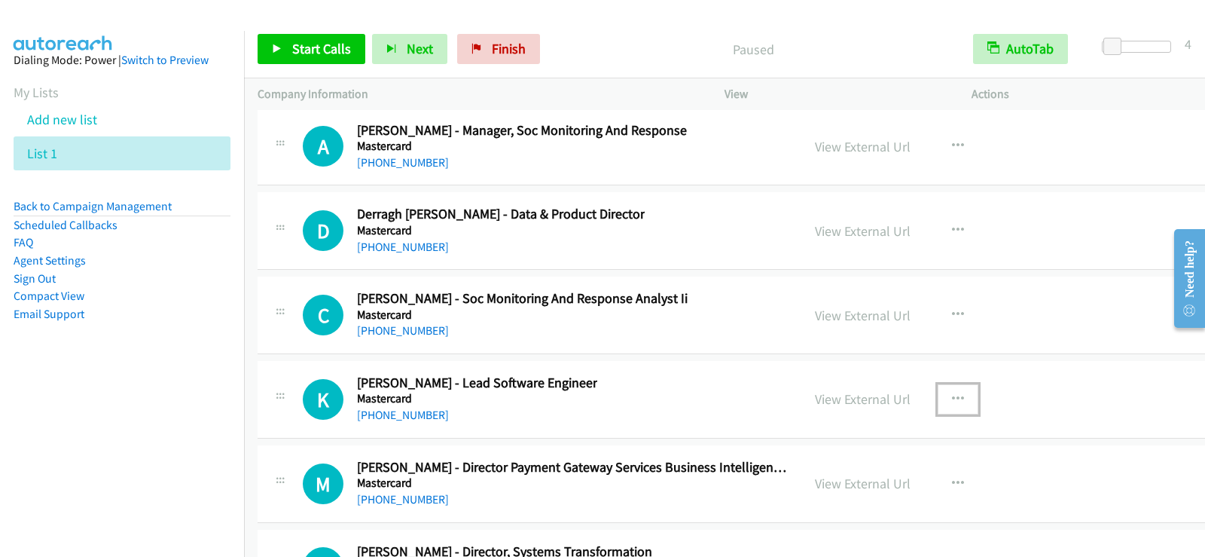
click at [952, 398] on icon "button" at bounding box center [958, 399] width 12 height 12
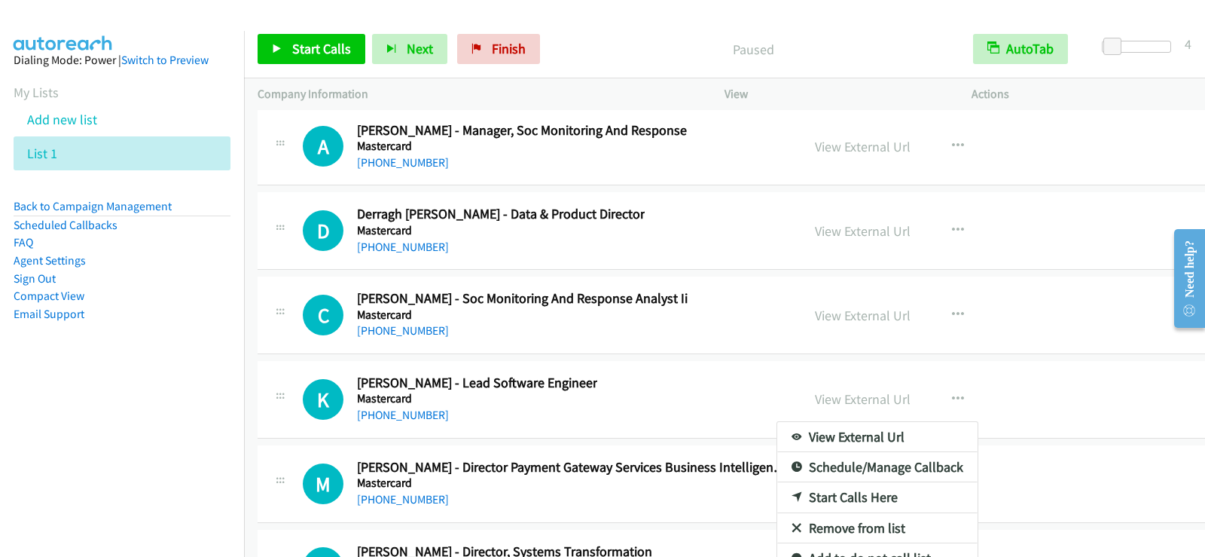
click at [792, 496] on link "Start Calls Here" at bounding box center [877, 497] width 200 height 30
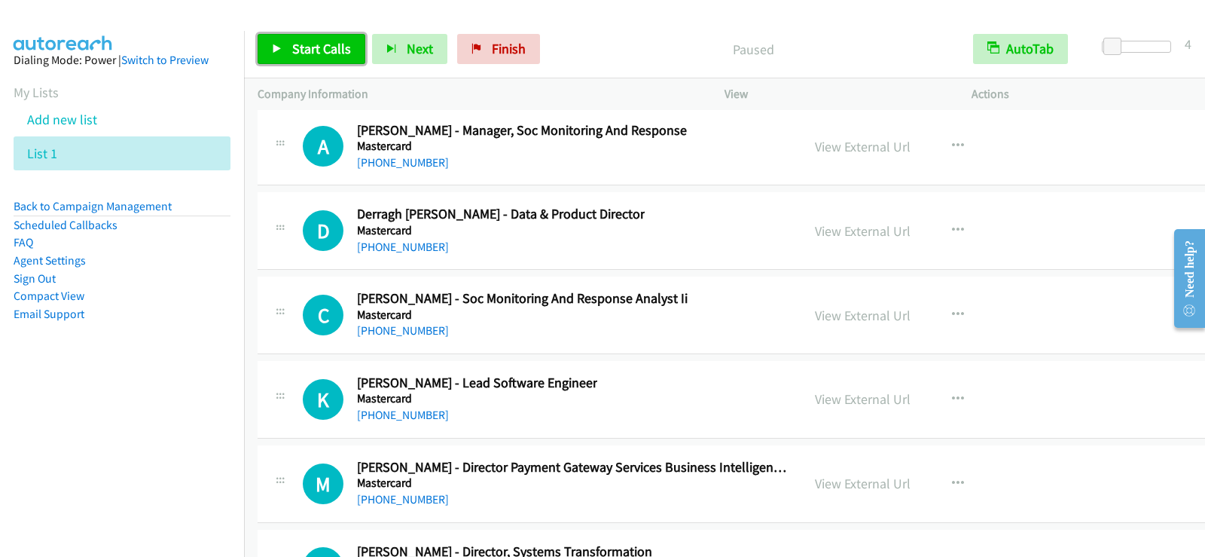
click at [327, 53] on span "Start Calls" at bounding box center [321, 48] width 59 height 17
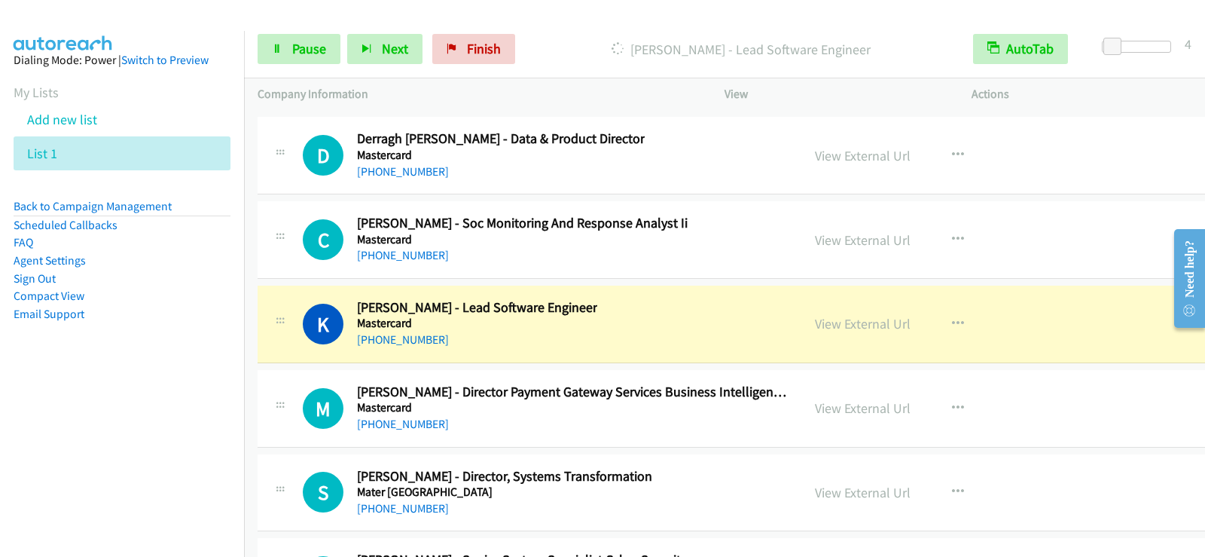
scroll to position [23135, 0]
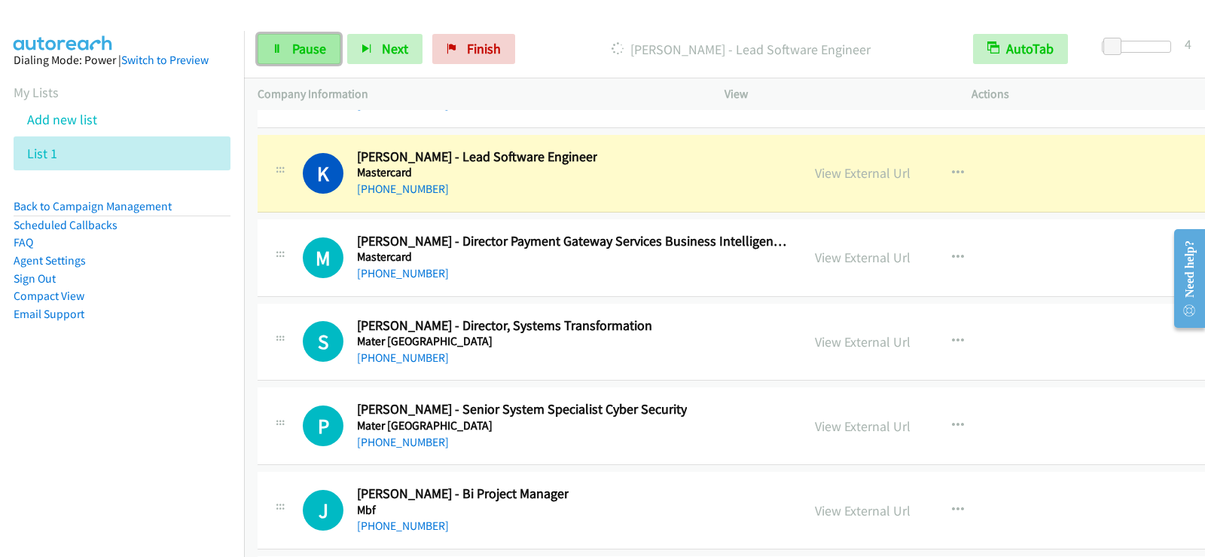
click at [313, 51] on span "Pause" at bounding box center [309, 48] width 34 height 17
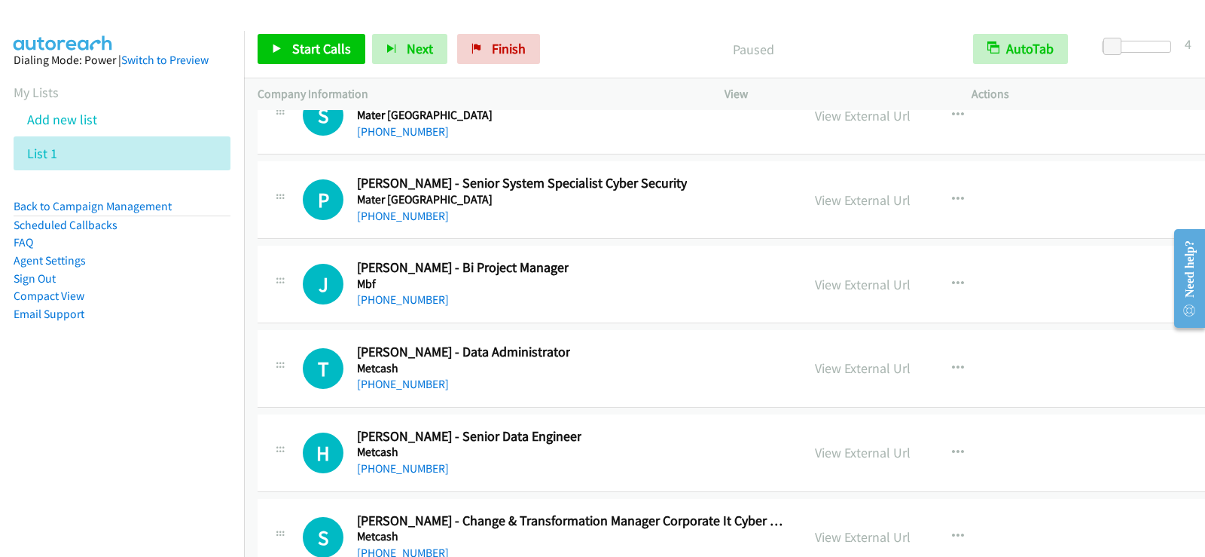
scroll to position [23437, 0]
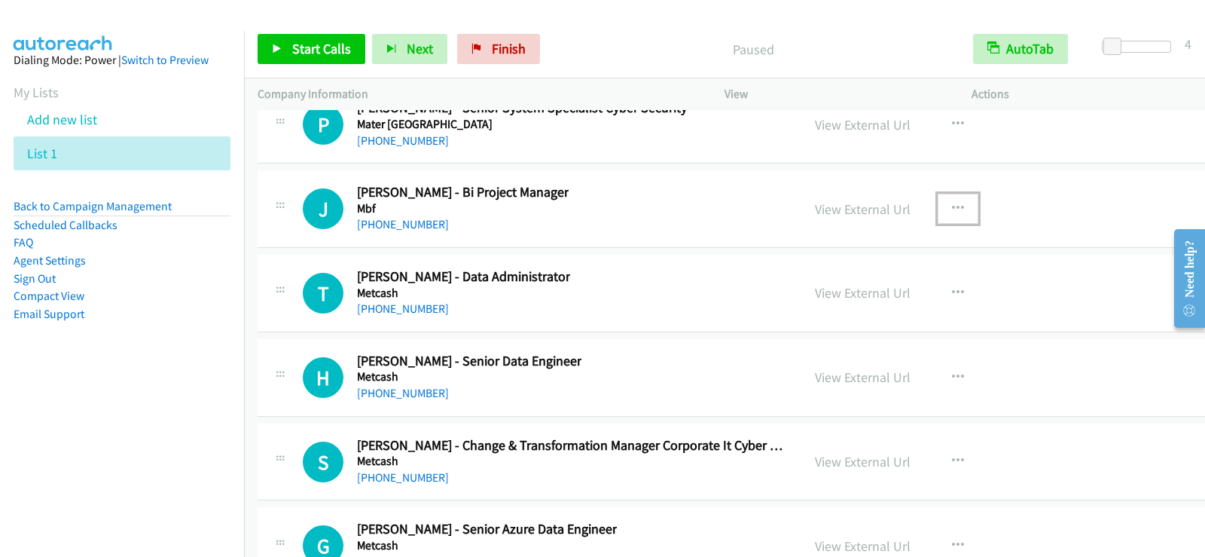
click at [952, 210] on icon "button" at bounding box center [958, 209] width 12 height 12
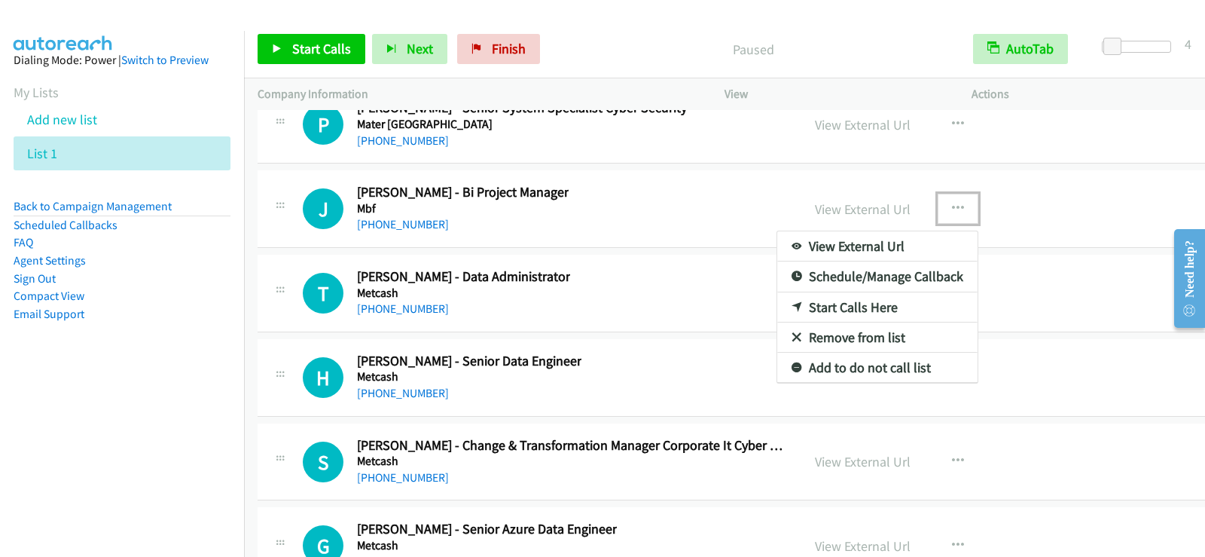
click at [777, 306] on link "Start Calls Here" at bounding box center [877, 307] width 200 height 30
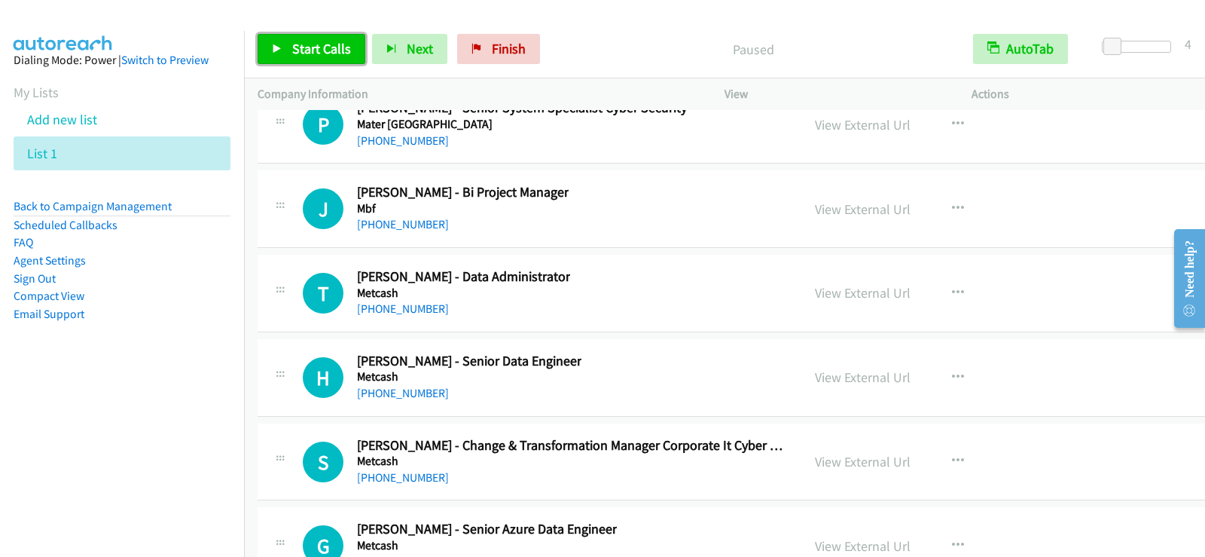
click at [312, 45] on span "Start Calls" at bounding box center [321, 48] width 59 height 17
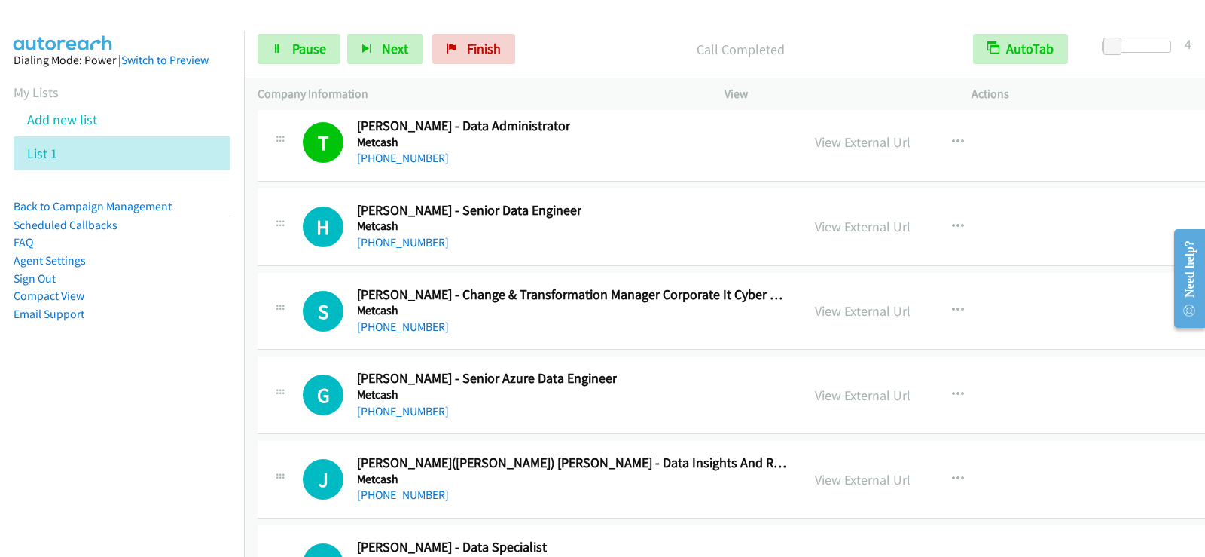
scroll to position [23662, 0]
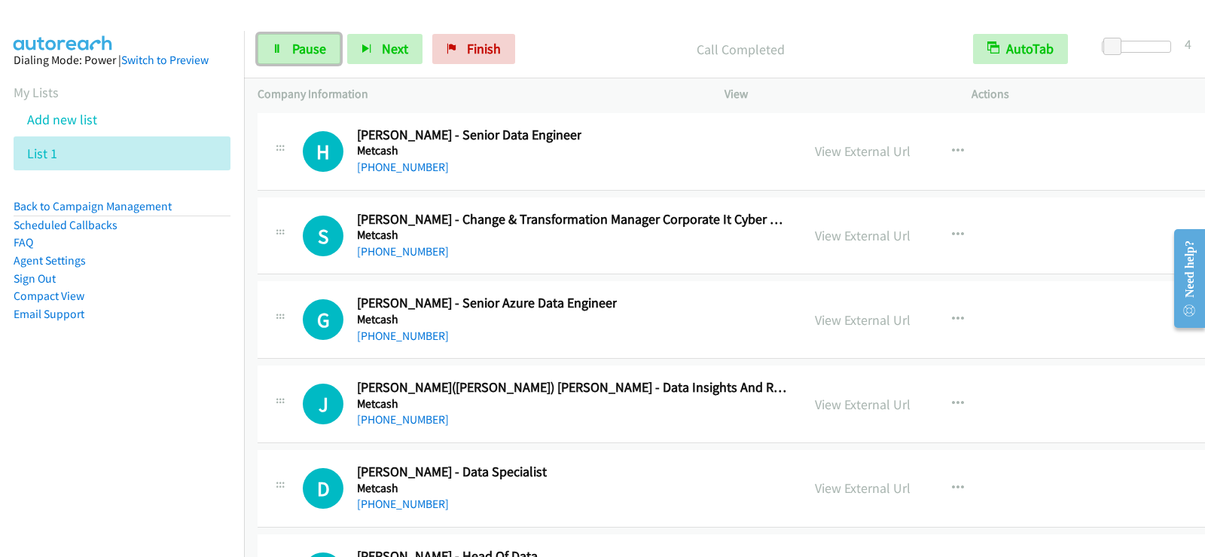
drag, startPoint x: 311, startPoint y: 48, endPoint x: 304, endPoint y: 80, distance: 32.3
click at [311, 48] on span "Pause" at bounding box center [309, 48] width 34 height 17
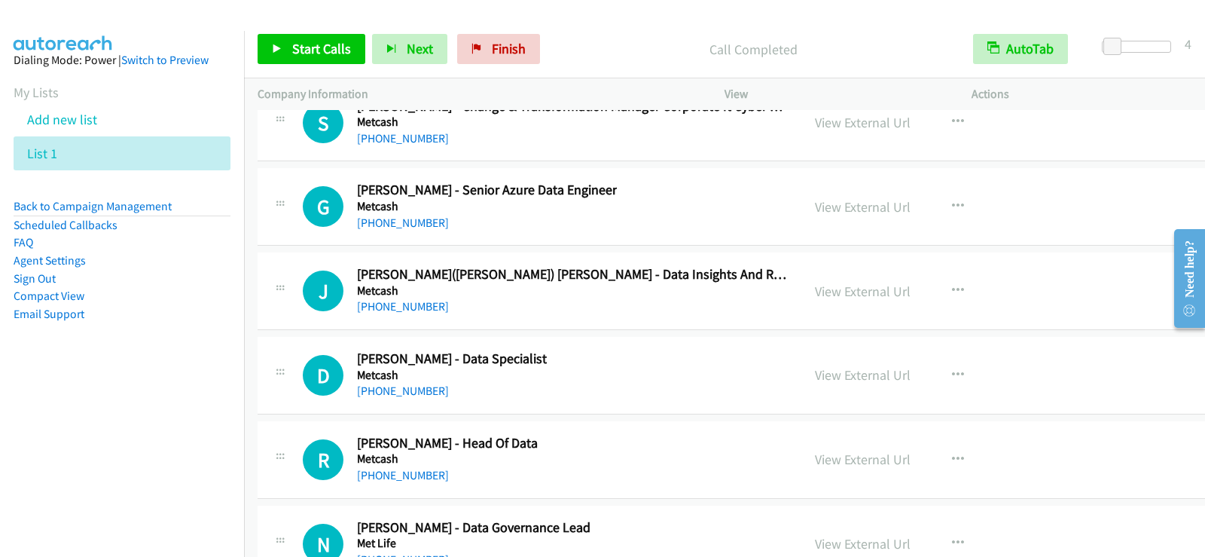
scroll to position [23813, 0]
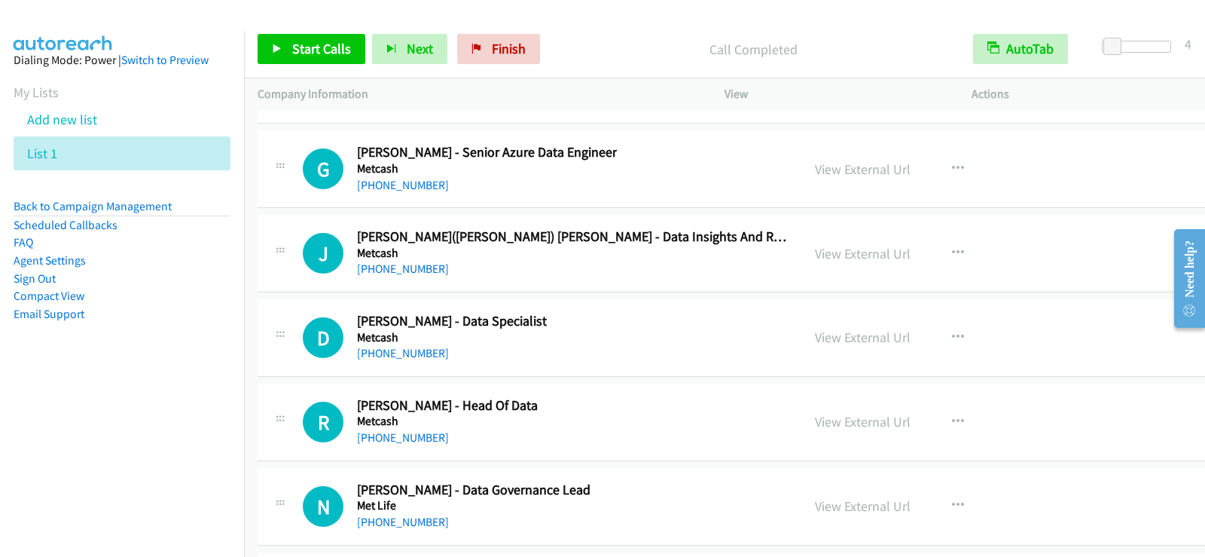
click at [620, 346] on div "D Callback Scheduled [PERSON_NAME] - Data Specialist Metcash [GEOGRAPHIC_DATA]/…" at bounding box center [545, 338] width 485 height 50
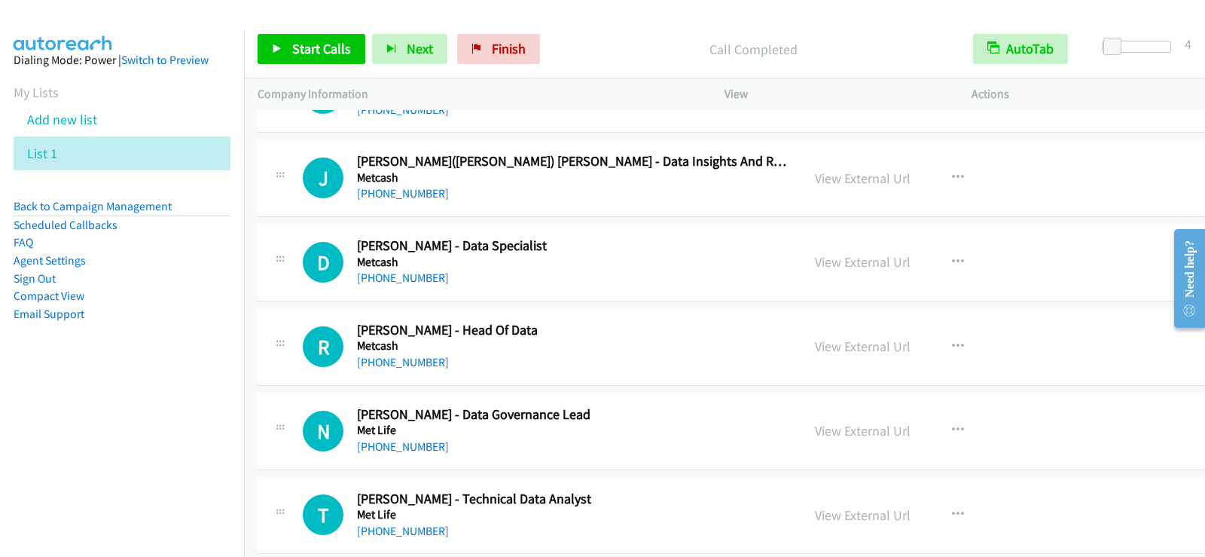
scroll to position [23964, 0]
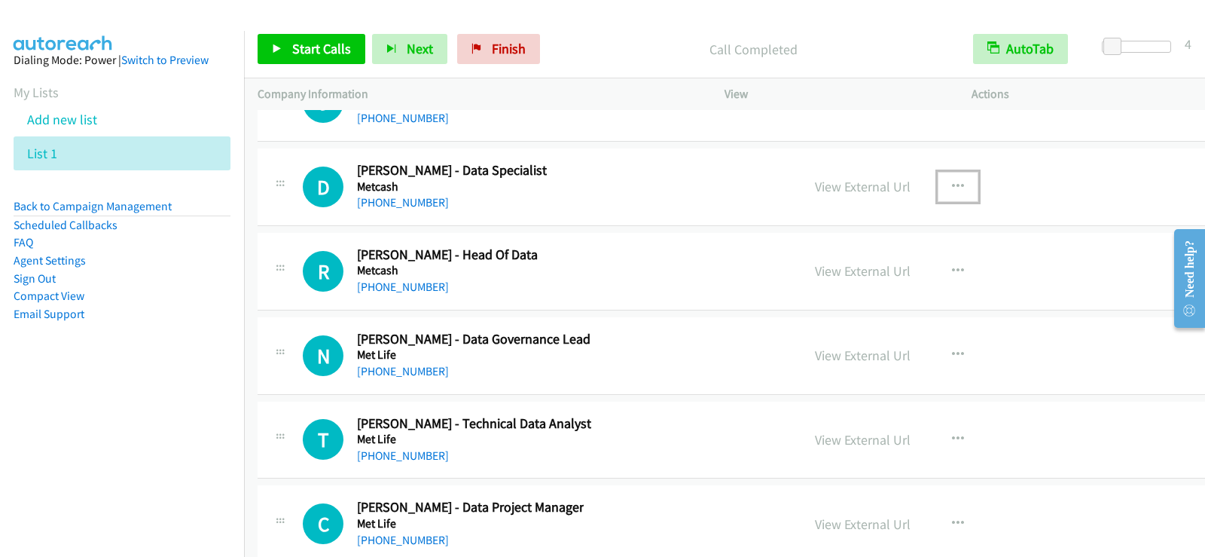
click at [952, 190] on icon "button" at bounding box center [958, 187] width 12 height 12
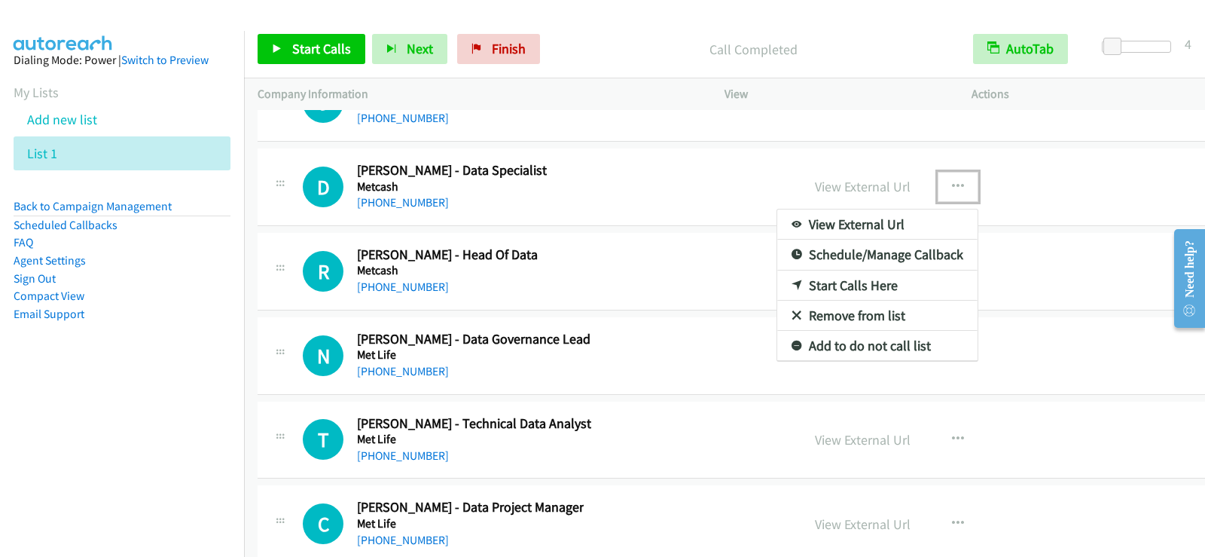
click at [604, 280] on div at bounding box center [602, 278] width 1205 height 557
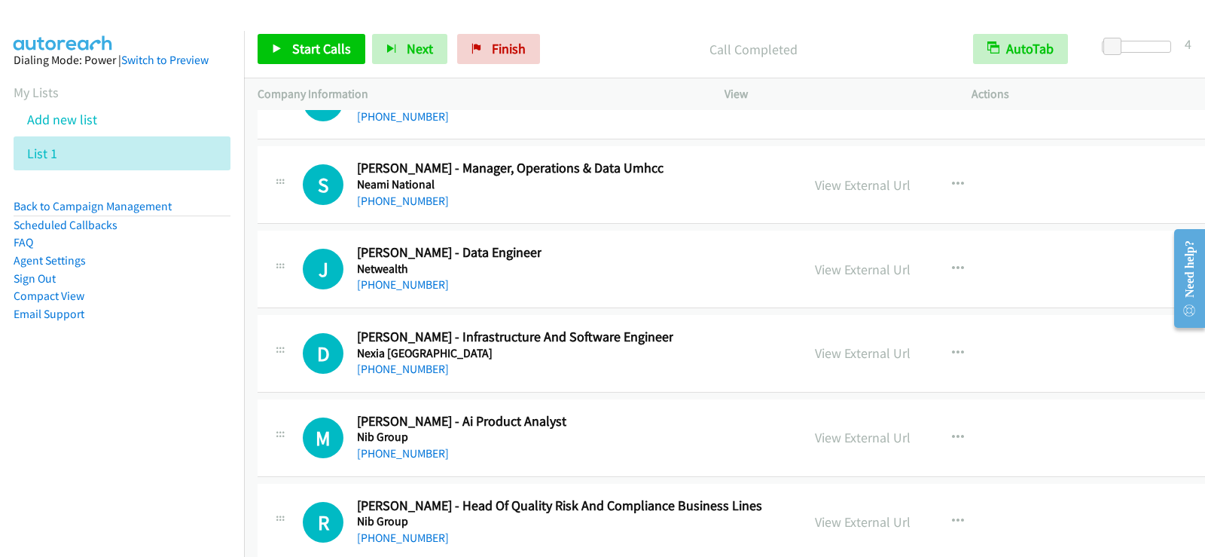
scroll to position [25169, 0]
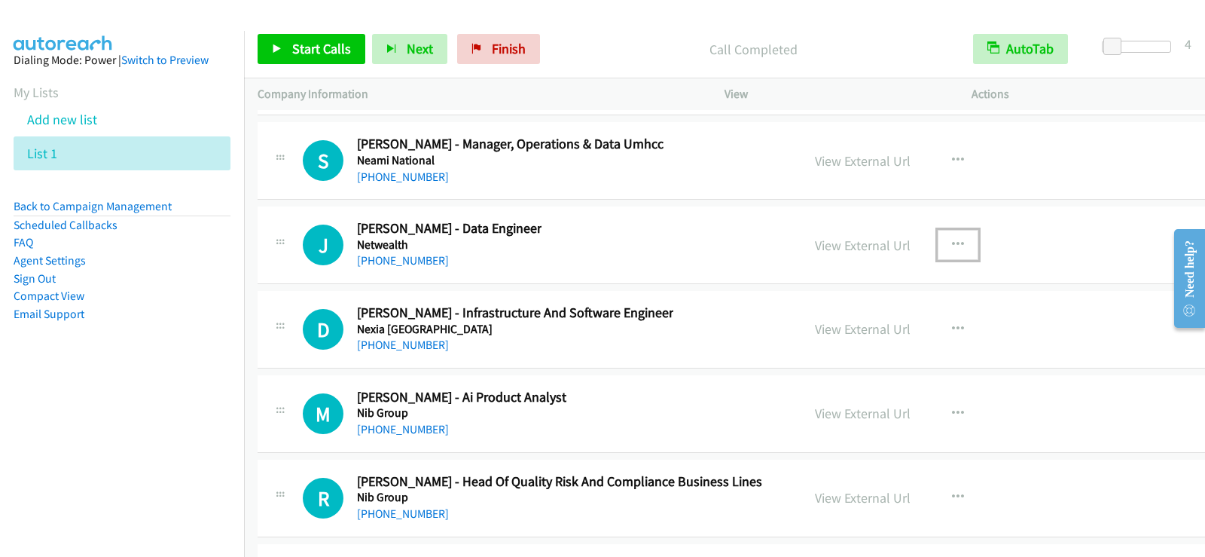
click at [938, 241] on button "button" at bounding box center [958, 245] width 41 height 30
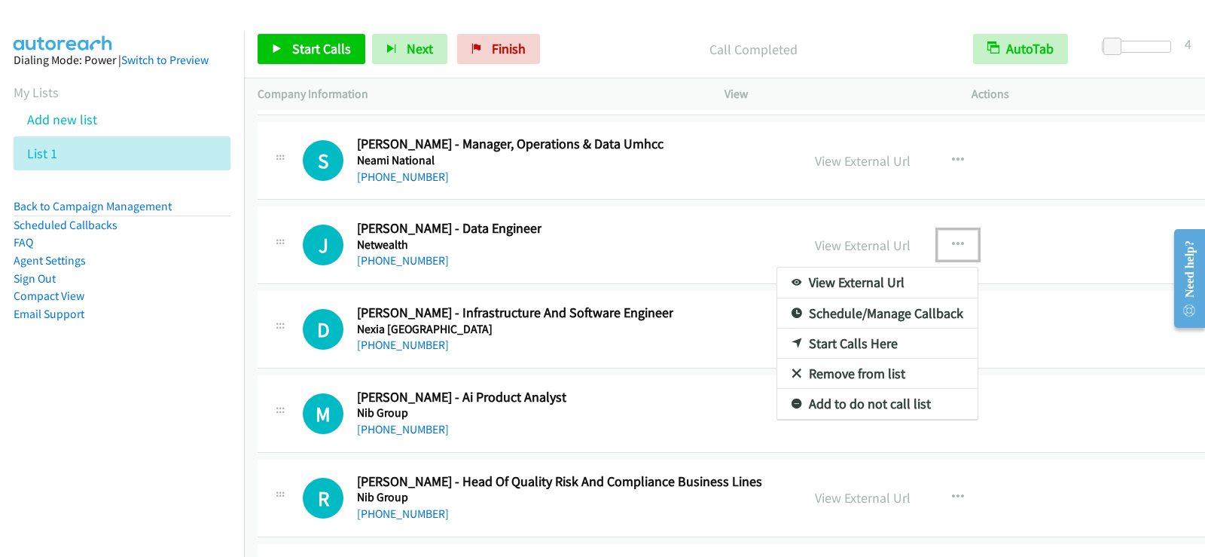
click at [801, 344] on link "Start Calls Here" at bounding box center [877, 343] width 200 height 30
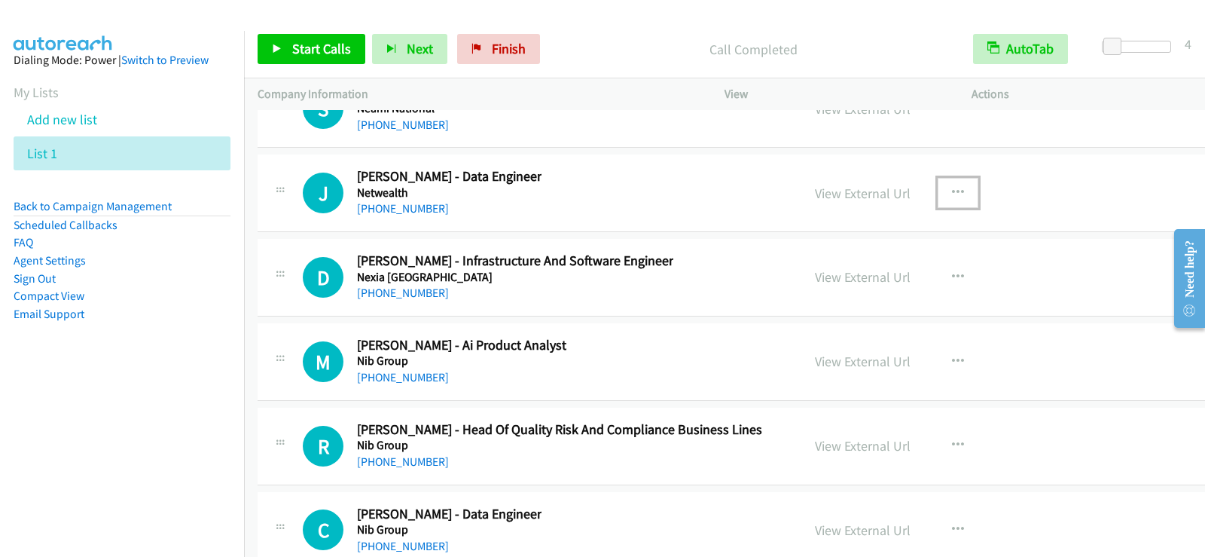
scroll to position [25244, 0]
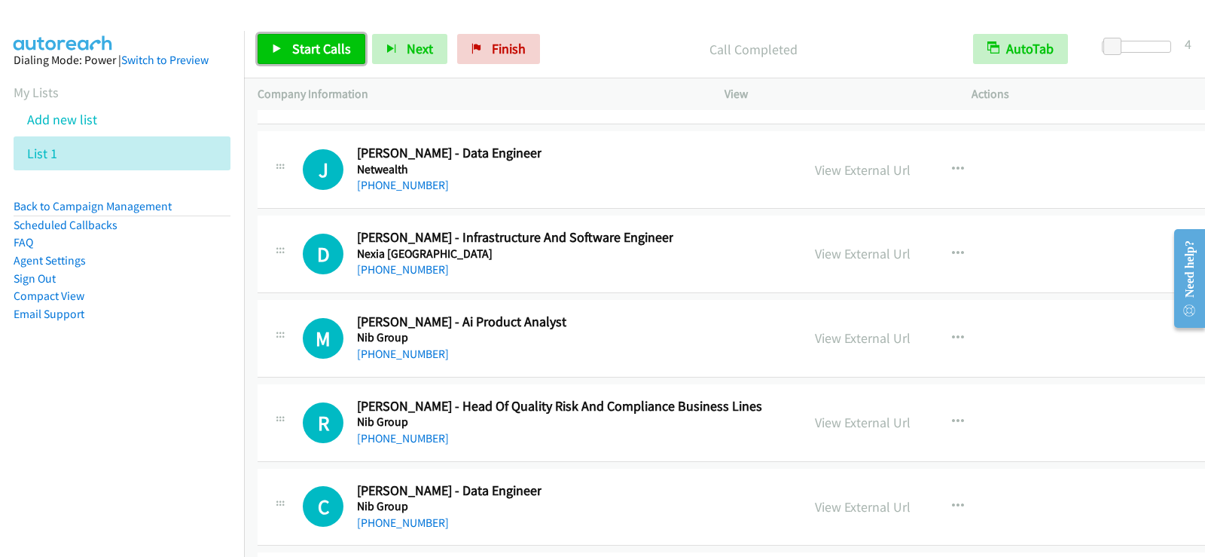
click at [310, 41] on span "Start Calls" at bounding box center [321, 48] width 59 height 17
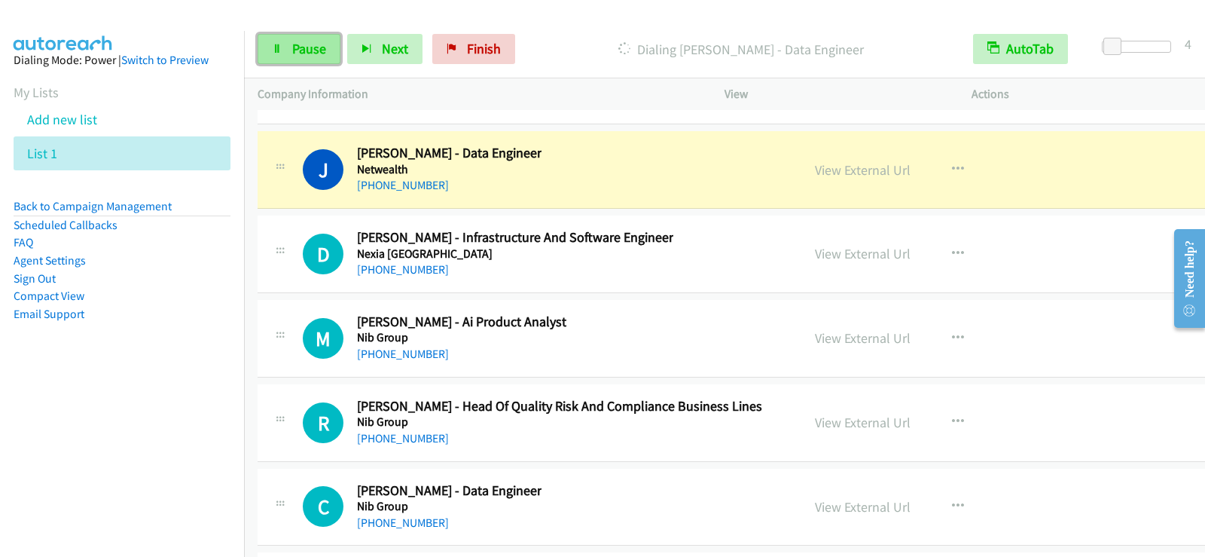
click at [295, 51] on span "Pause" at bounding box center [309, 48] width 34 height 17
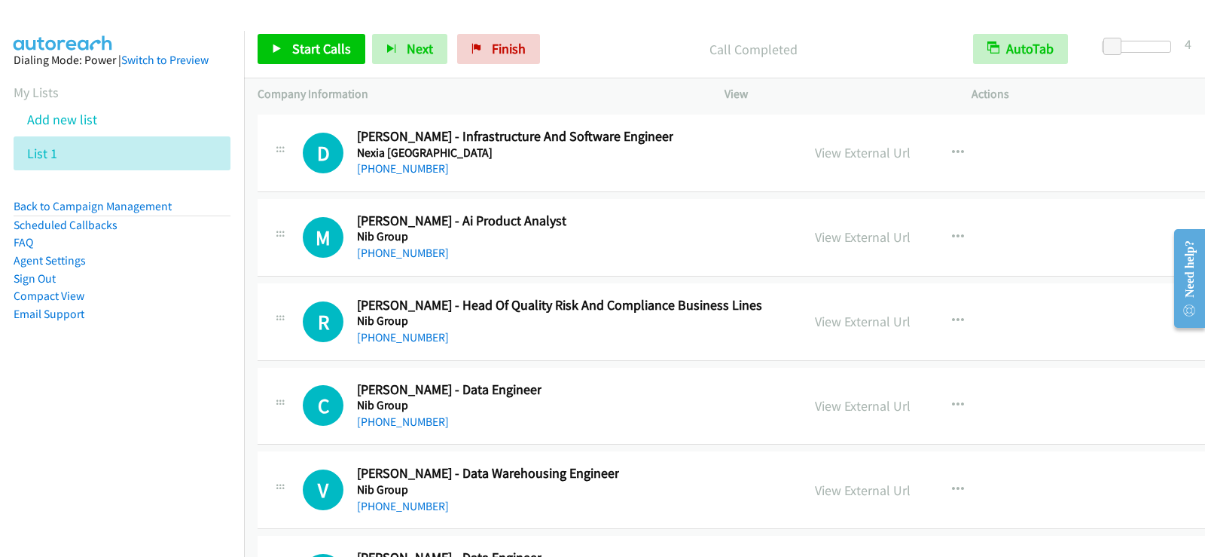
scroll to position [25395, 0]
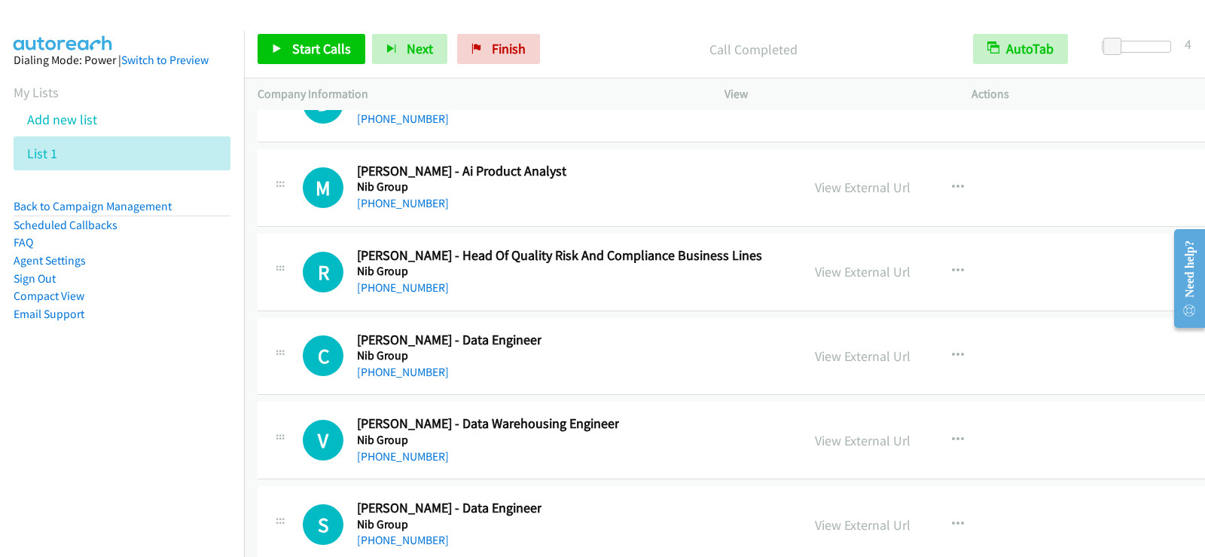
click at [520, 206] on div "[PHONE_NUMBER]" at bounding box center [461, 203] width 209 height 18
click at [952, 190] on icon "button" at bounding box center [958, 187] width 12 height 12
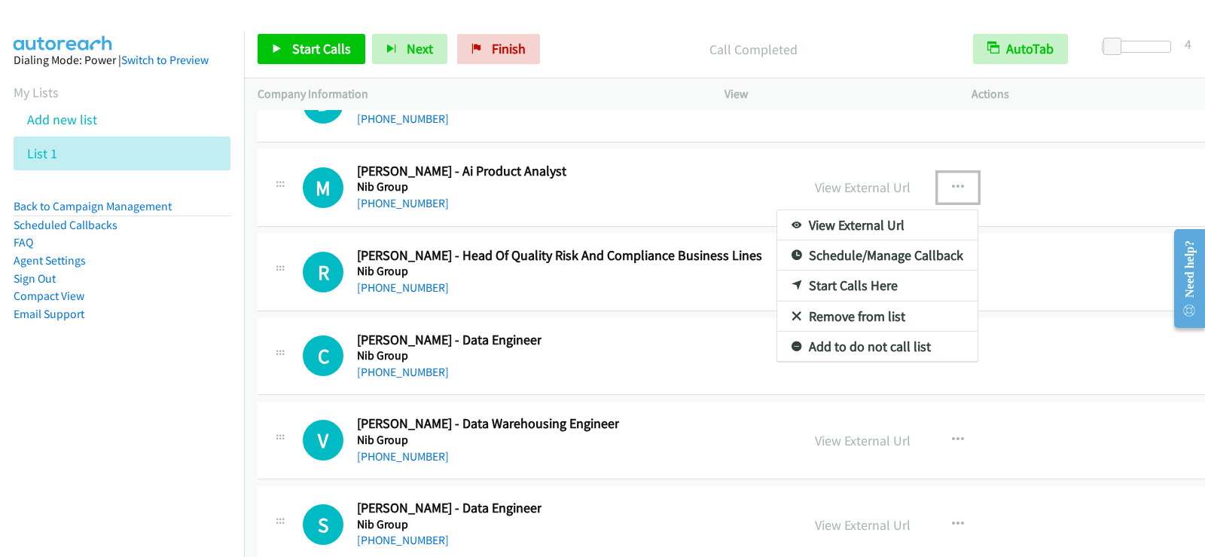
click at [804, 285] on link "Start Calls Here" at bounding box center [877, 285] width 200 height 30
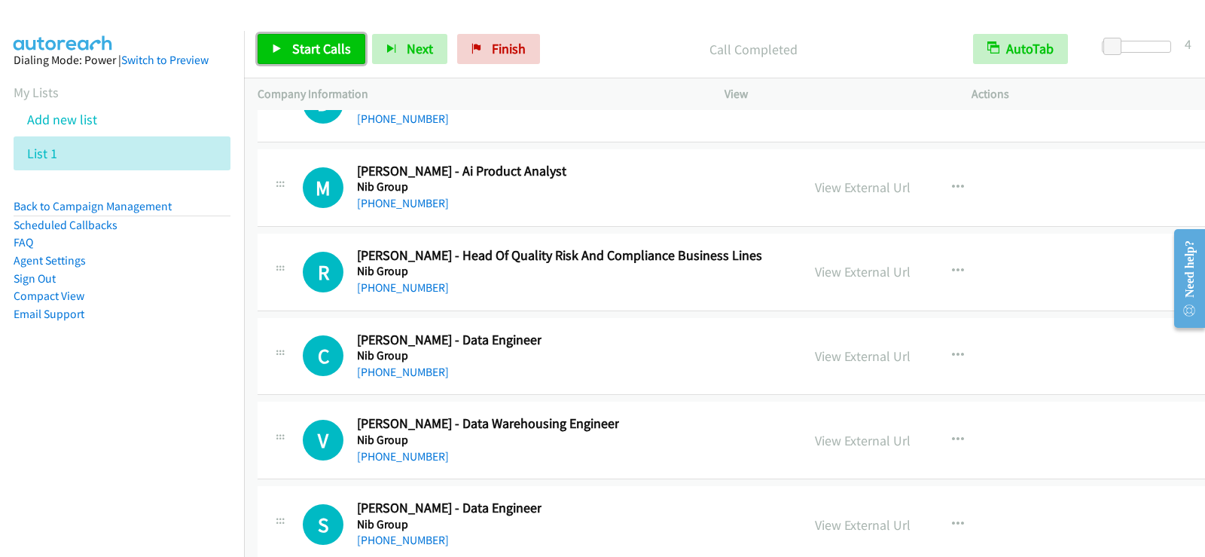
click at [347, 36] on link "Start Calls" at bounding box center [312, 49] width 108 height 30
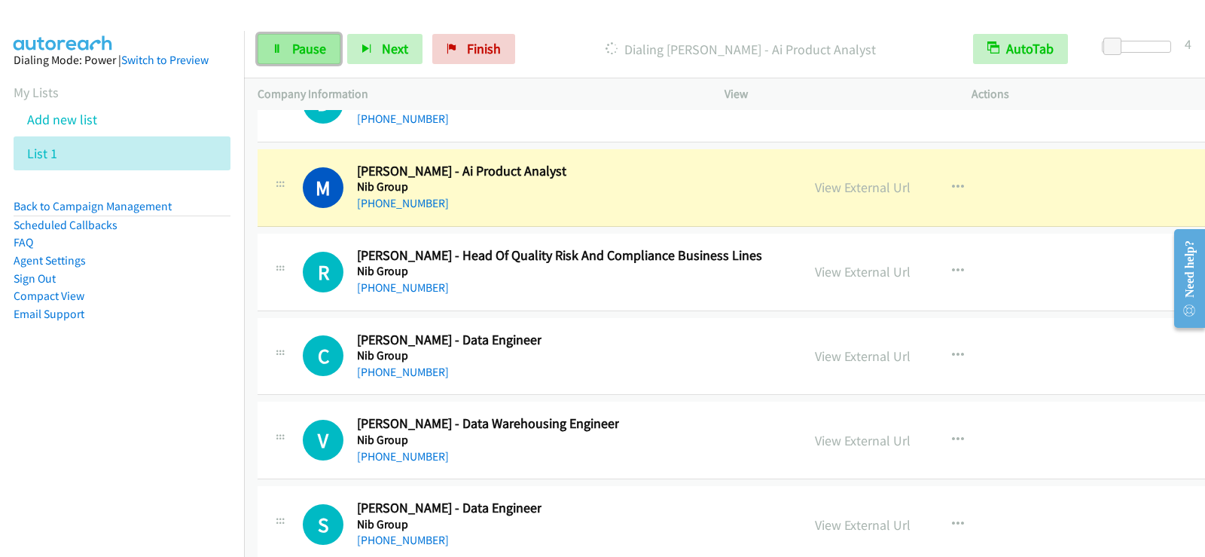
click at [302, 42] on span "Pause" at bounding box center [309, 48] width 34 height 17
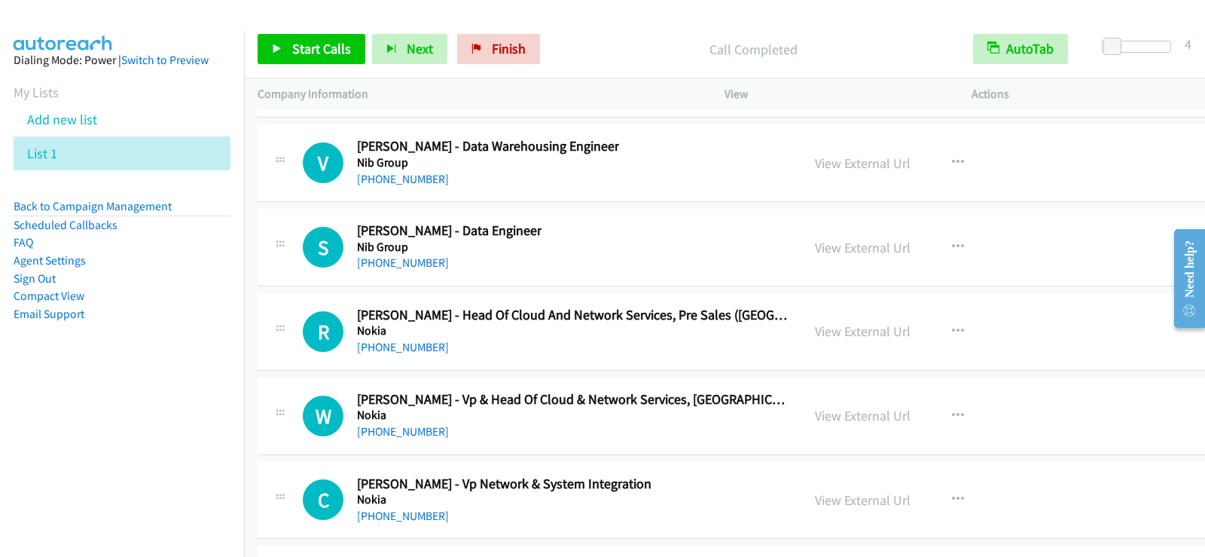
scroll to position [25696, 0]
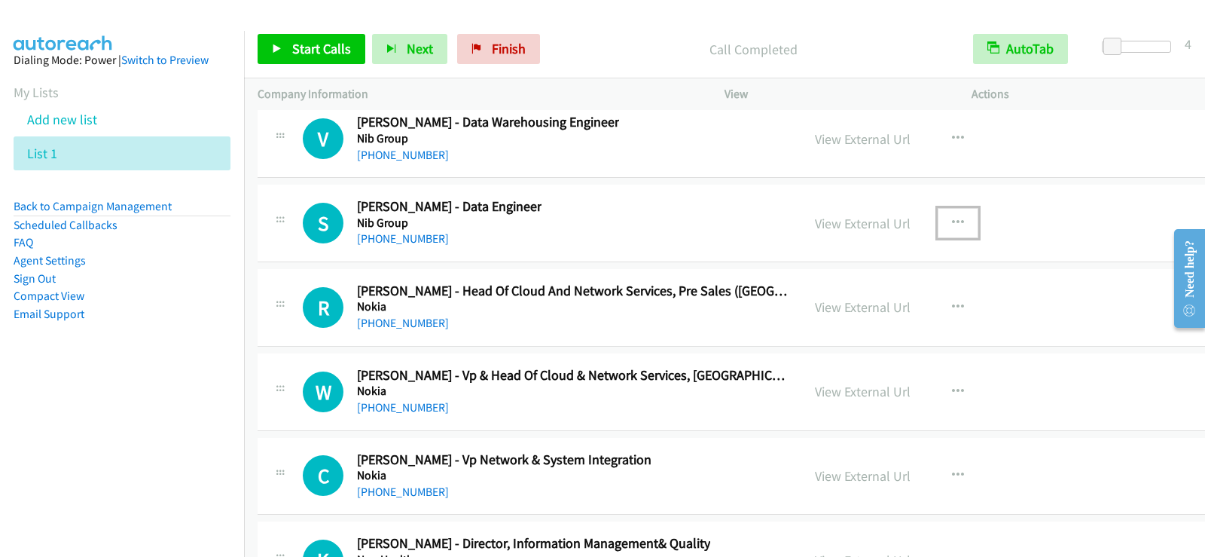
click at [952, 219] on icon "button" at bounding box center [958, 223] width 12 height 12
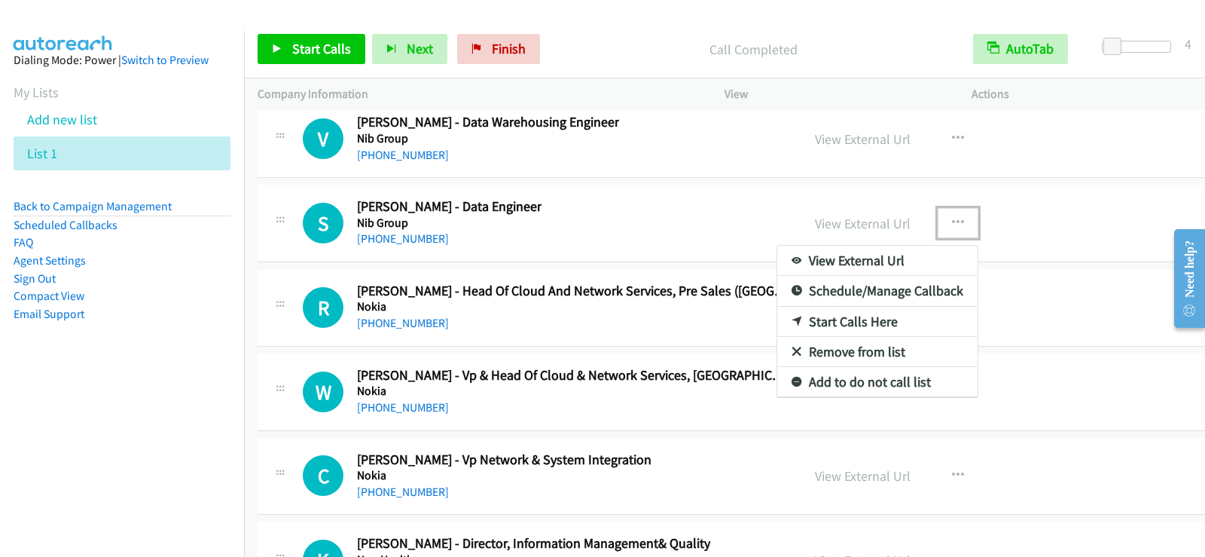
click at [777, 318] on link "Start Calls Here" at bounding box center [877, 322] width 200 height 30
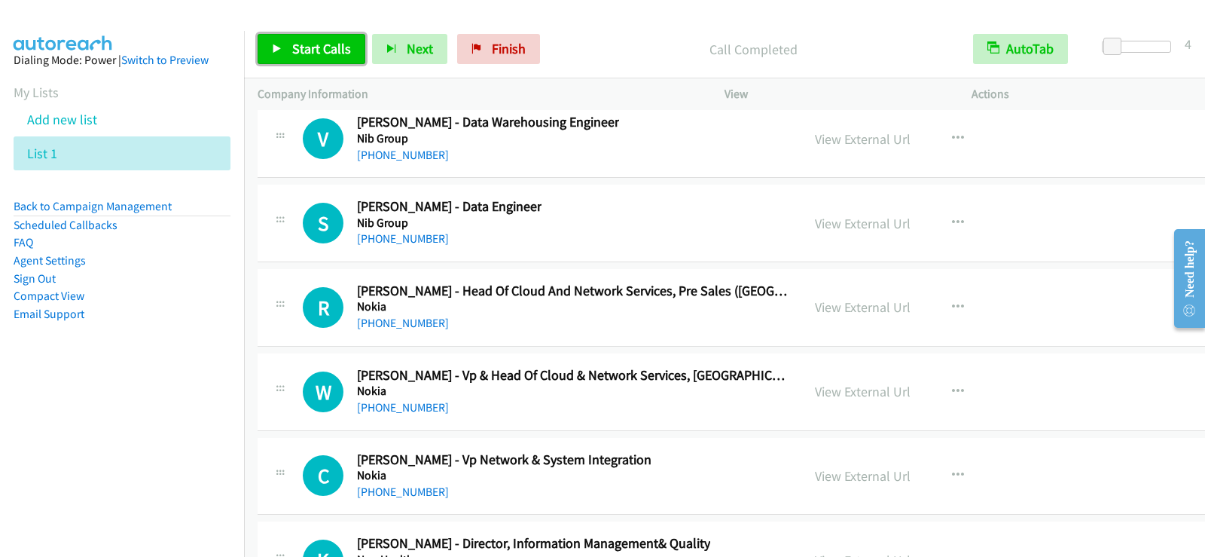
click at [308, 38] on link "Start Calls" at bounding box center [312, 49] width 108 height 30
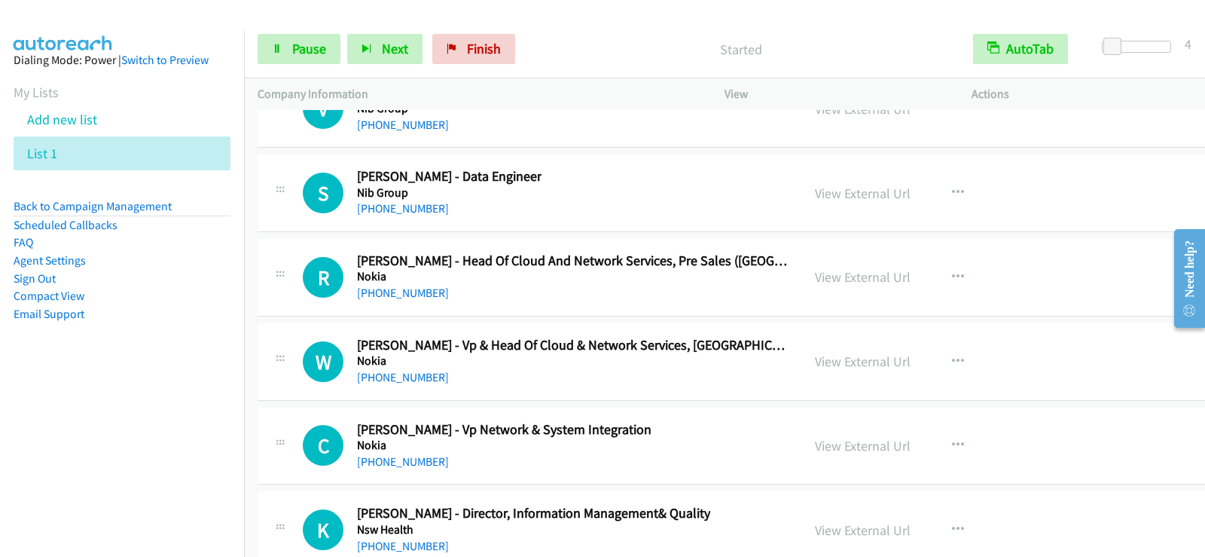
scroll to position [25756, 0]
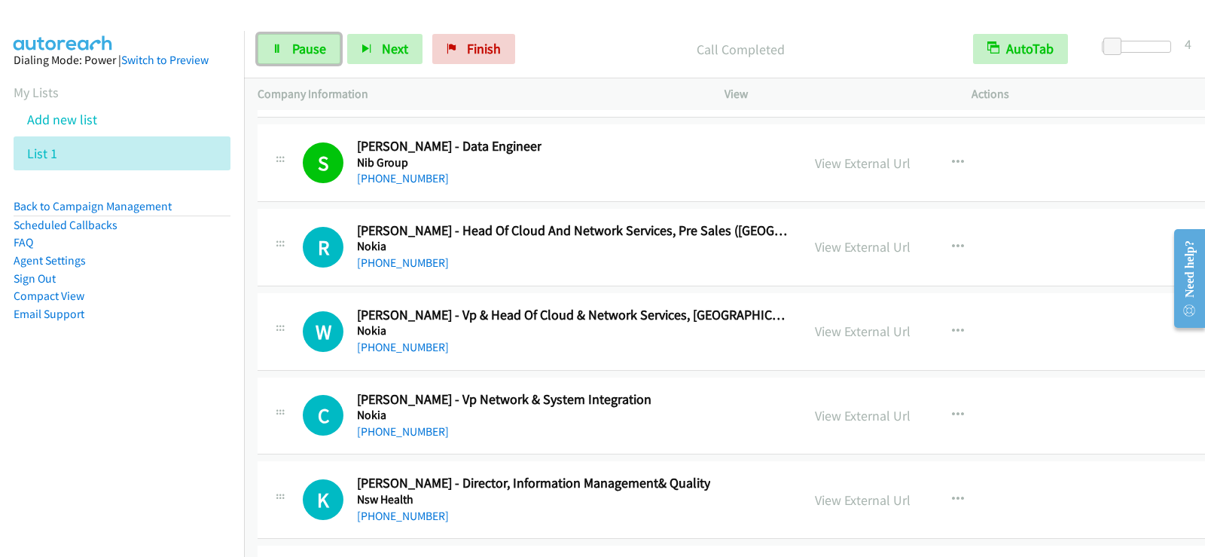
drag, startPoint x: 304, startPoint y: 56, endPoint x: 355, endPoint y: 165, distance: 120.6
click at [304, 56] on span "Pause" at bounding box center [309, 48] width 34 height 17
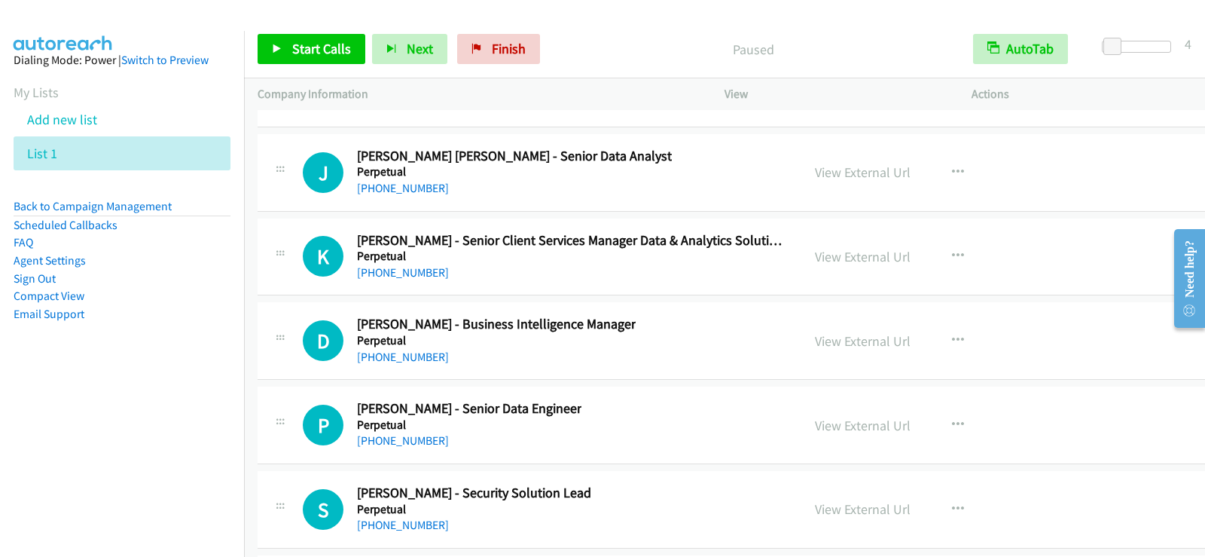
scroll to position [27338, 0]
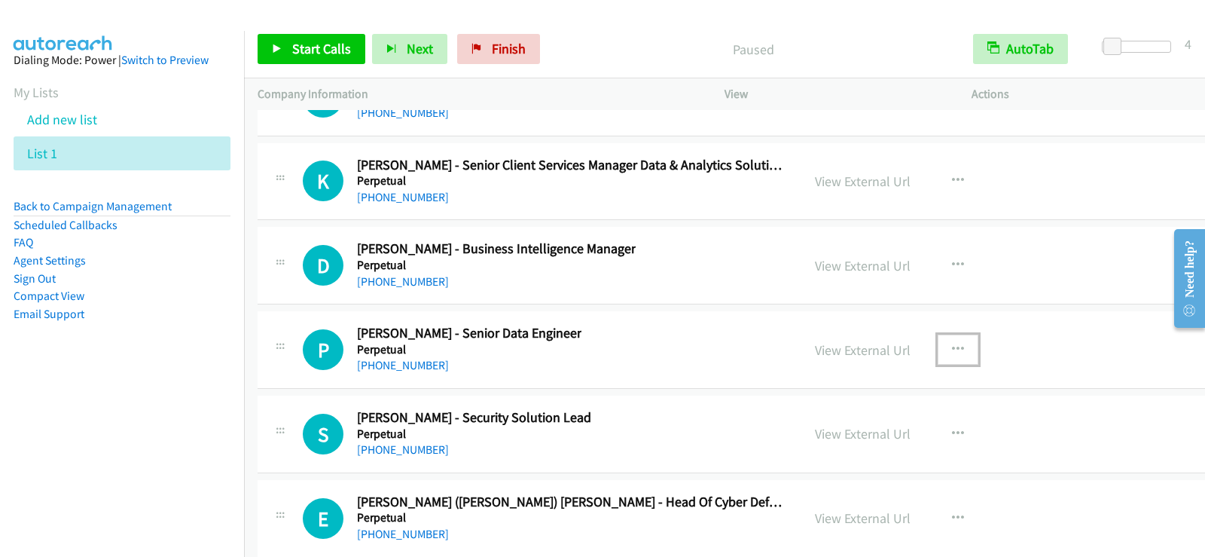
click at [952, 349] on icon "button" at bounding box center [958, 349] width 12 height 12
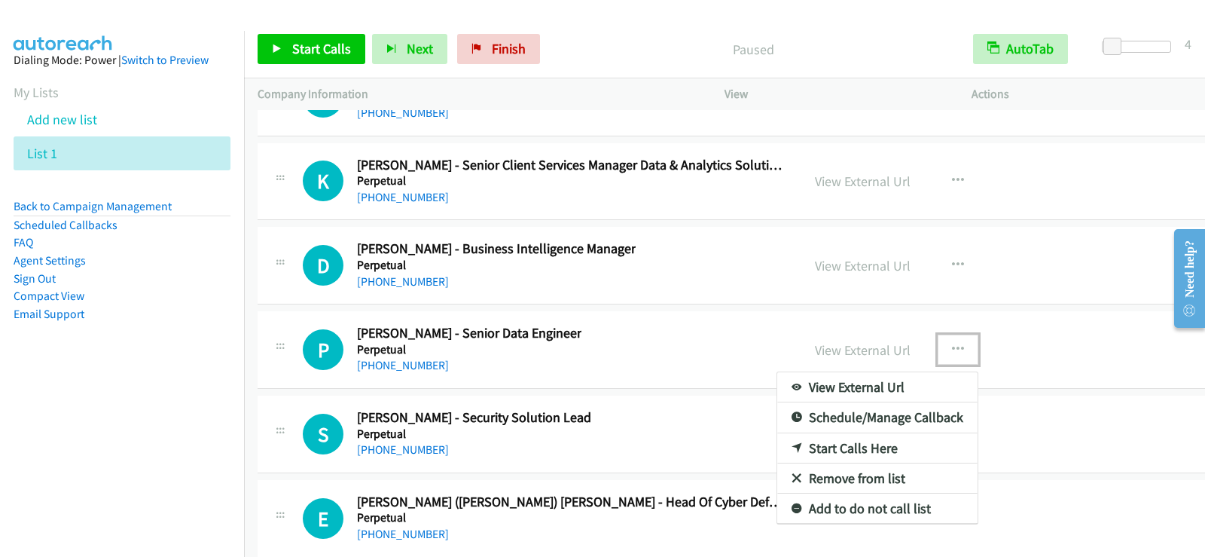
click at [828, 447] on link "Start Calls Here" at bounding box center [877, 448] width 200 height 30
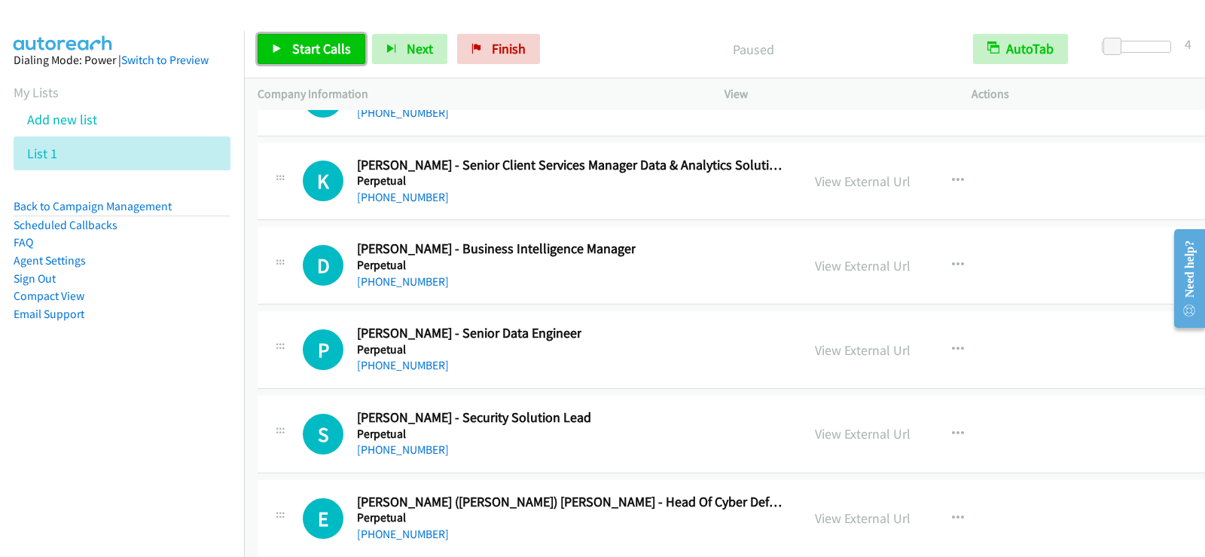
click at [339, 42] on span "Start Calls" at bounding box center [321, 48] width 59 height 17
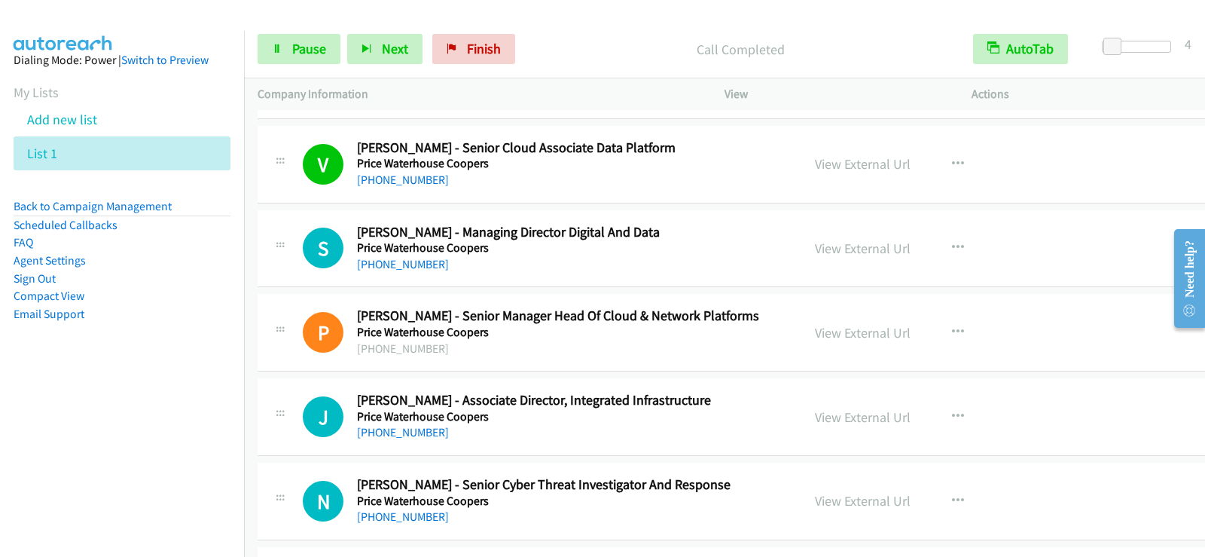
scroll to position [28693, 0]
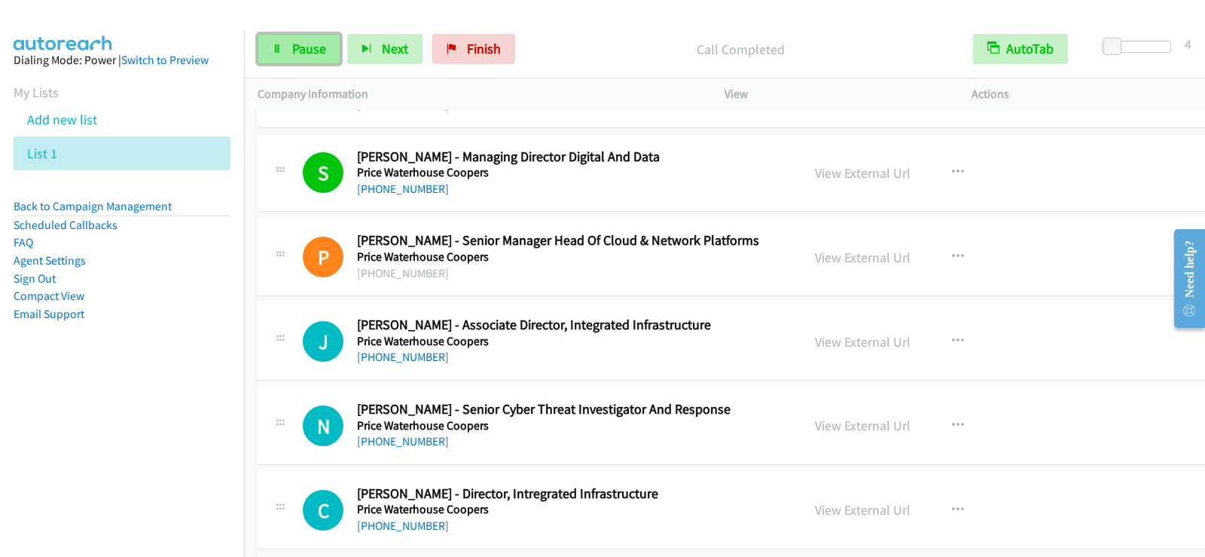
click at [312, 53] on span "Pause" at bounding box center [309, 48] width 34 height 17
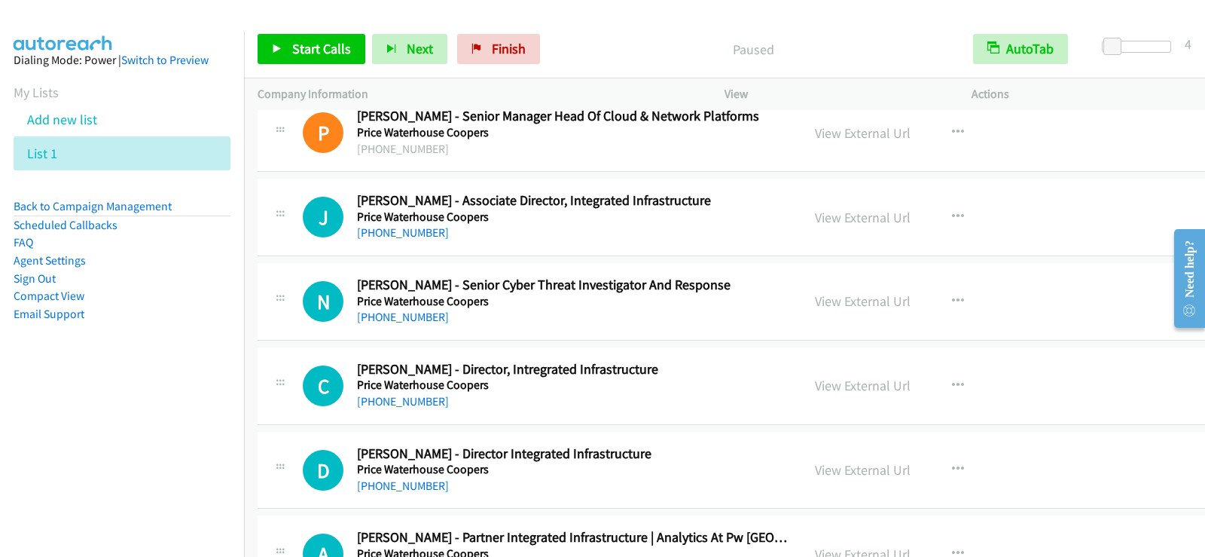
scroll to position [28844, 0]
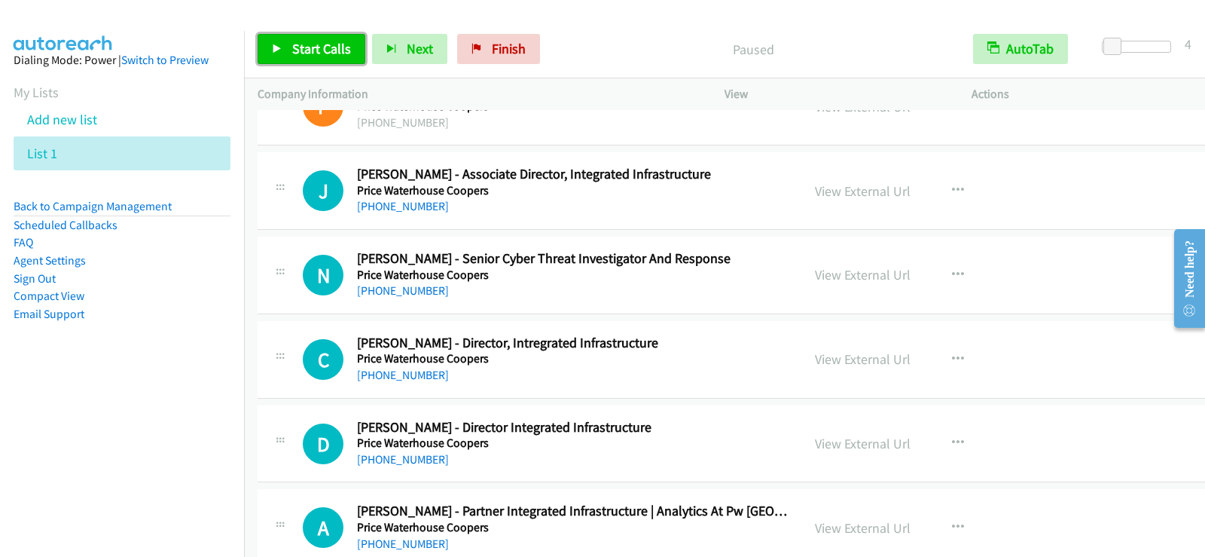
click at [324, 49] on span "Start Calls" at bounding box center [321, 48] width 59 height 17
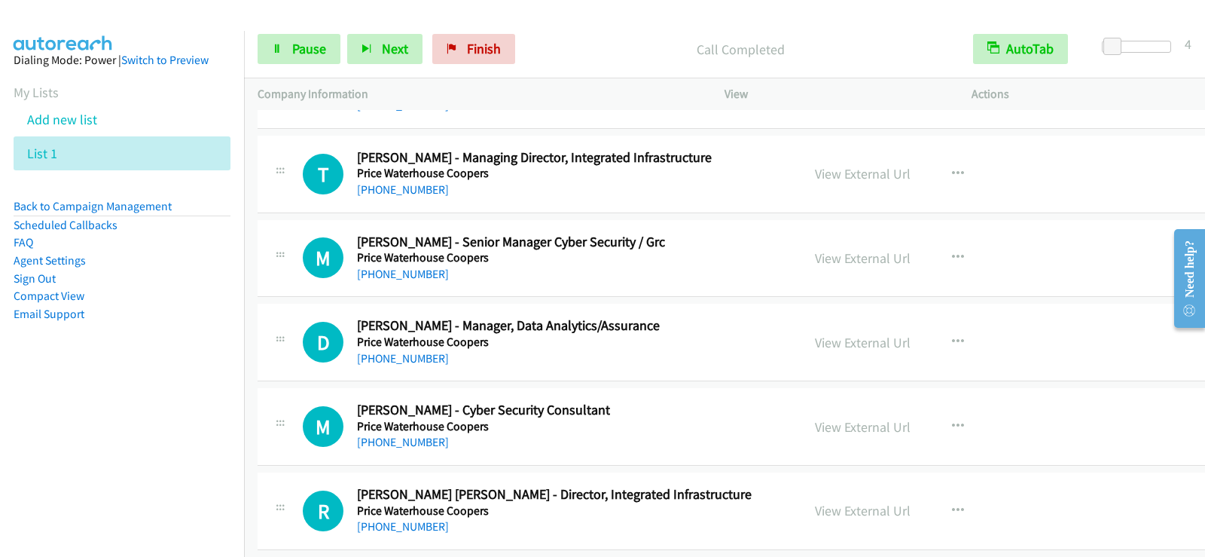
scroll to position [31329, 0]
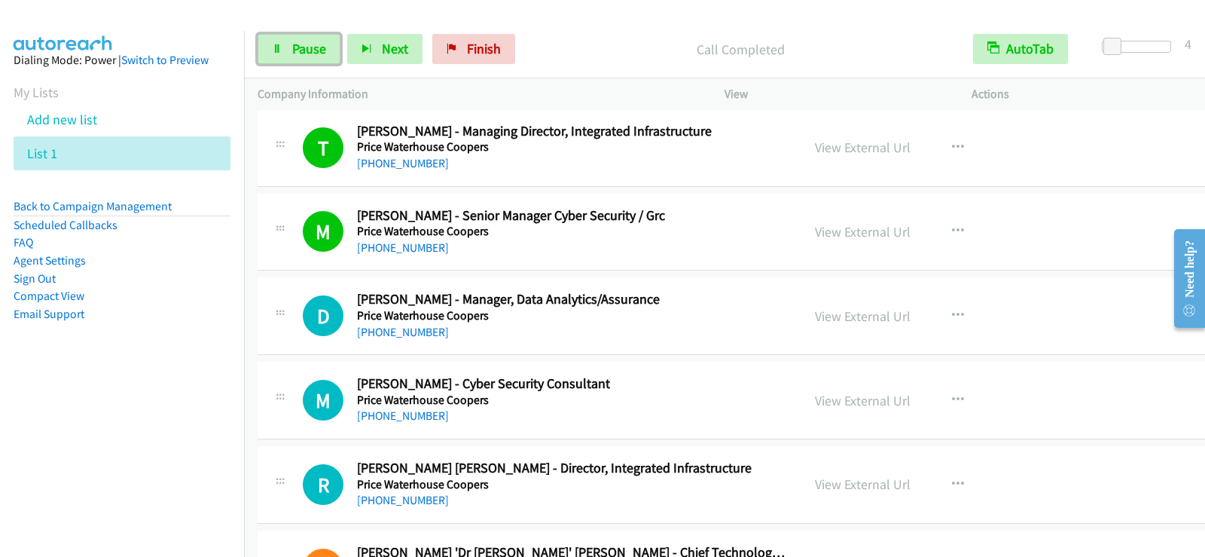
click at [295, 50] on span "Pause" at bounding box center [309, 48] width 34 height 17
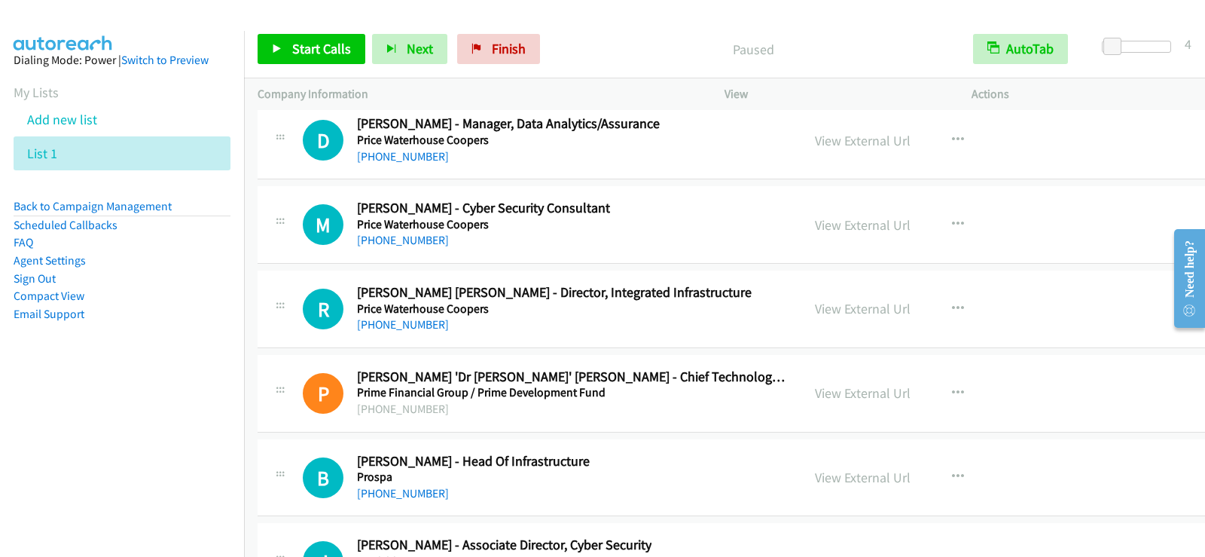
scroll to position [31480, 0]
